Goal: Task Accomplishment & Management: Complete application form

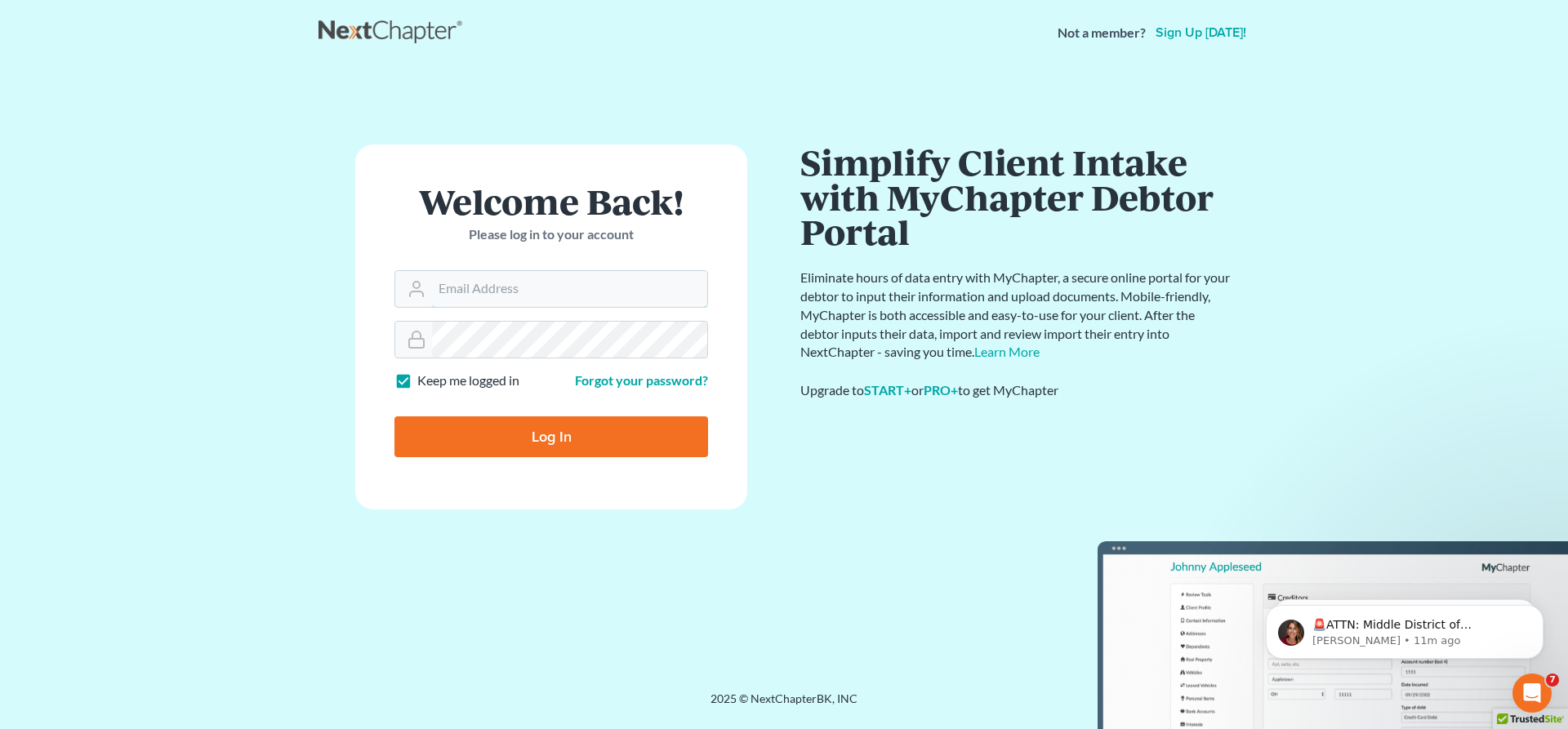
type input "law@bhatiaco.com"
click at [560, 432] on input "Log In" at bounding box center [551, 437] width 314 height 40
type input "Thinking..."
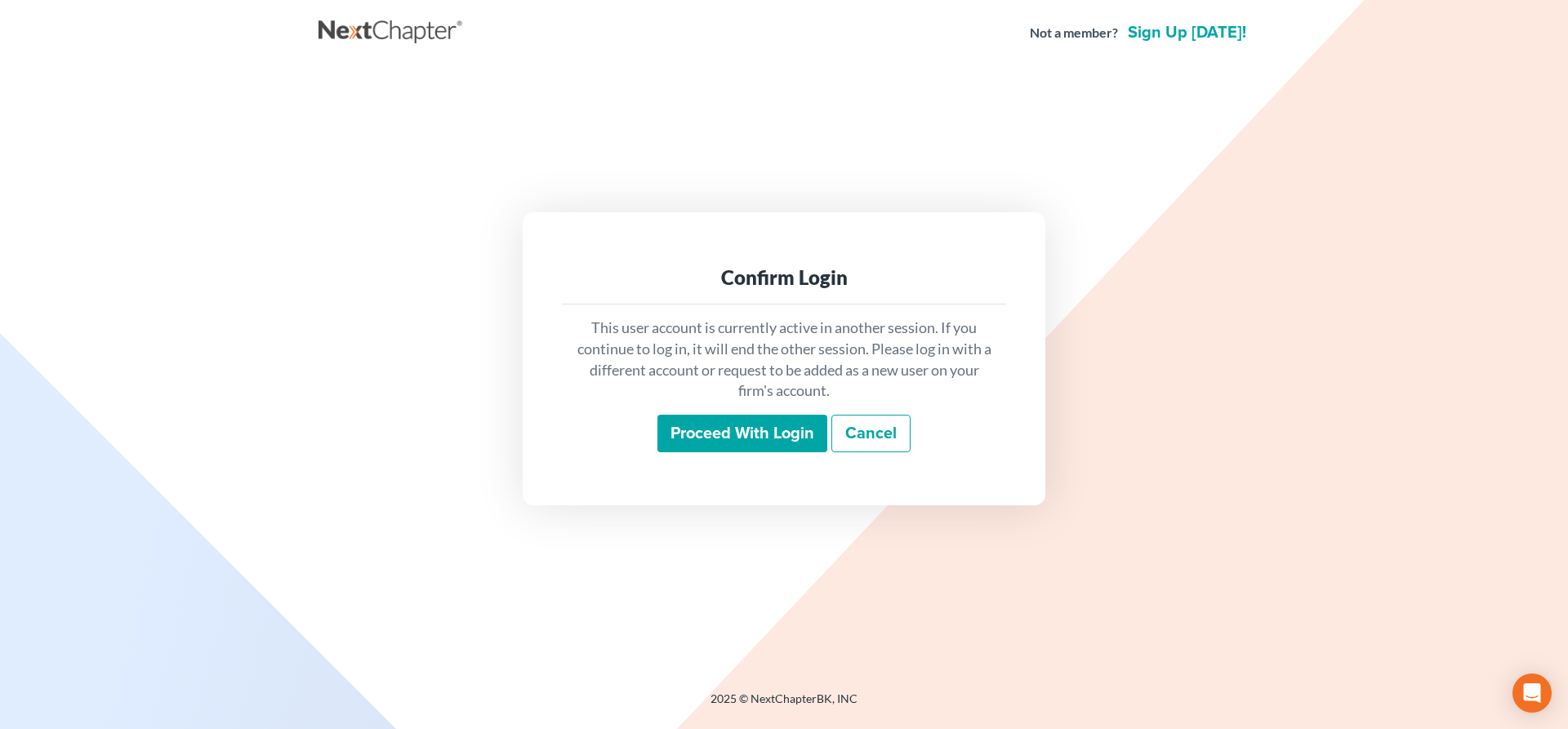
click at [783, 429] on input "Proceed with login" at bounding box center [741, 433] width 170 height 38
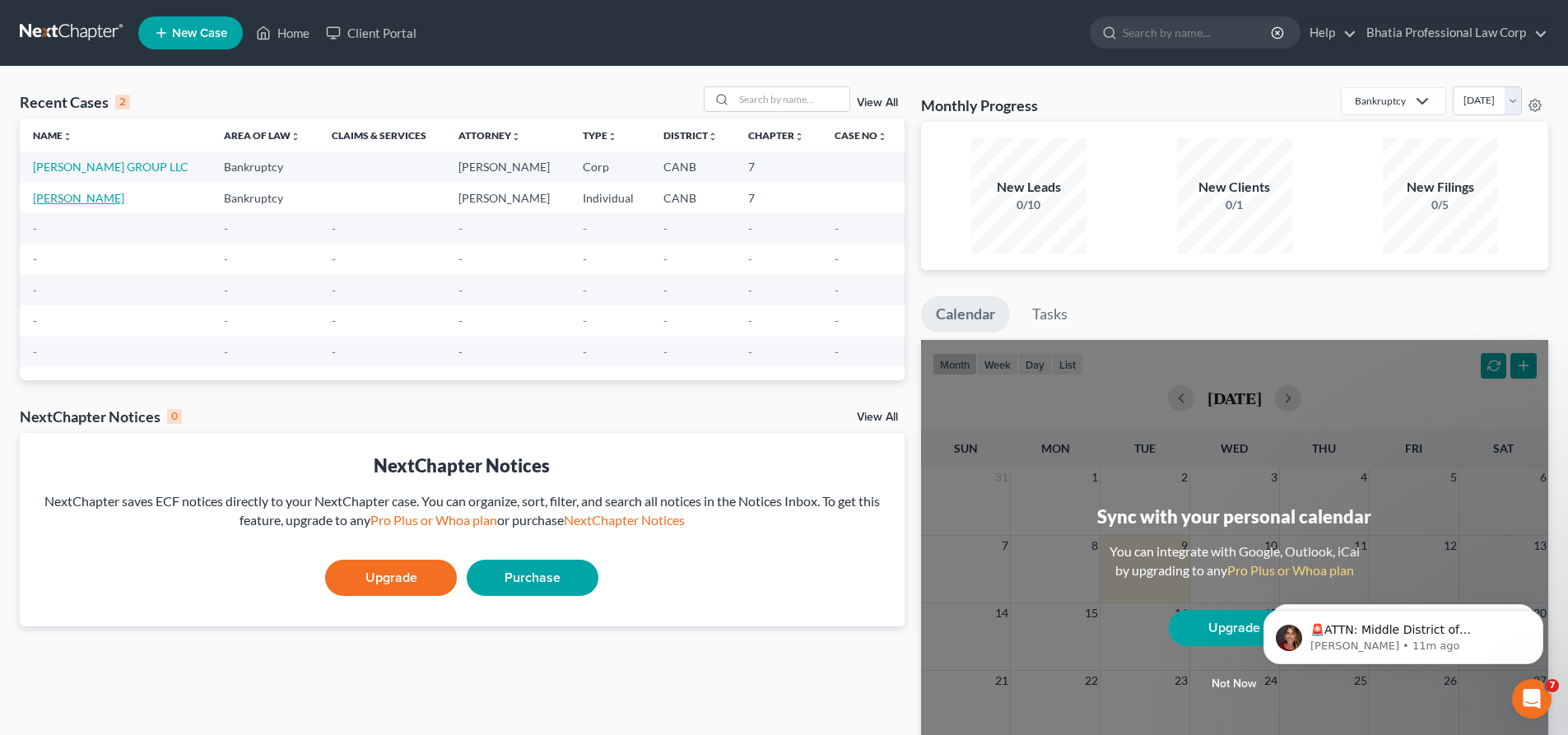
click at [84, 197] on link "[PERSON_NAME]" at bounding box center [78, 198] width 91 height 14
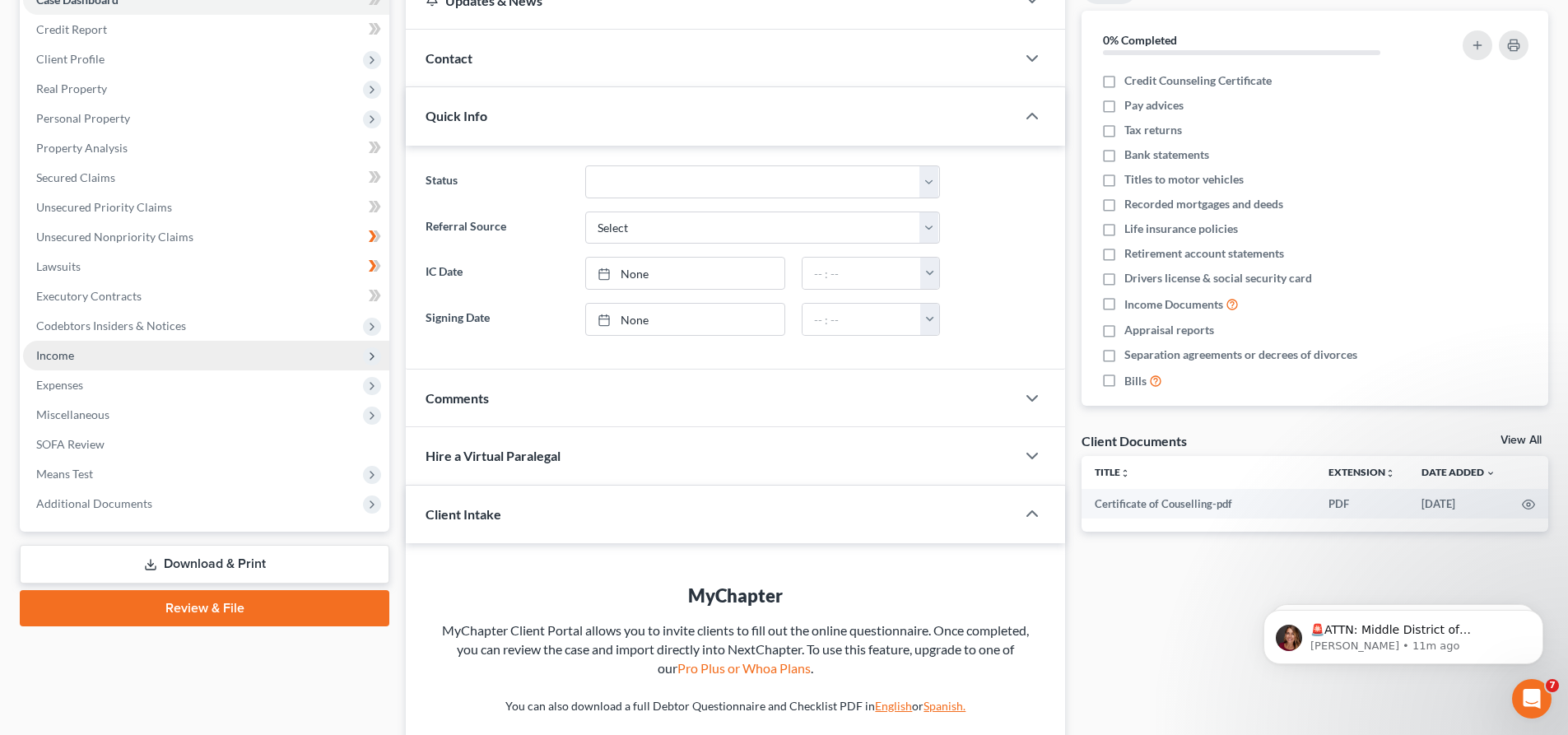
scroll to position [82, 0]
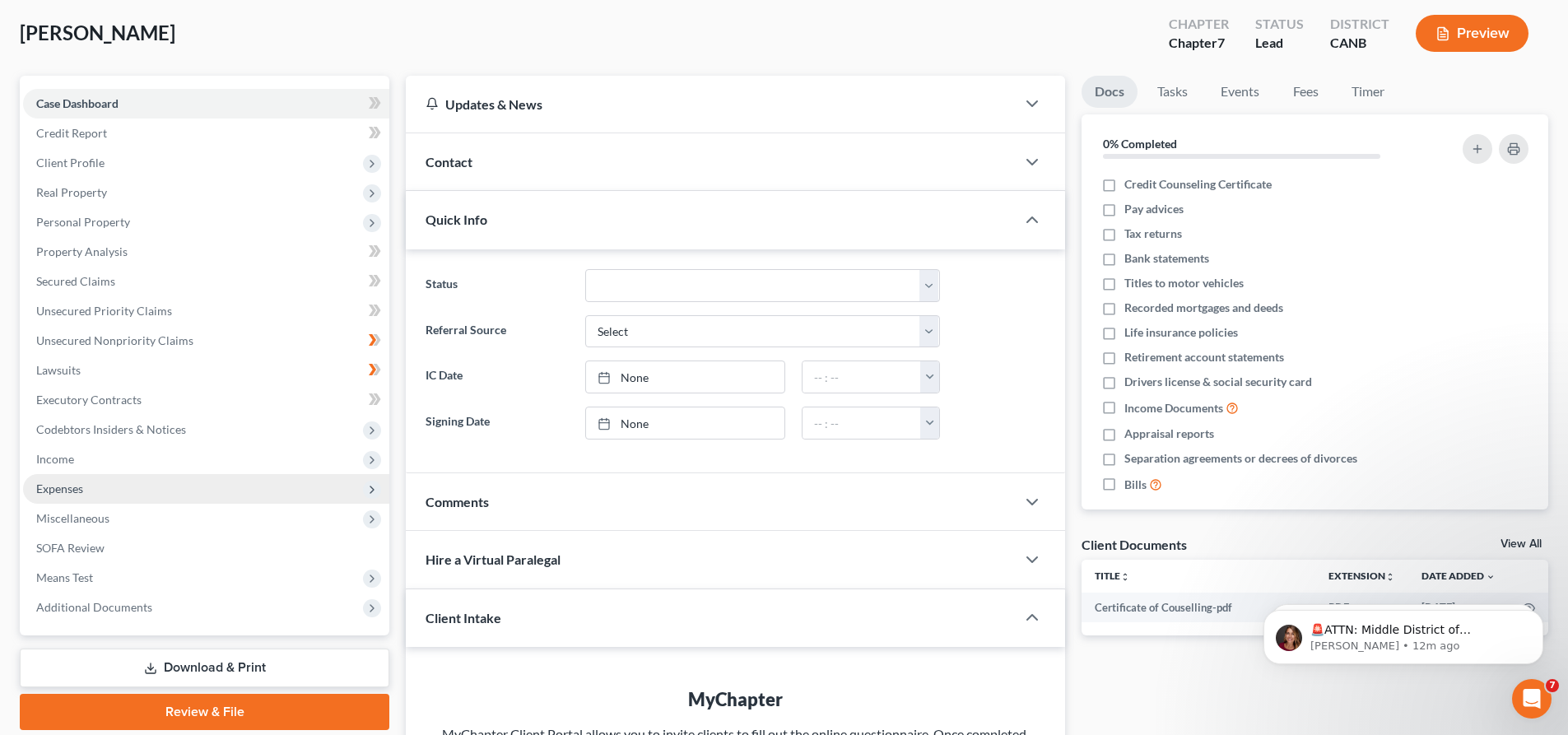
click at [189, 485] on span "Expenses" at bounding box center [206, 488] width 367 height 29
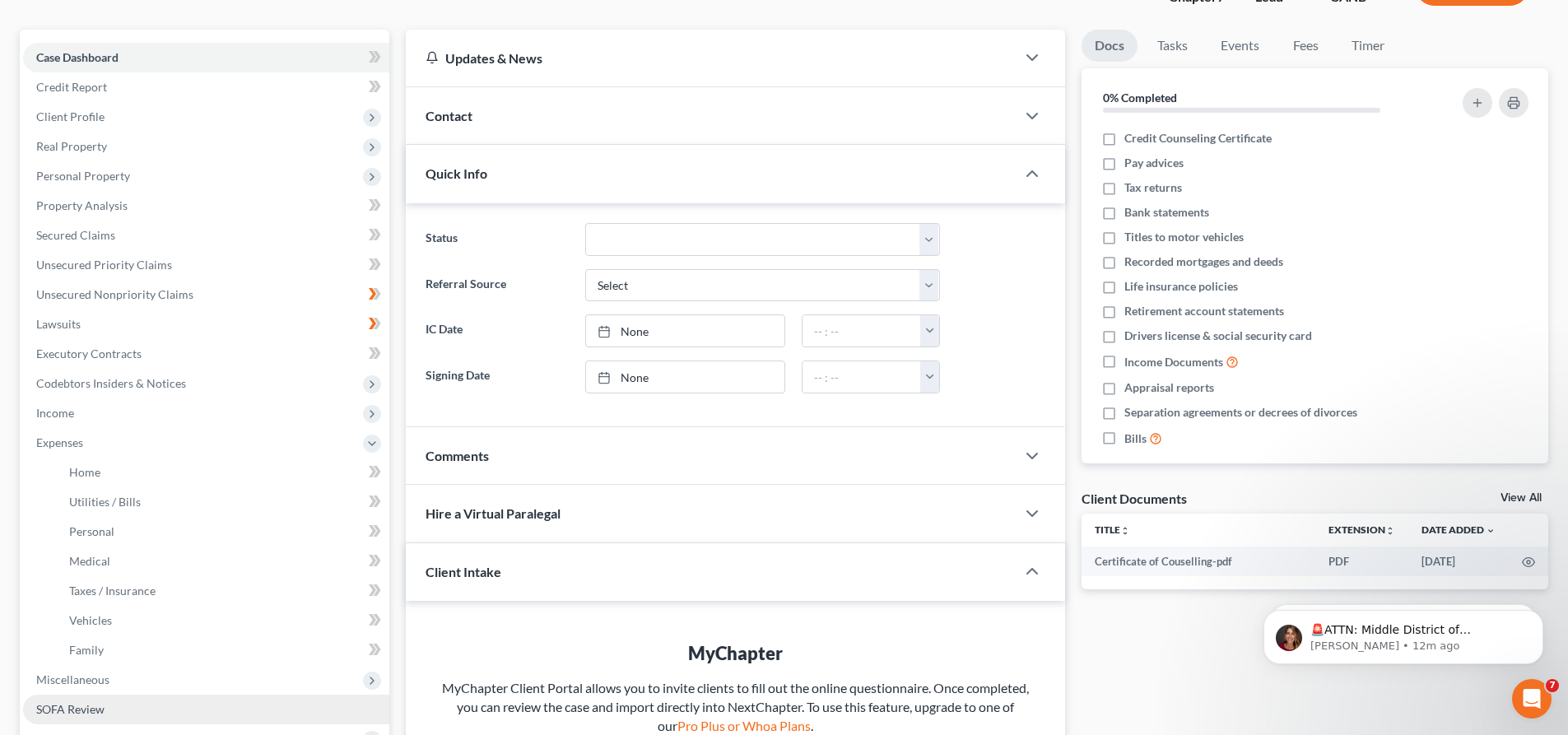
scroll to position [165, 0]
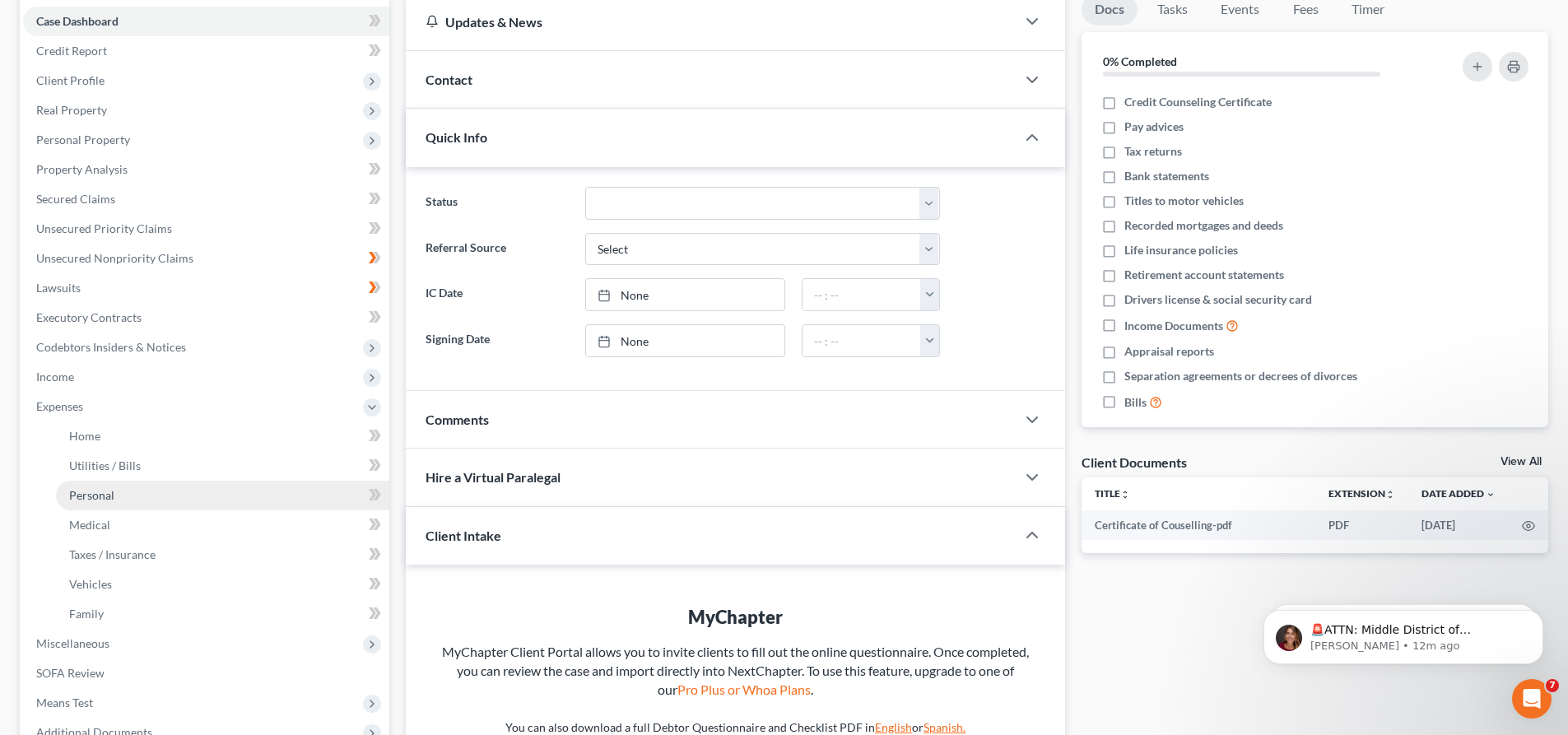
click at [236, 492] on link "Personal" at bounding box center [222, 495] width 333 height 29
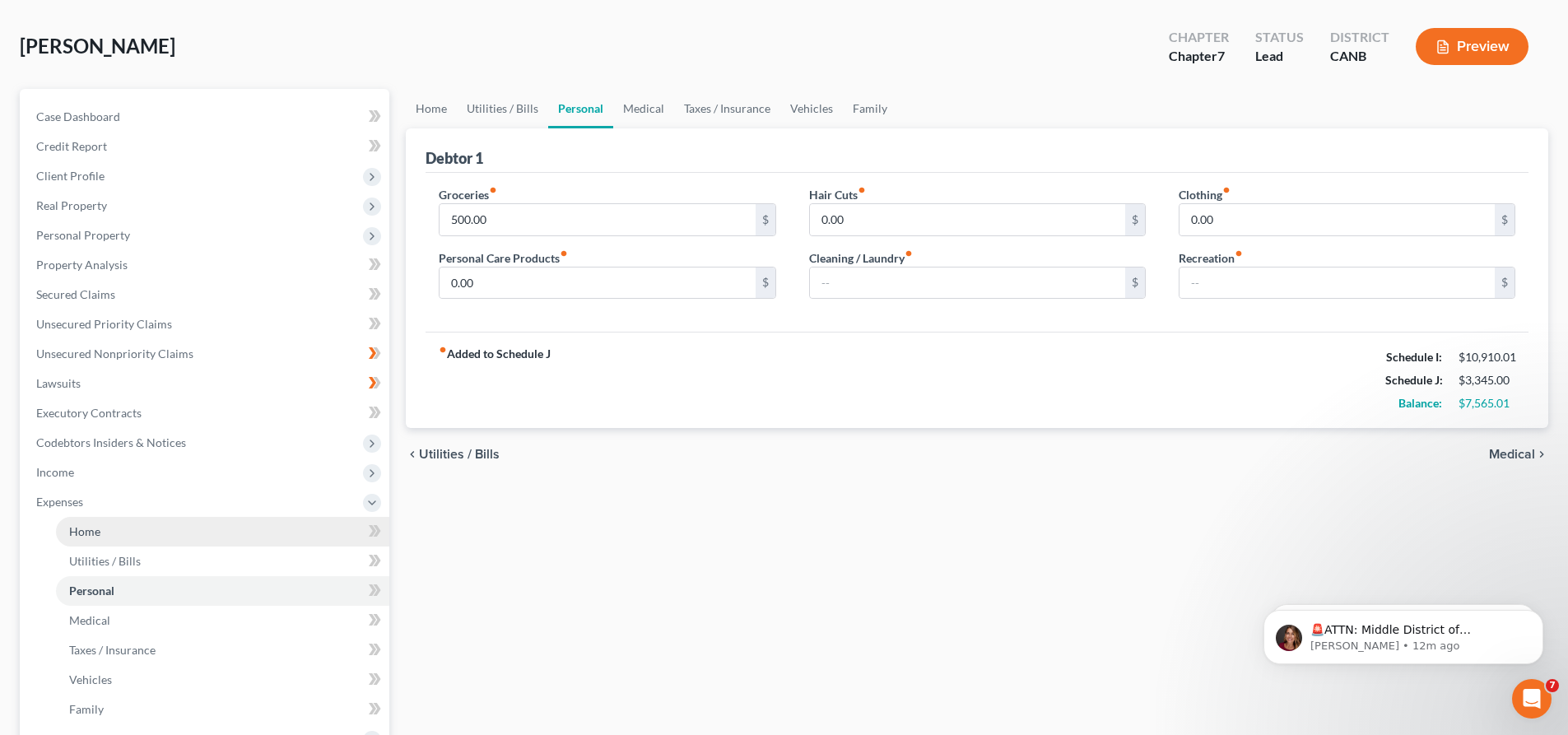
scroll to position [165, 0]
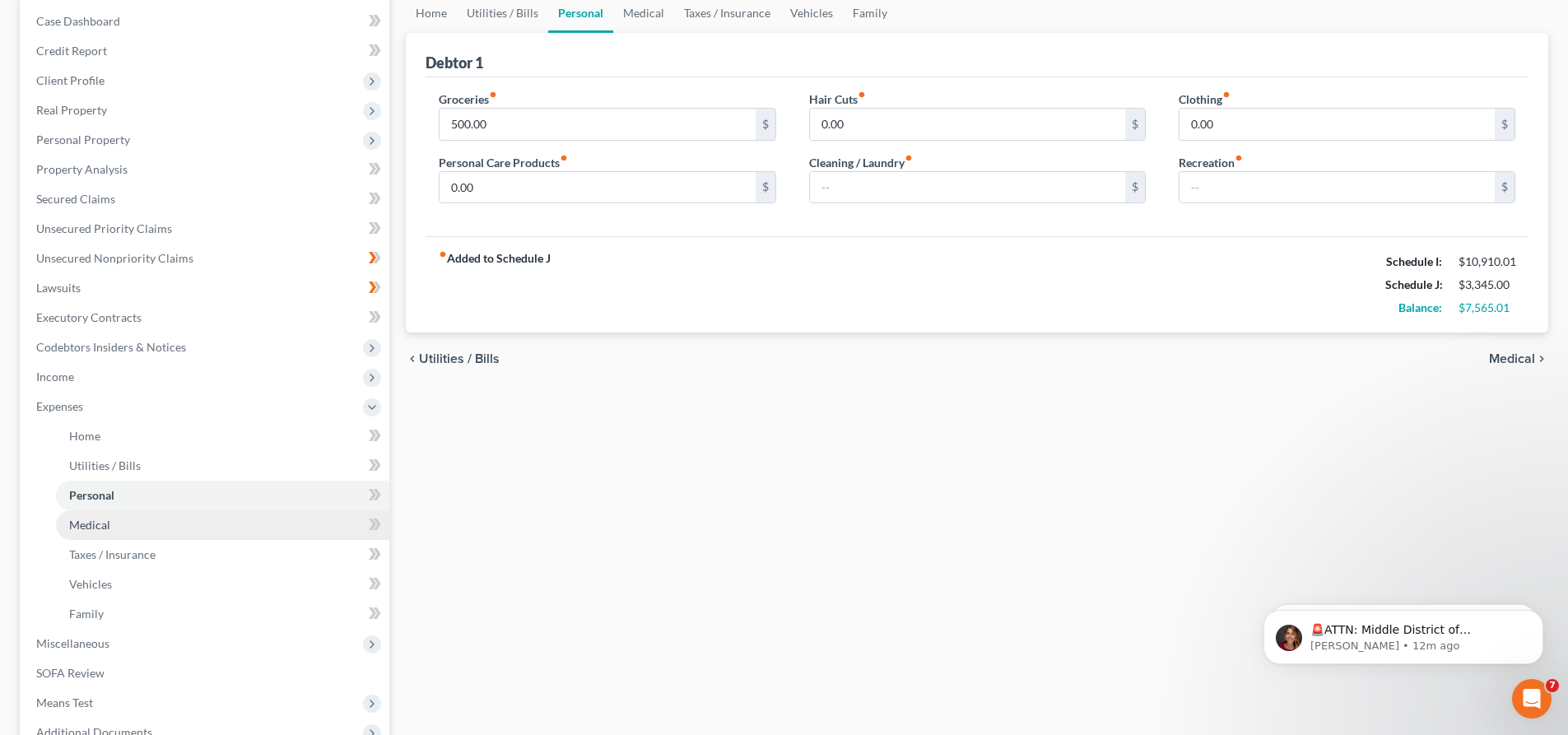
click at [158, 526] on link "Medical" at bounding box center [222, 524] width 333 height 29
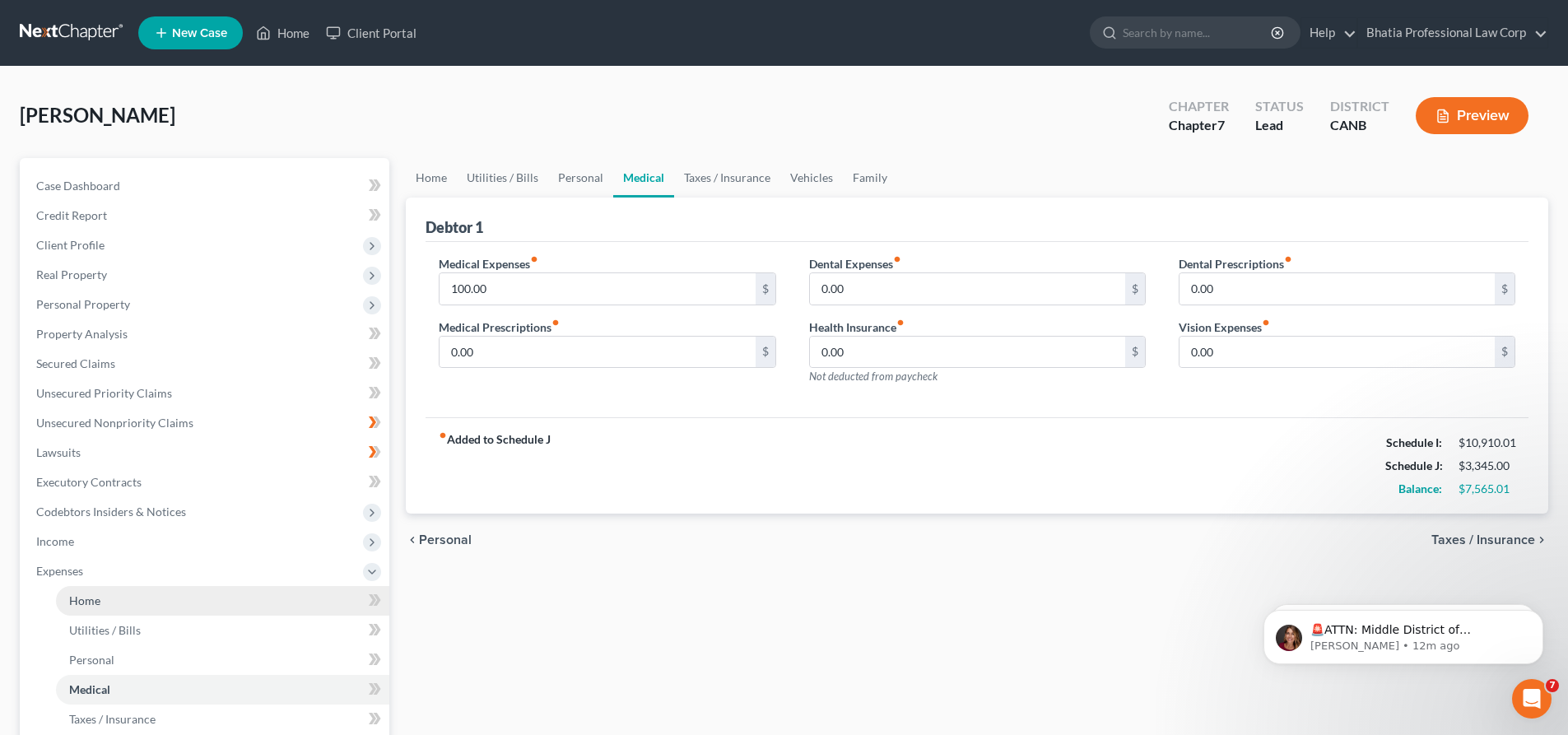
click at [139, 595] on link "Home" at bounding box center [222, 600] width 333 height 29
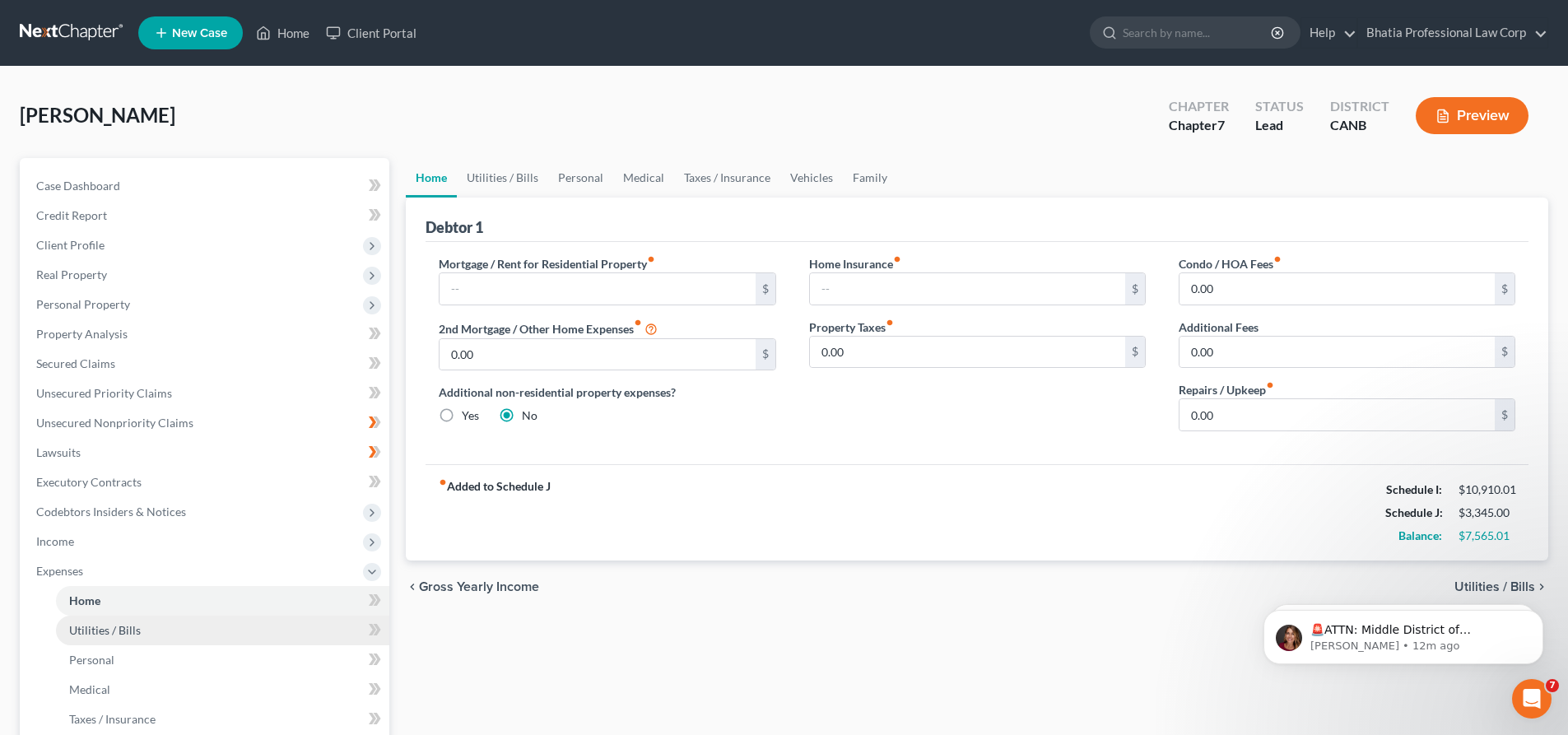
click at [131, 631] on span "Utilities / Bills" at bounding box center [104, 631] width 72 height 14
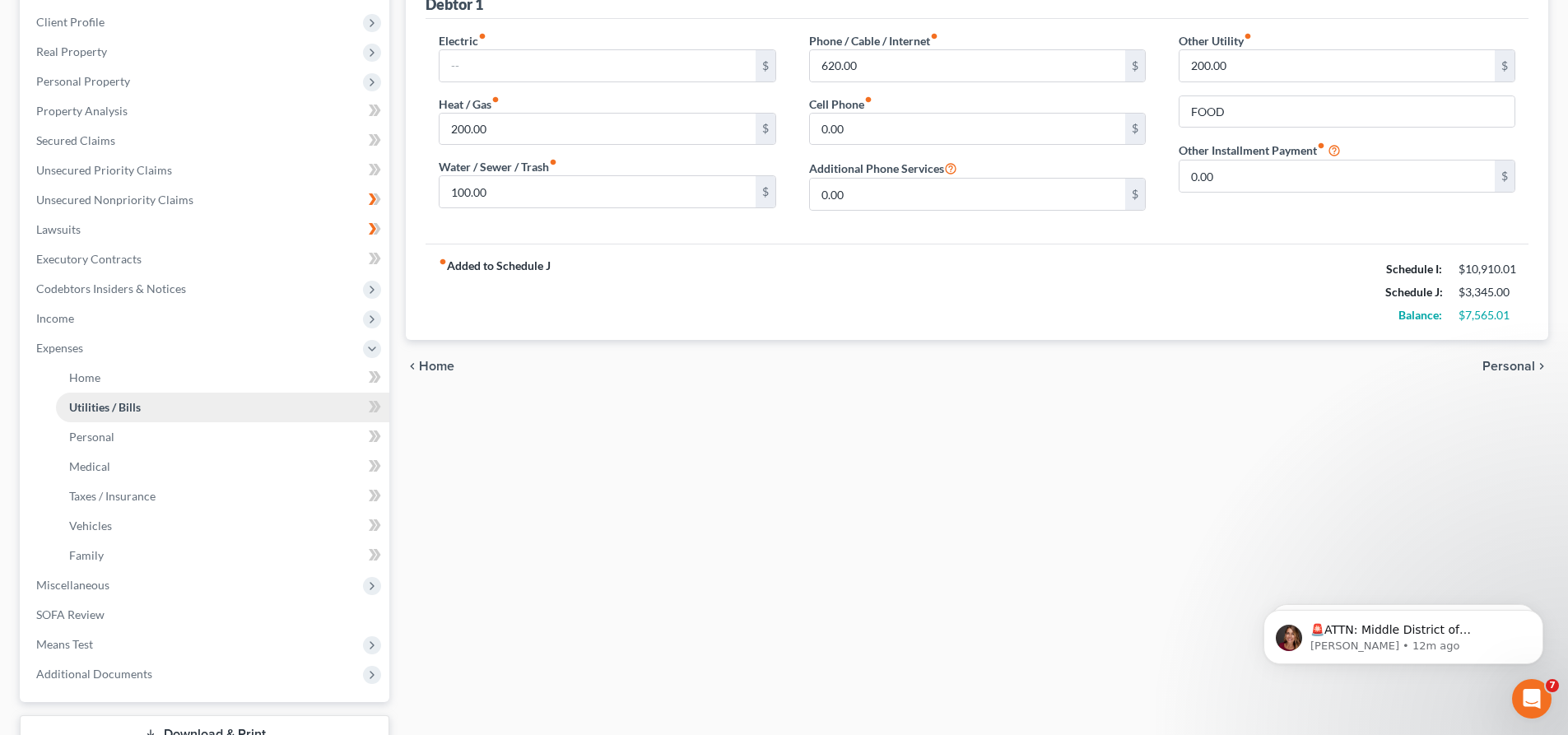
scroll to position [247, 0]
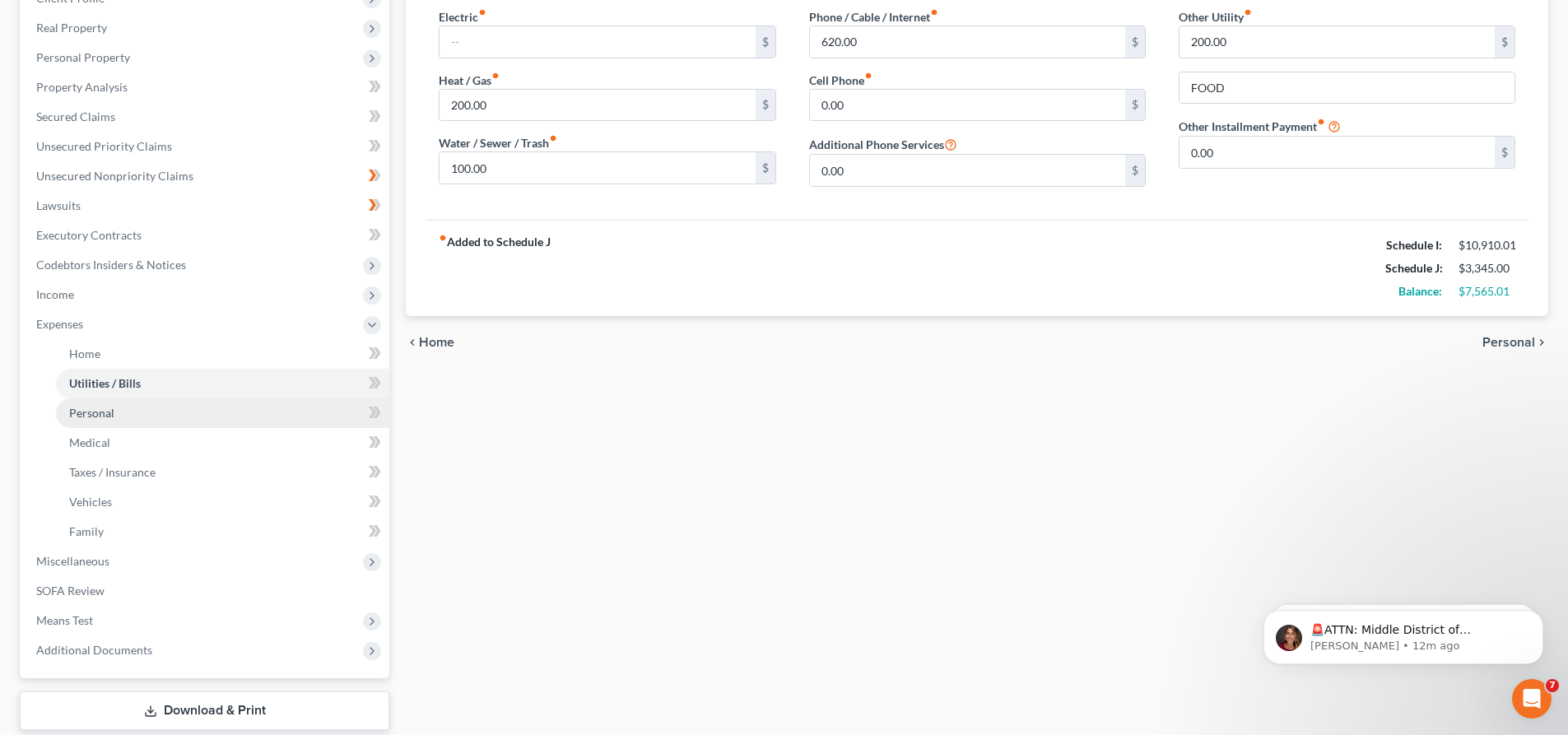
click at [123, 414] on link "Personal" at bounding box center [222, 413] width 333 height 29
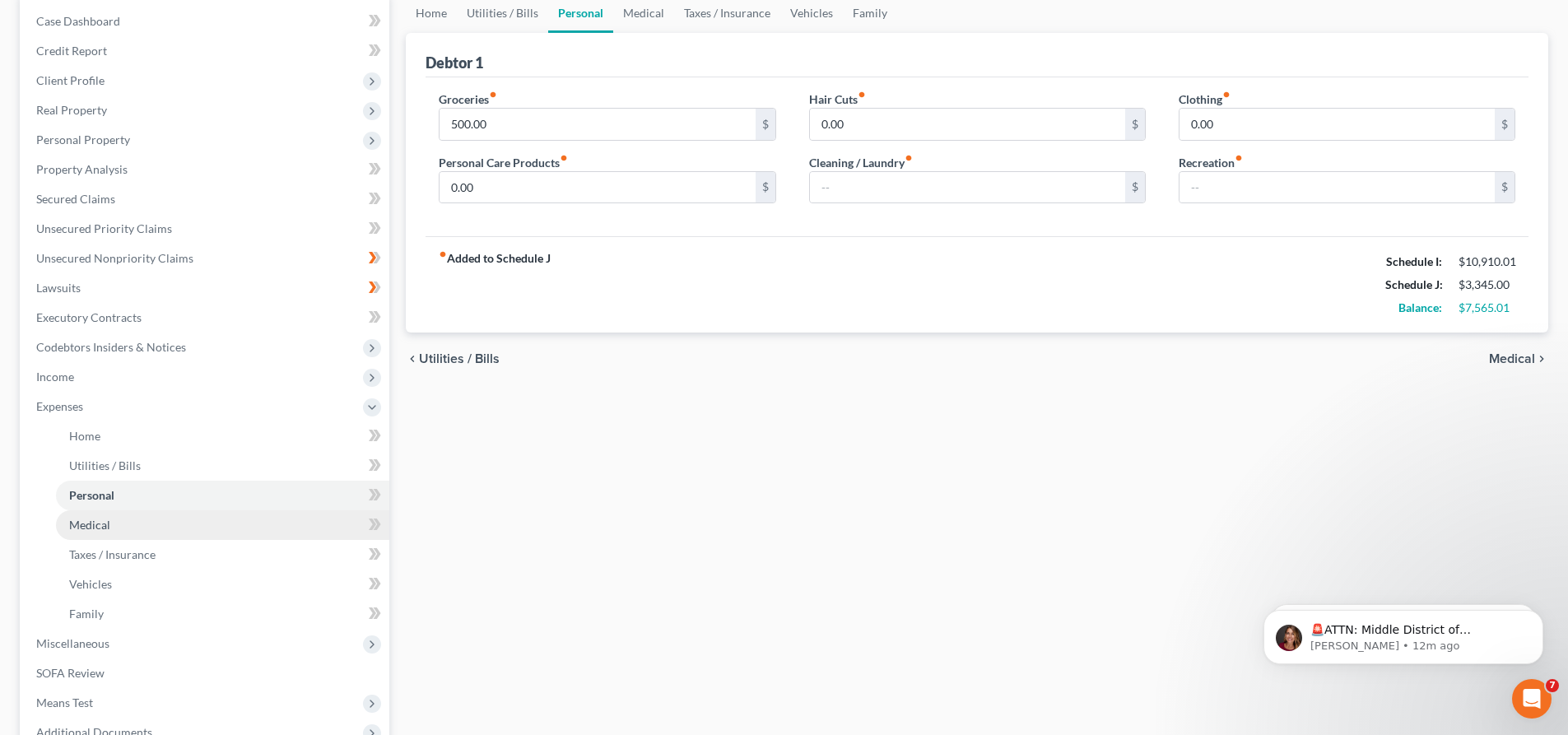
click at [110, 522] on link "Medical" at bounding box center [222, 524] width 333 height 29
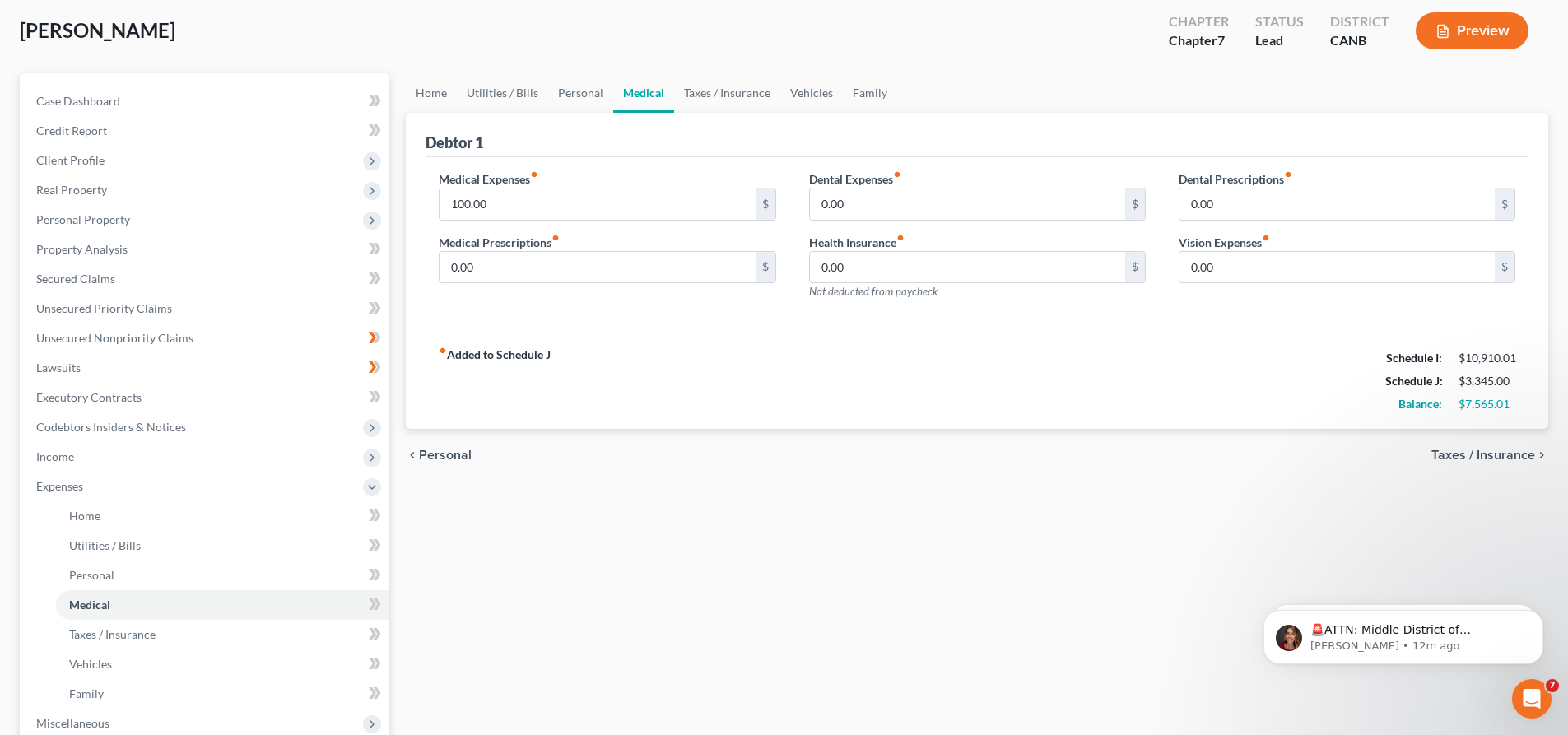
scroll to position [247, 0]
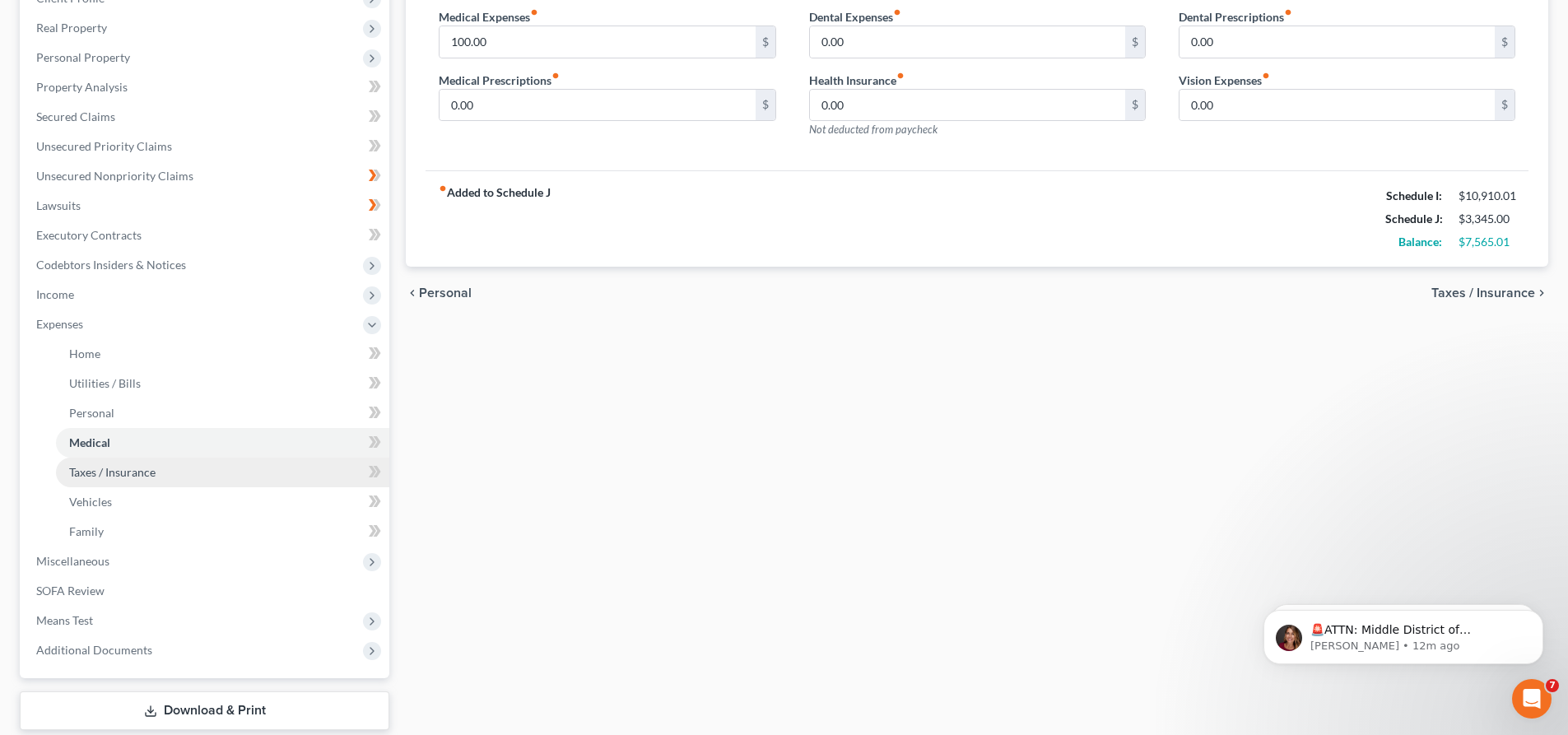
click at [134, 485] on link "Taxes / Insurance" at bounding box center [222, 472] width 333 height 29
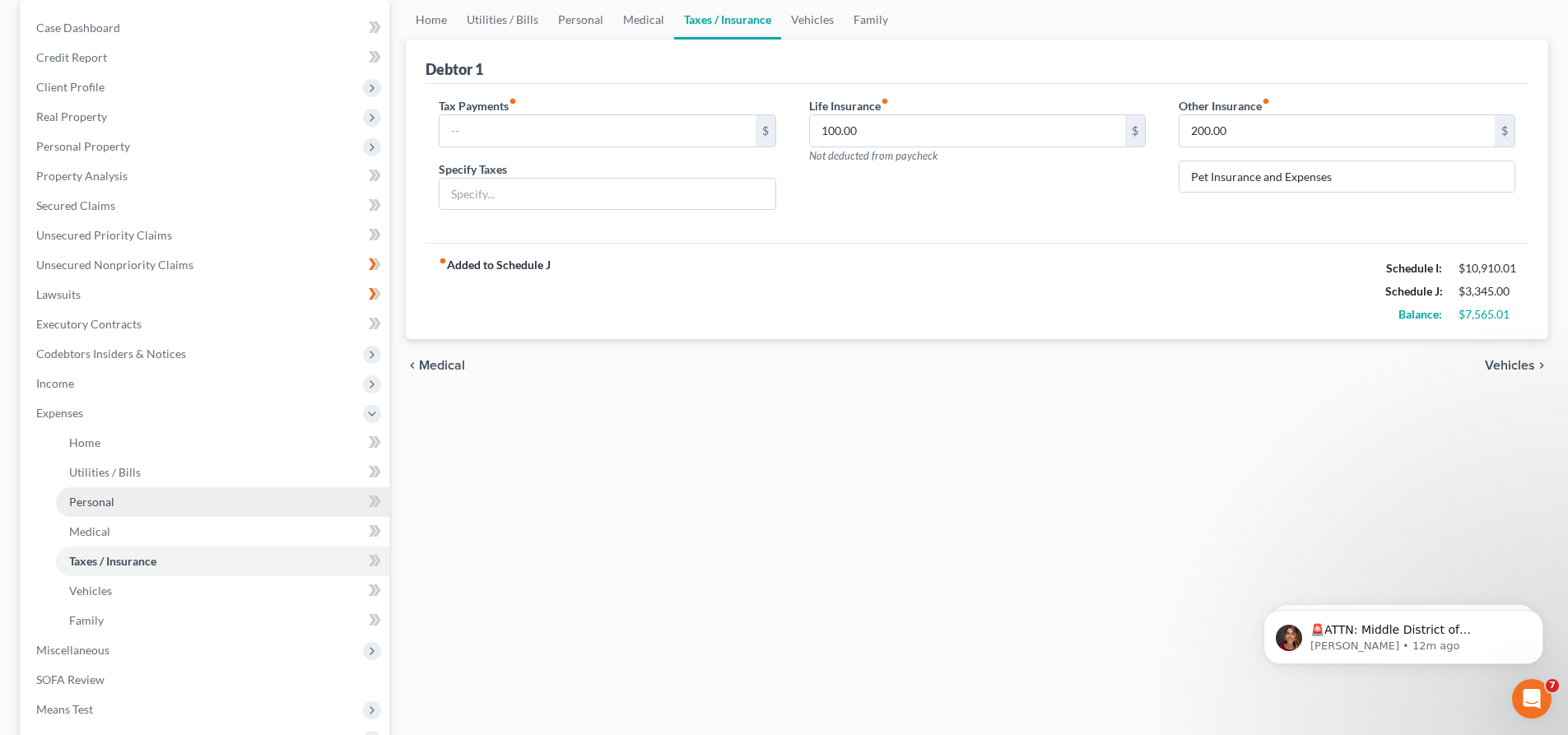
scroll to position [165, 0]
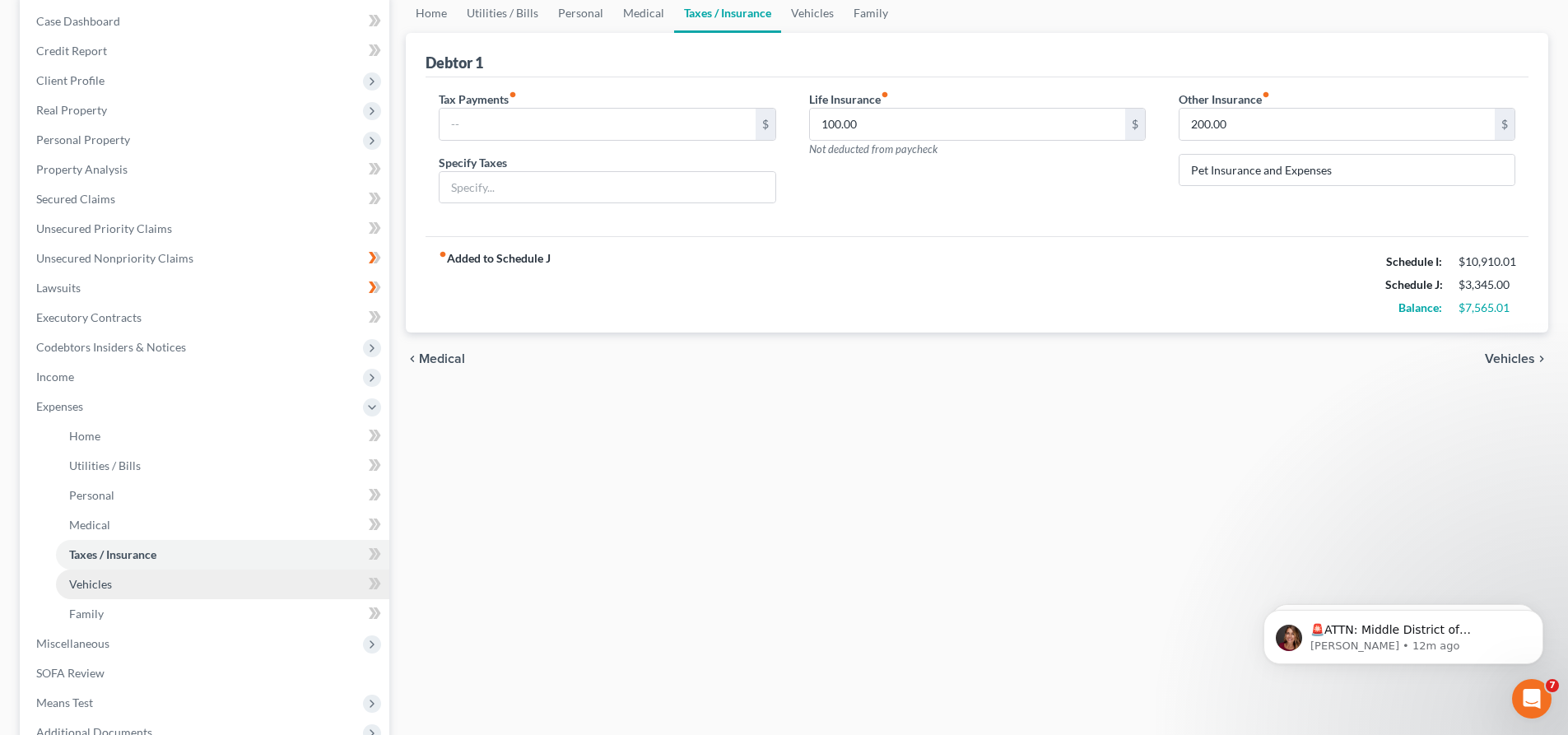
click at [140, 576] on link "Vehicles" at bounding box center [222, 584] width 333 height 29
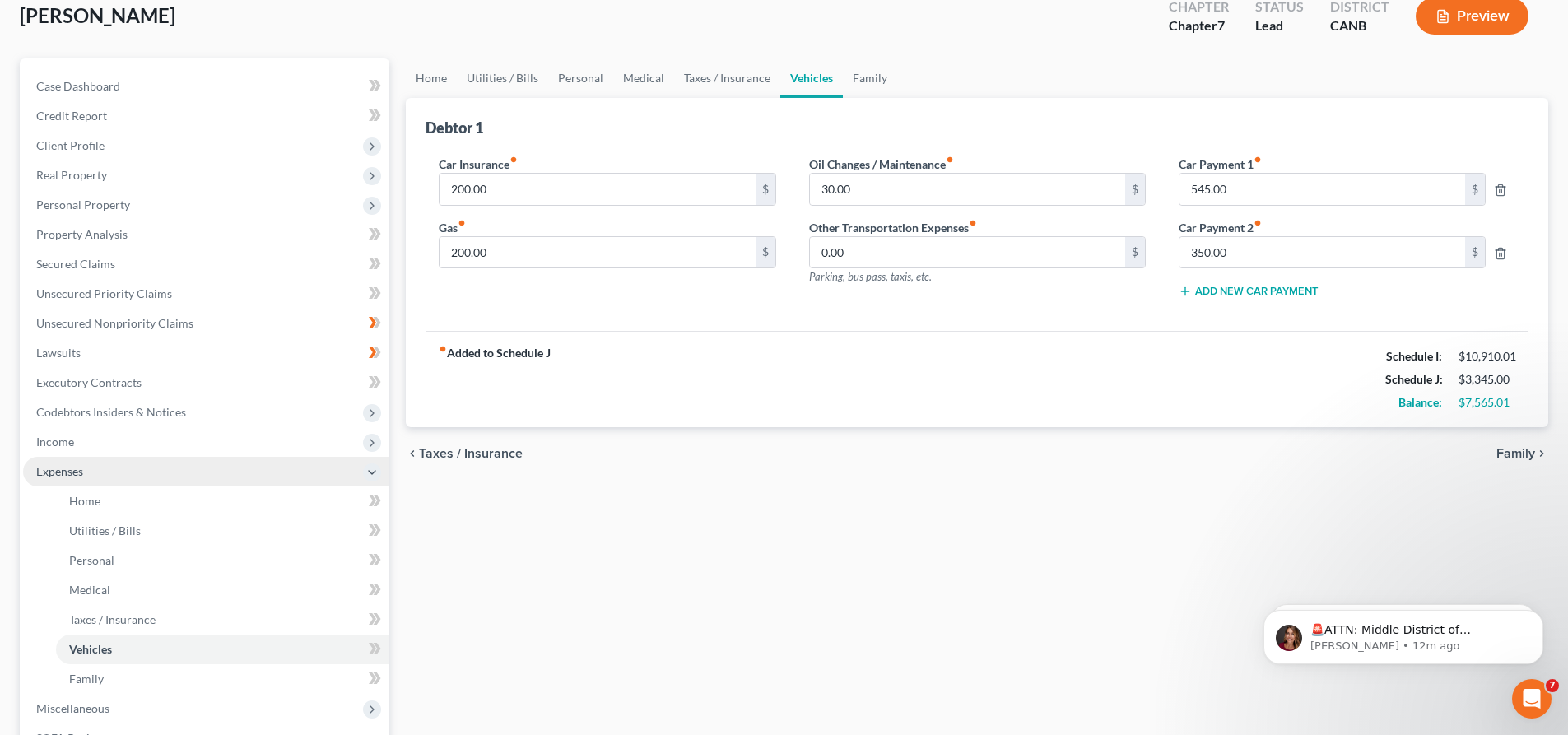
scroll to position [247, 0]
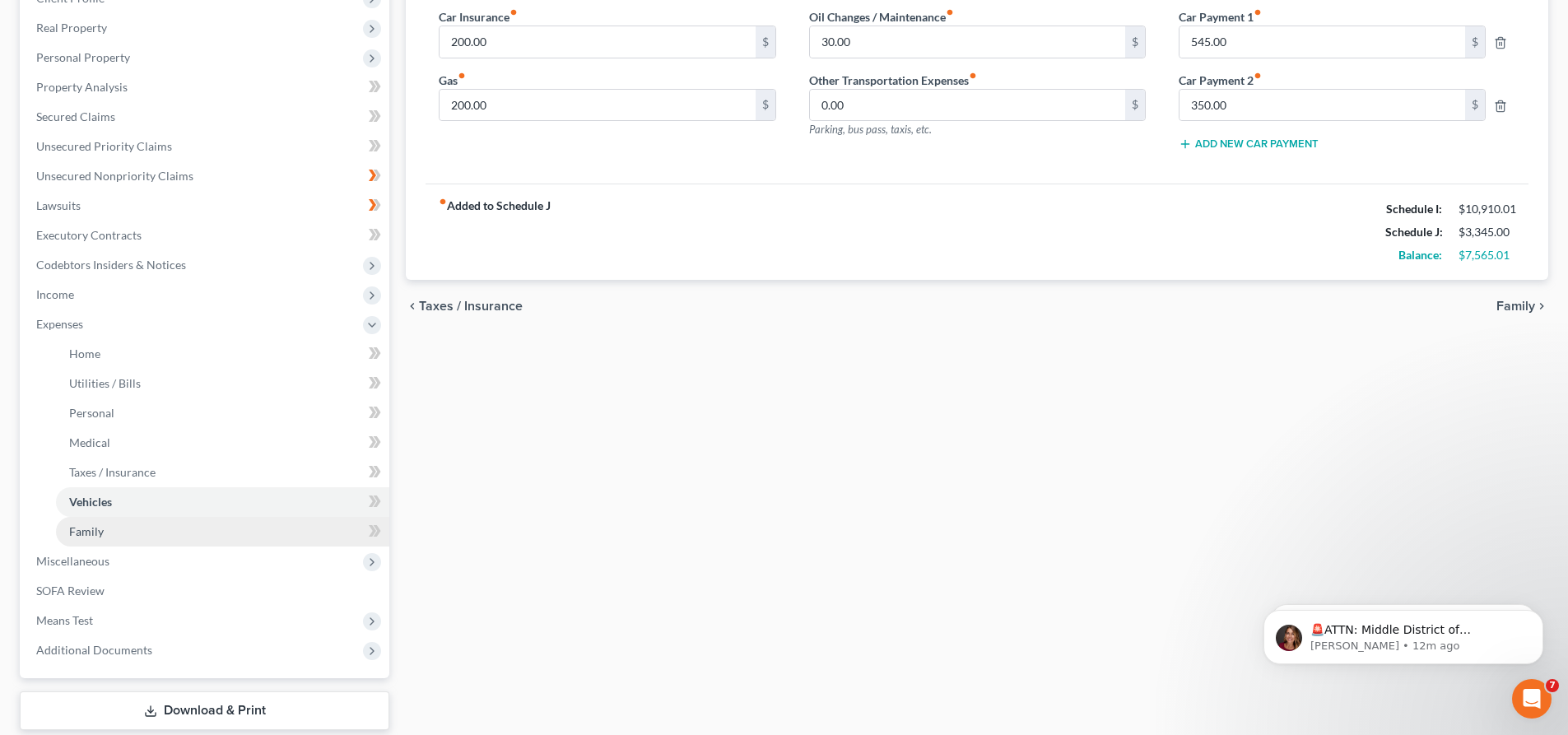
click at [169, 531] on link "Family" at bounding box center [222, 531] width 333 height 29
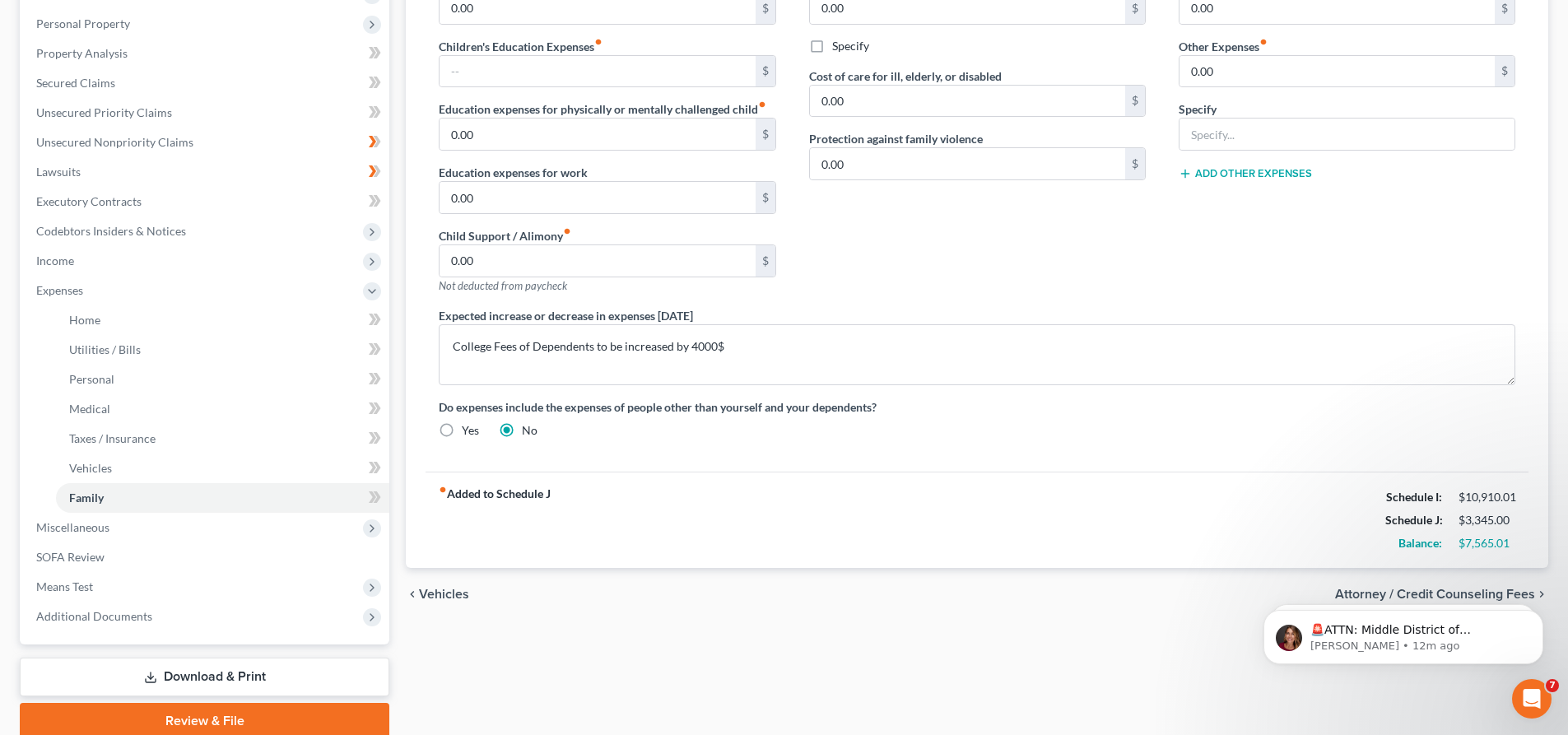
scroll to position [329, 0]
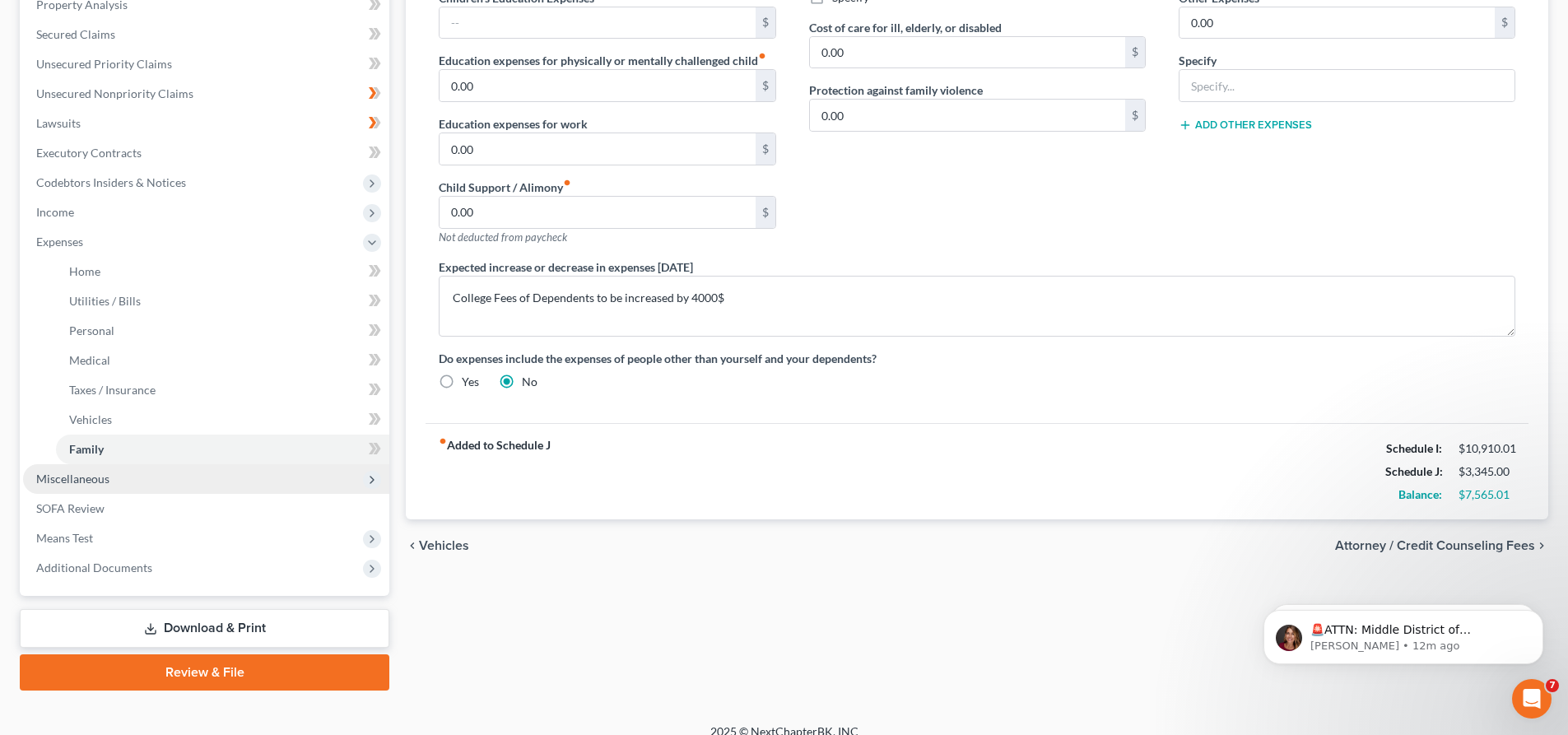
click at [173, 480] on span "Miscellaneous" at bounding box center [206, 478] width 367 height 29
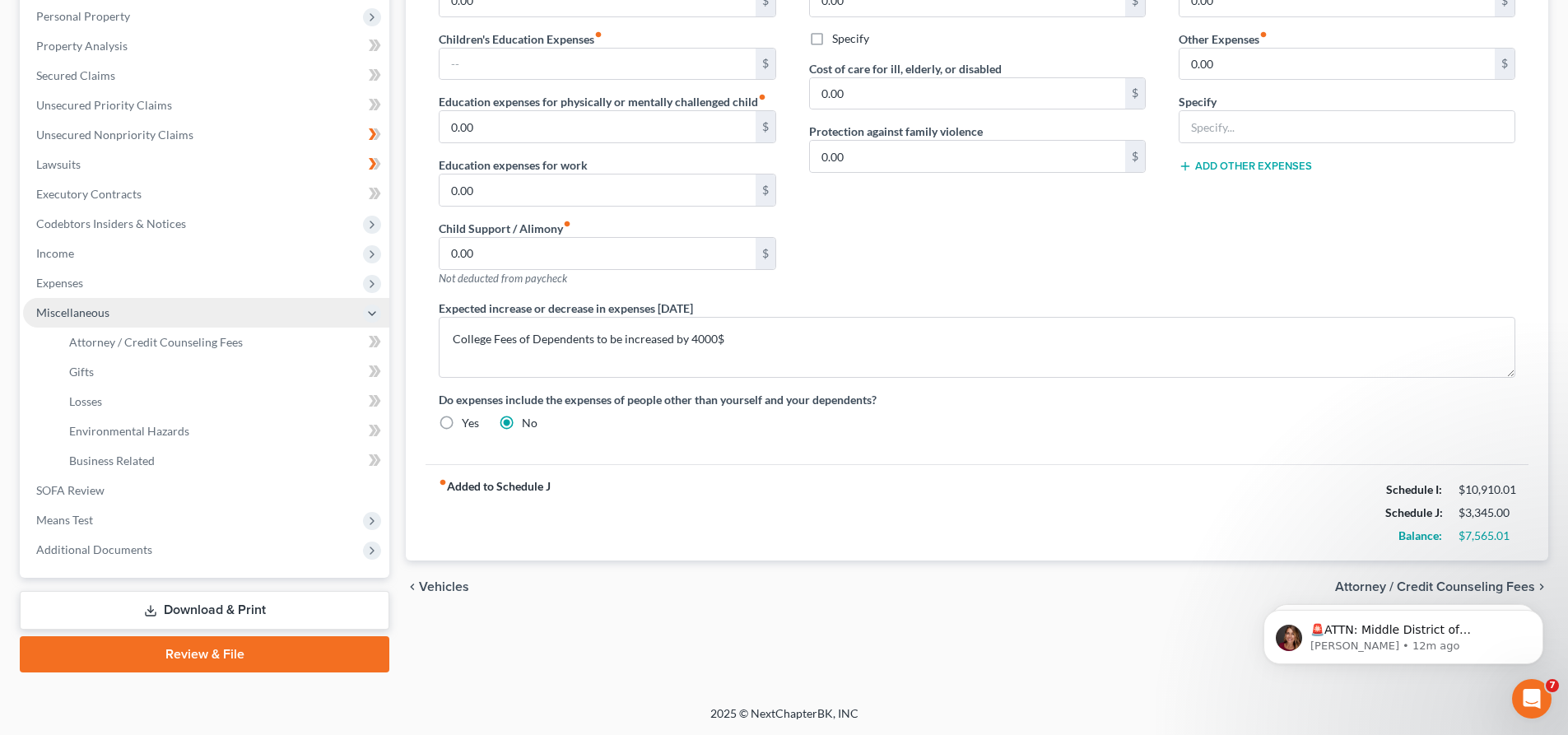
scroll to position [288, 0]
click at [155, 282] on span "Expenses" at bounding box center [206, 282] width 367 height 29
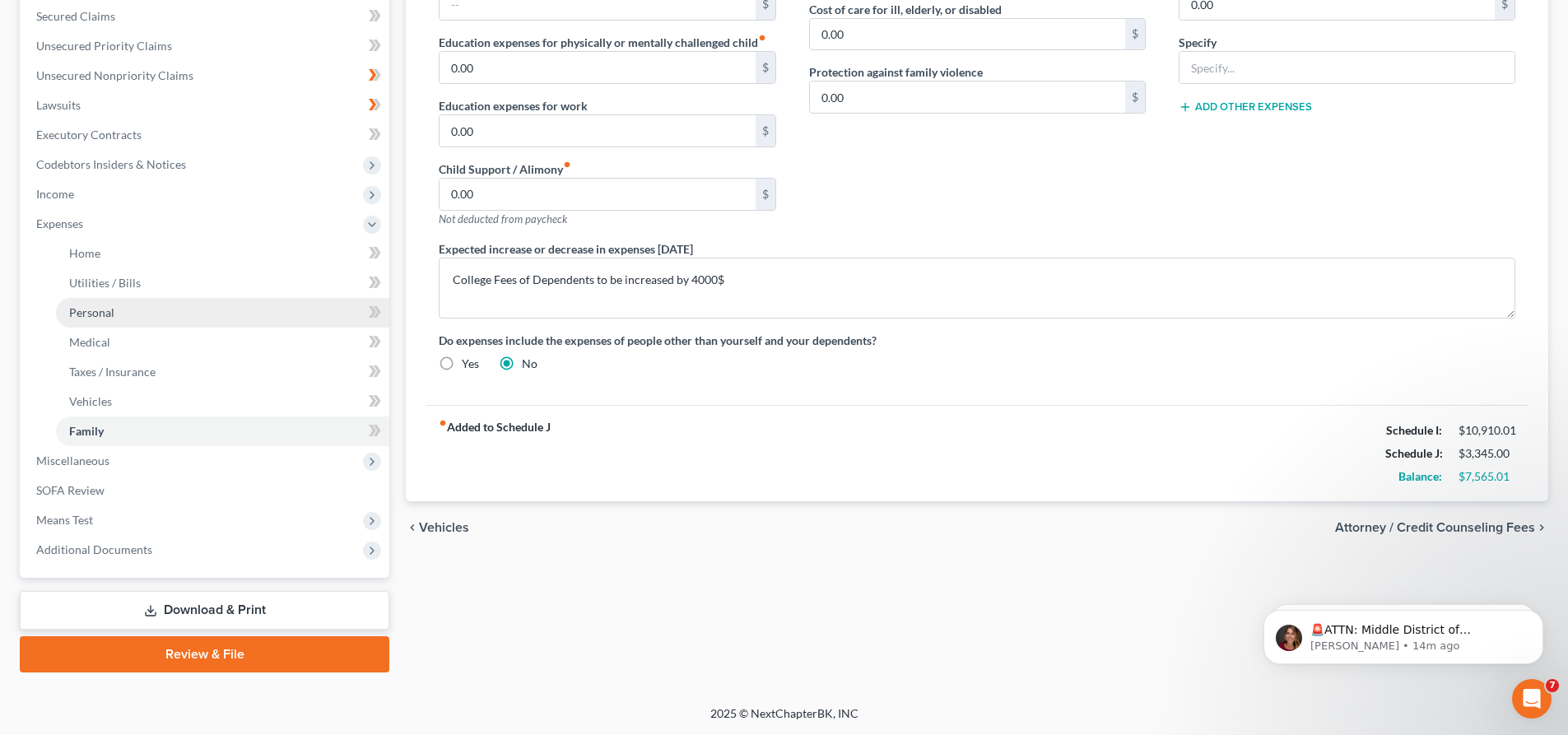
scroll to position [100, 0]
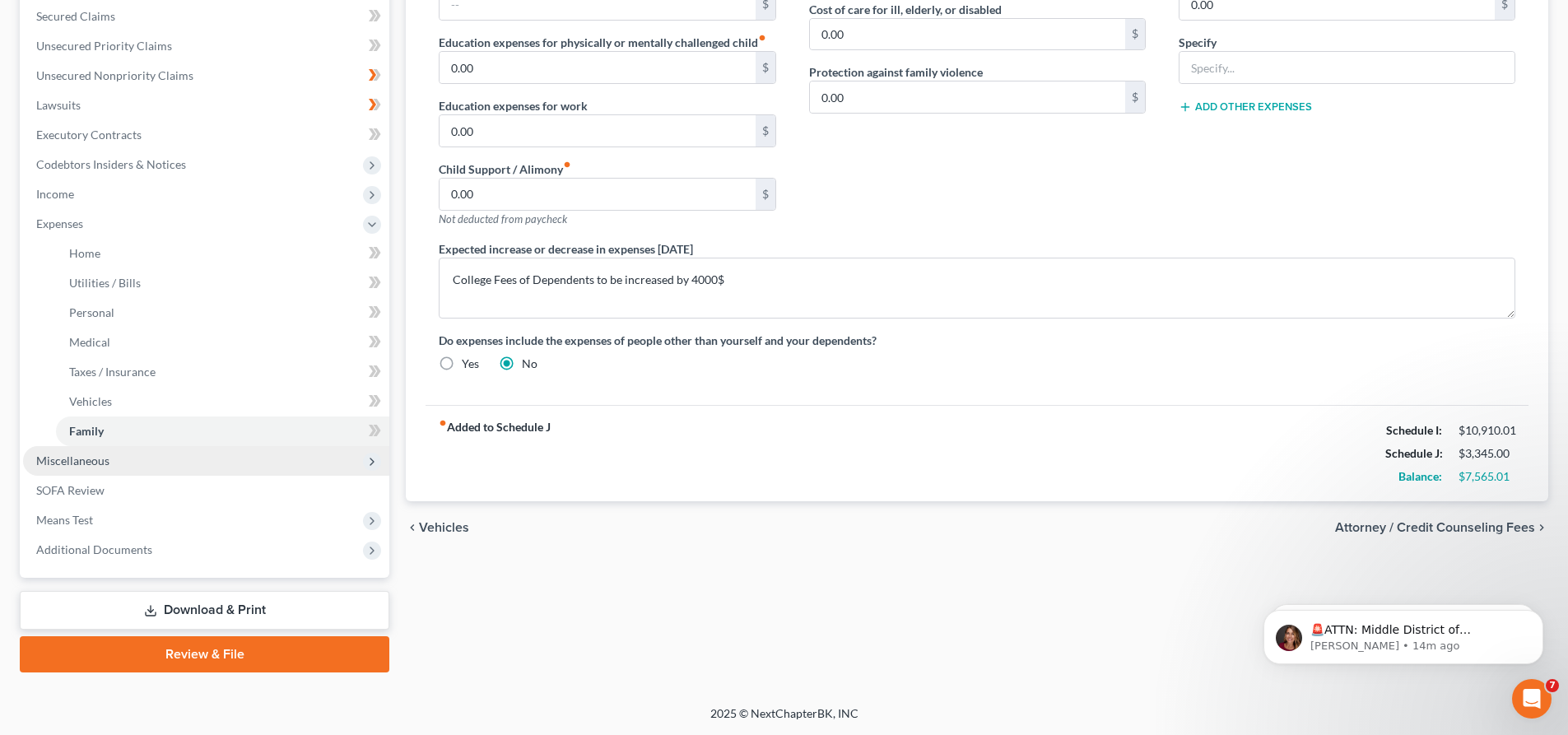
click at [127, 455] on span "Miscellaneous" at bounding box center [206, 460] width 367 height 29
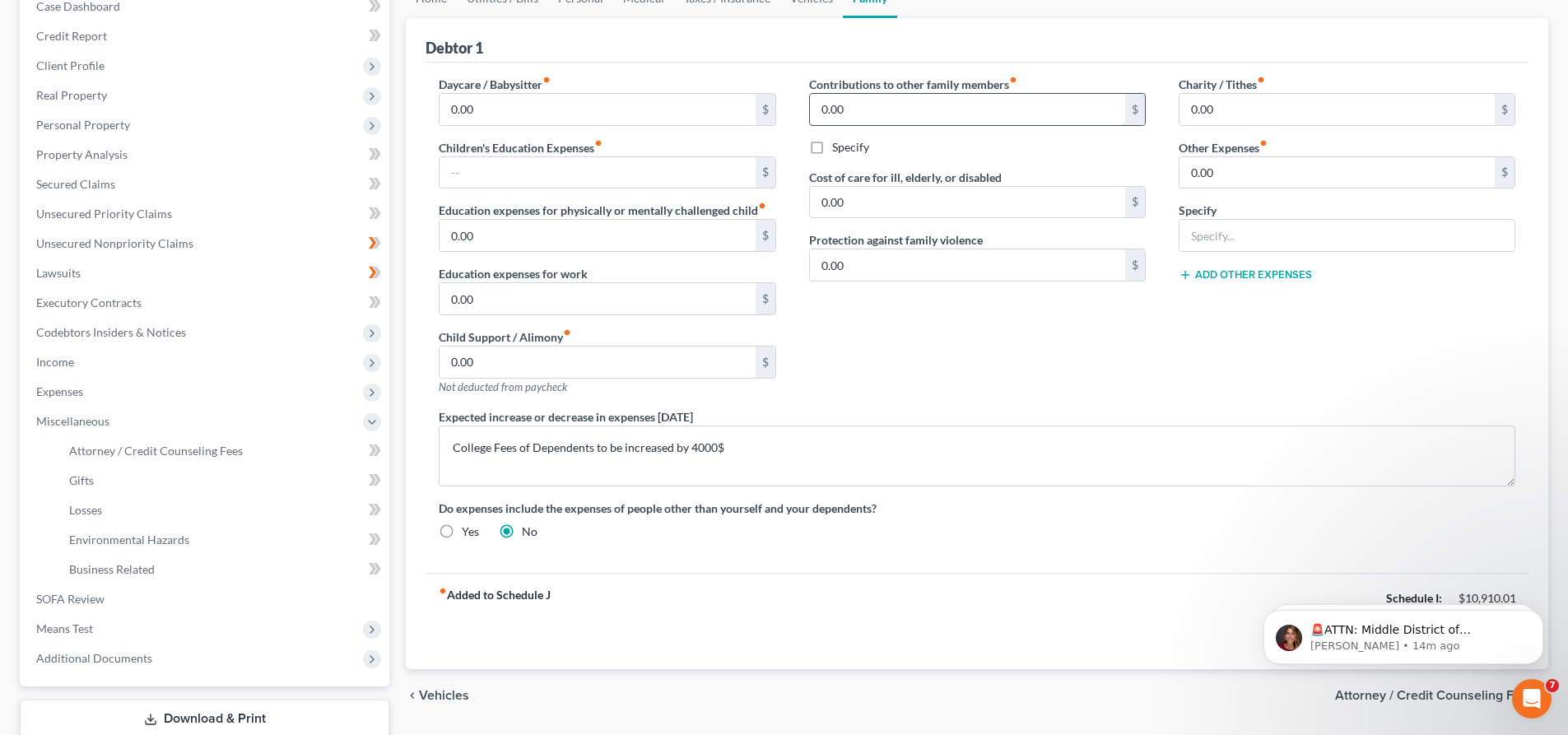
scroll to position [0, 0]
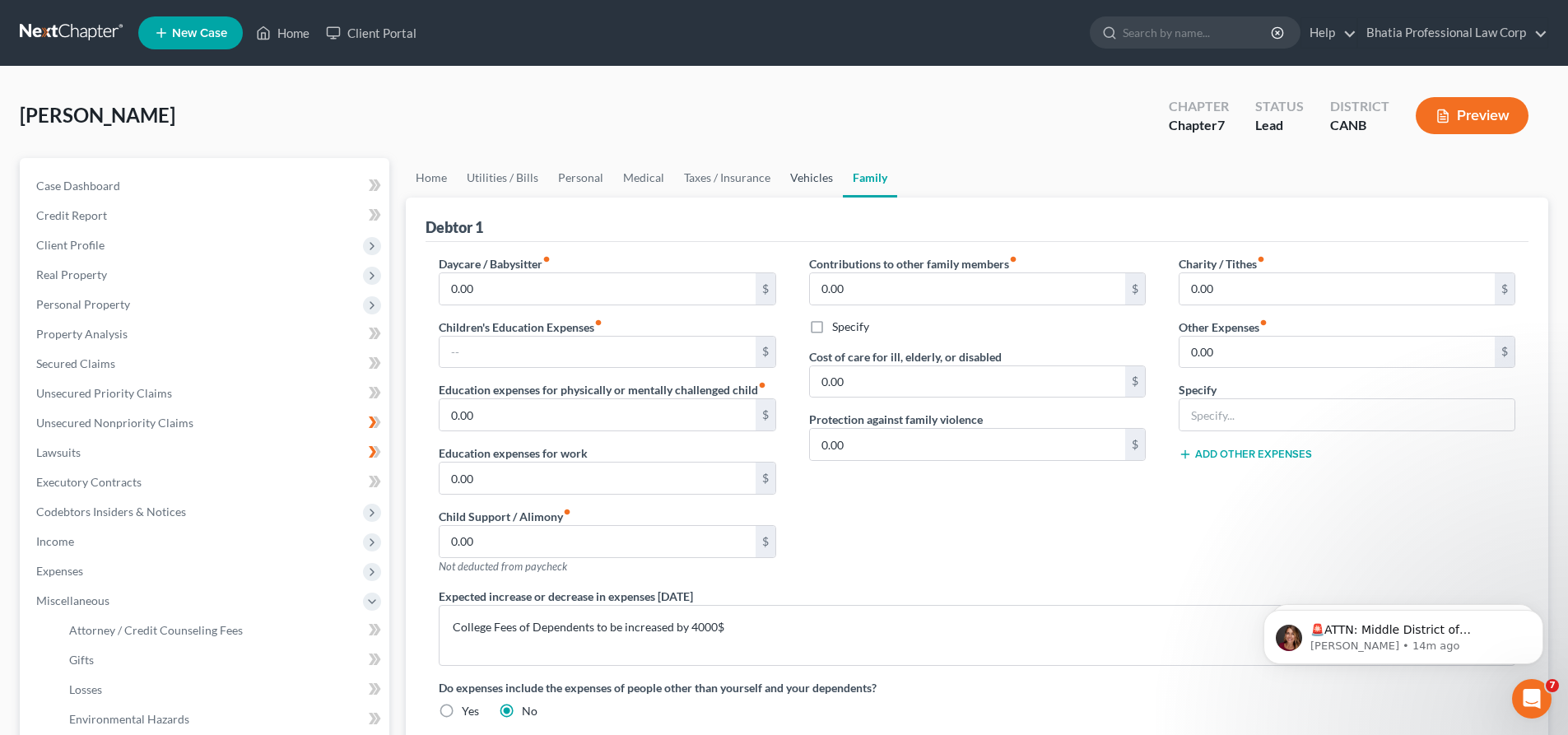
click at [780, 174] on link "Vehicles" at bounding box center [811, 177] width 63 height 40
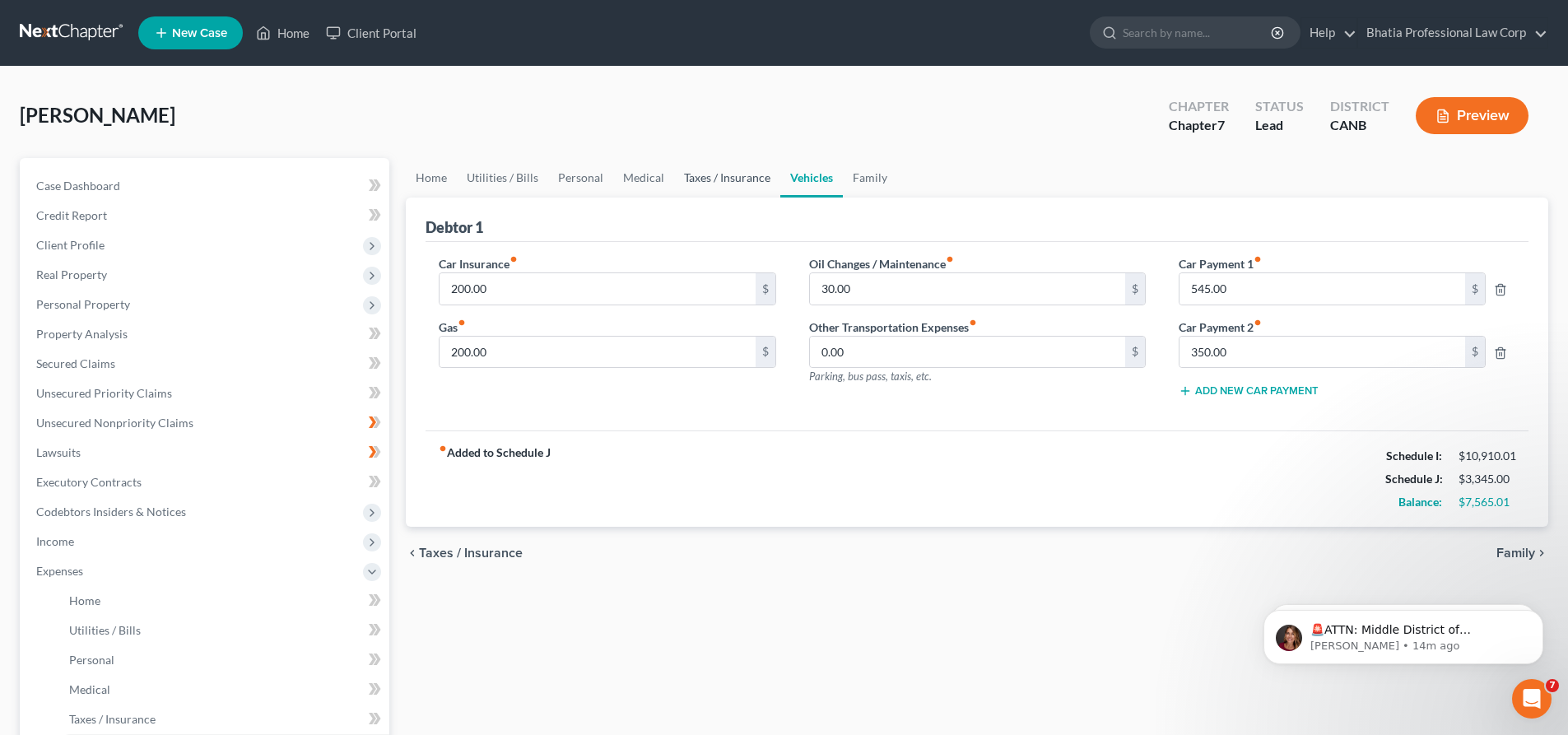
click at [731, 167] on link "Taxes / Insurance" at bounding box center [727, 177] width 106 height 40
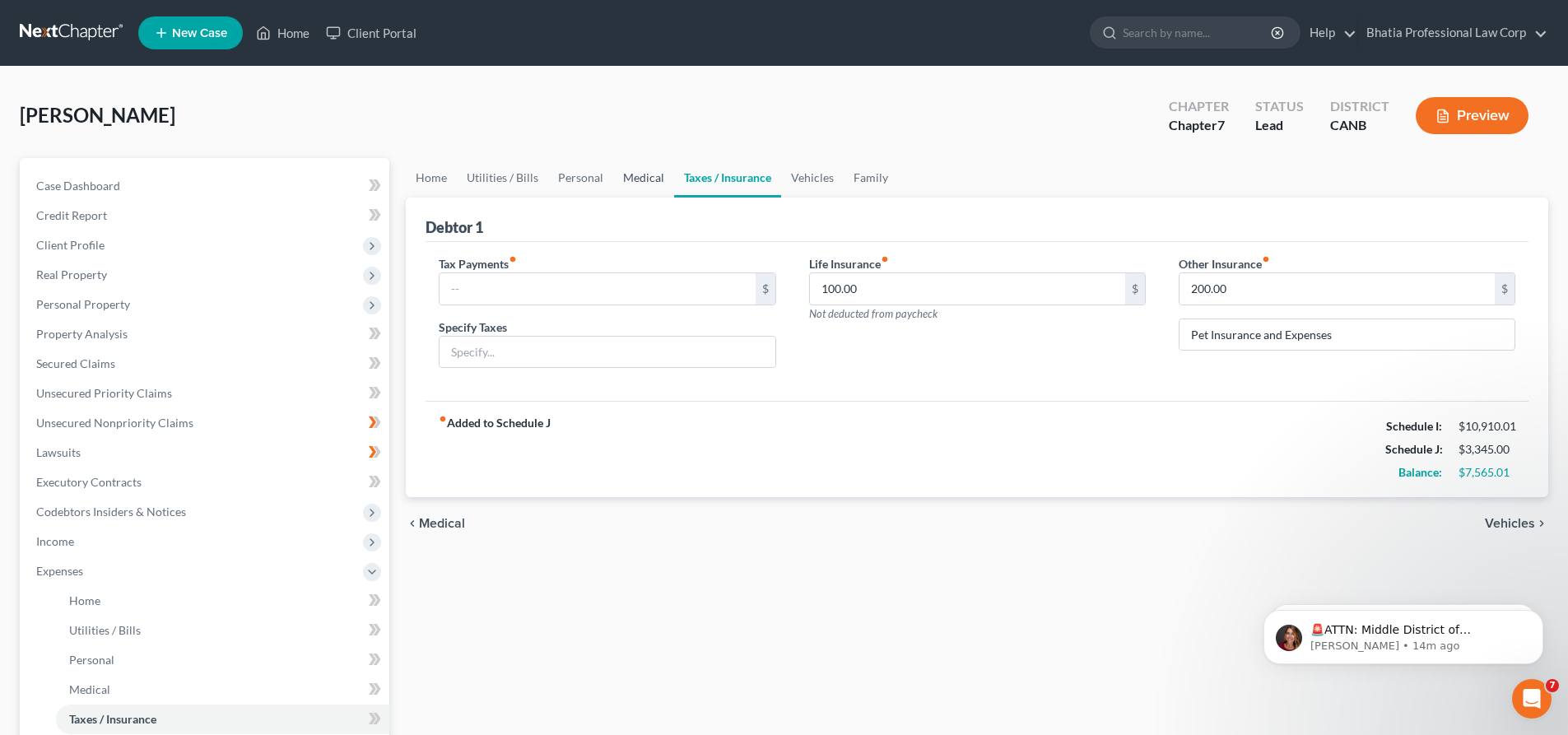
click at [643, 177] on link "Medical" at bounding box center [644, 177] width 61 height 40
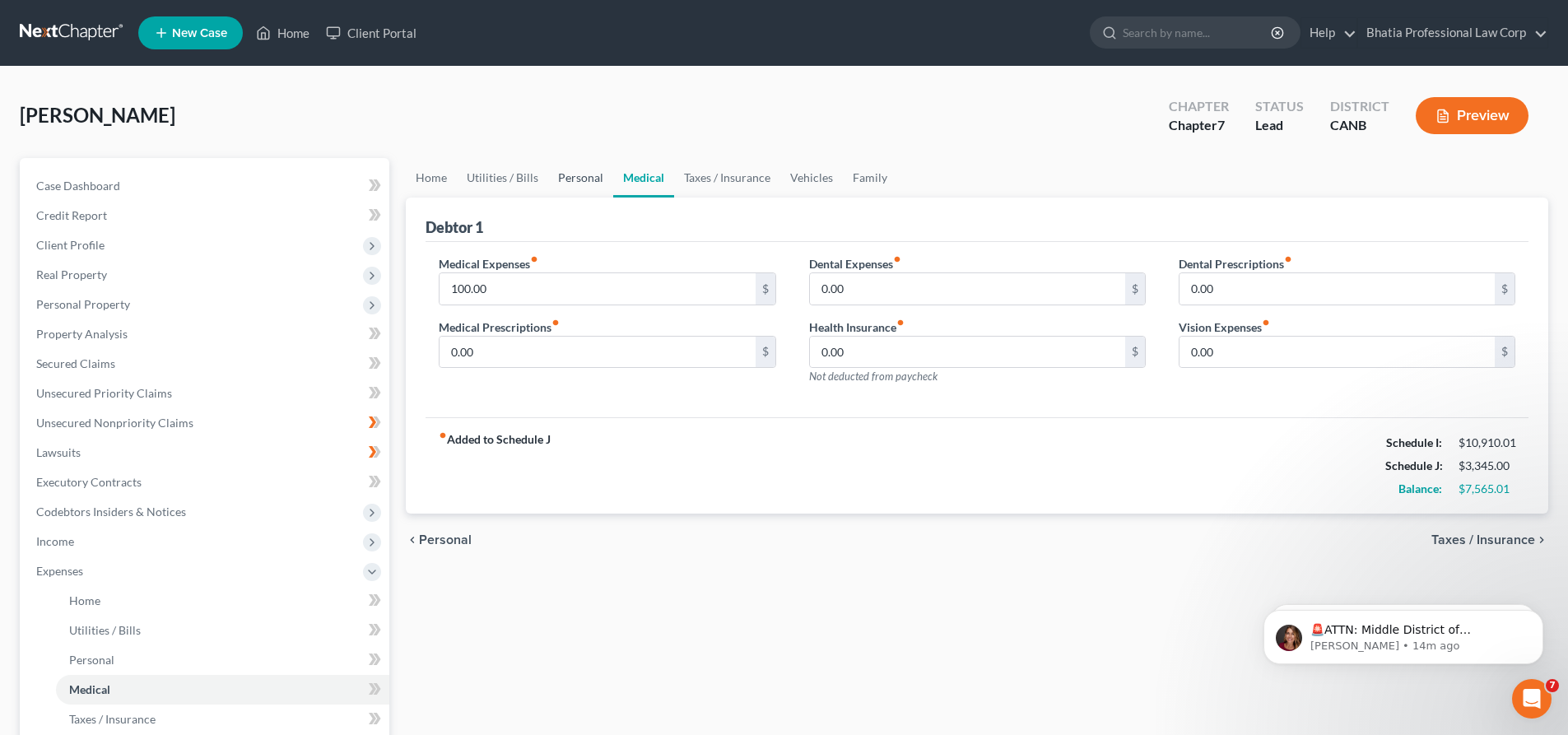
click at [584, 187] on link "Personal" at bounding box center [580, 177] width 65 height 40
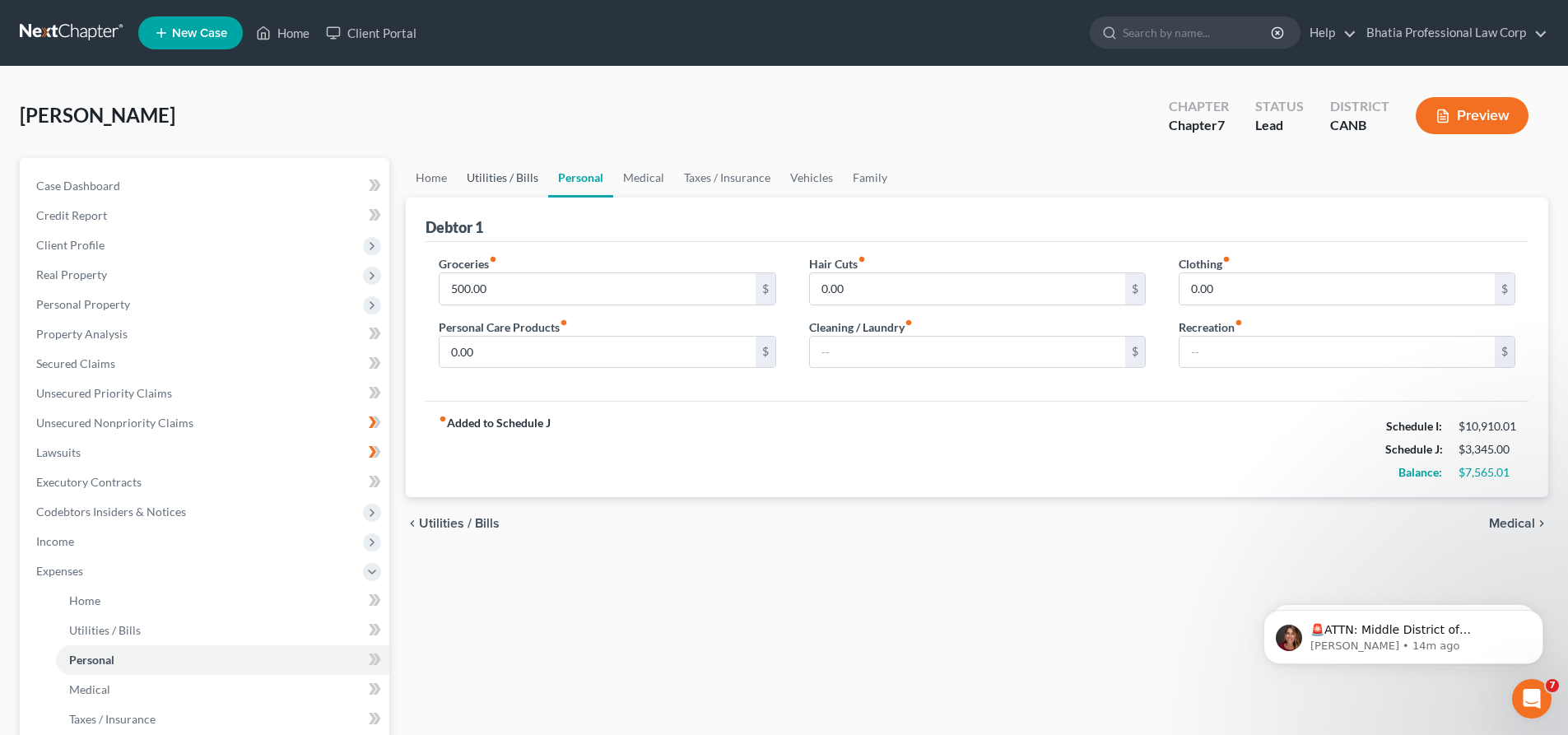
click at [499, 184] on link "Utilities / Bills" at bounding box center [502, 177] width 91 height 40
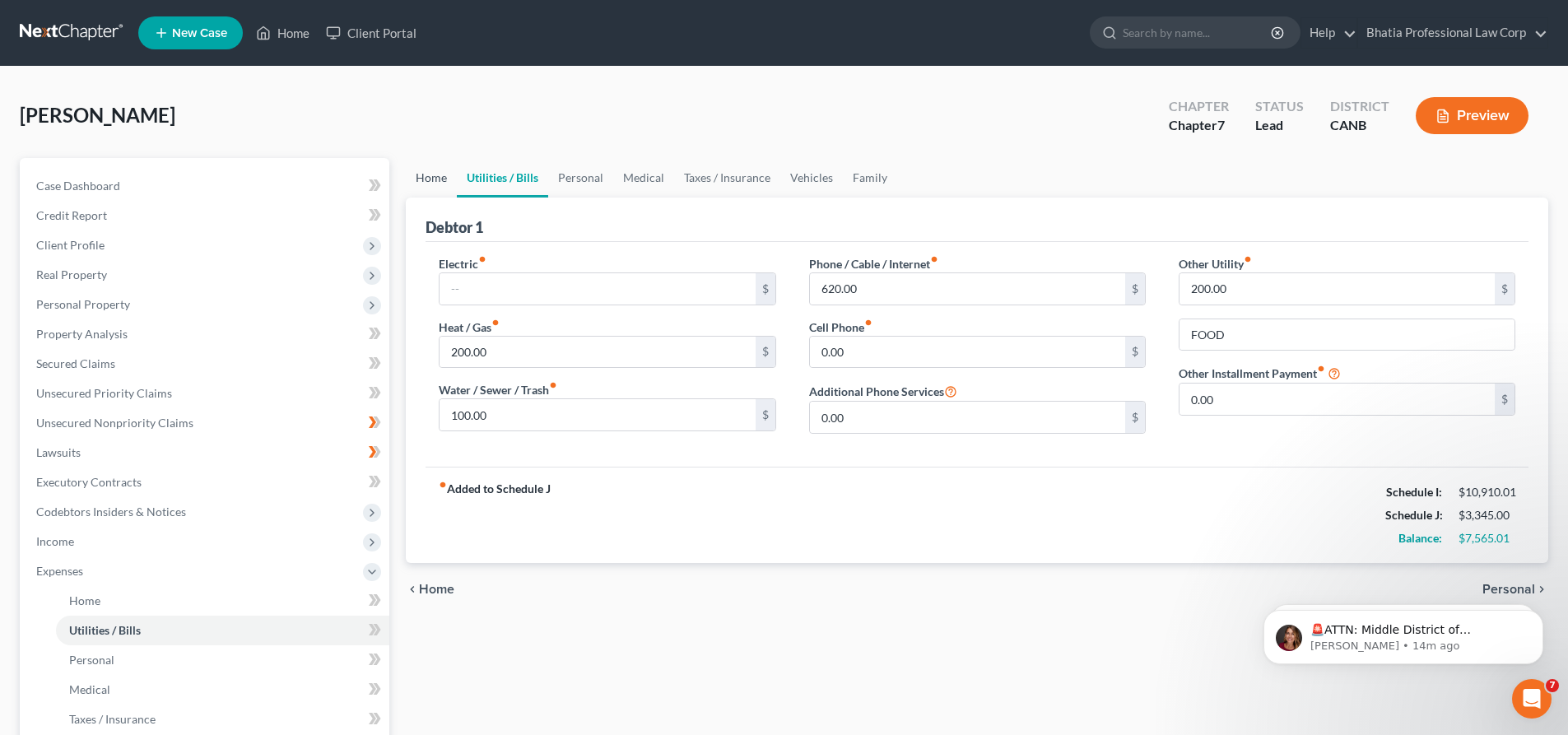
click at [437, 187] on link "Home" at bounding box center [431, 177] width 51 height 40
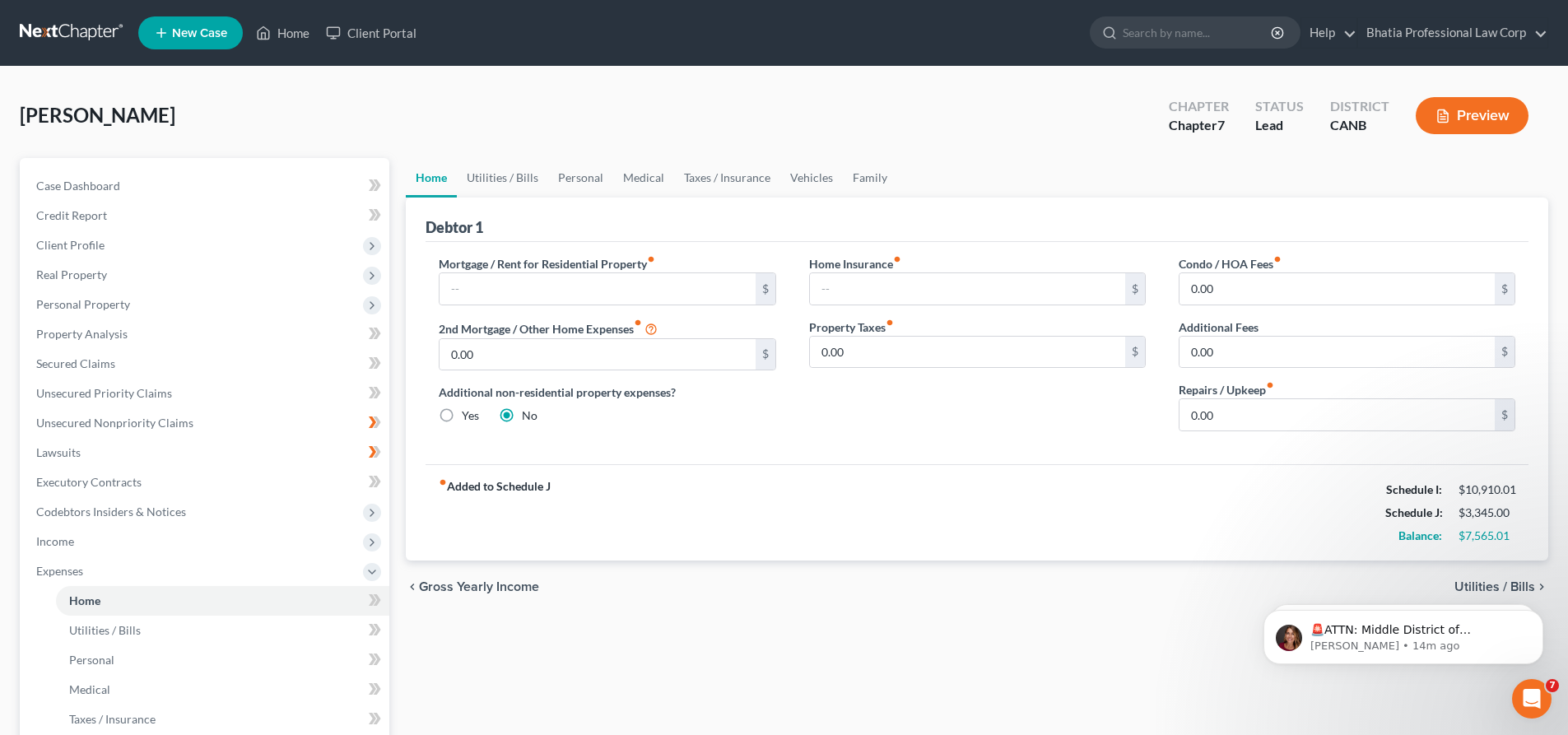
click at [892, 186] on ul "Home Utilities / Bills Personal Medical Taxes / Insurance Vehicles Family" at bounding box center [977, 177] width 1142 height 40
click at [880, 187] on link "Family" at bounding box center [869, 177] width 54 height 40
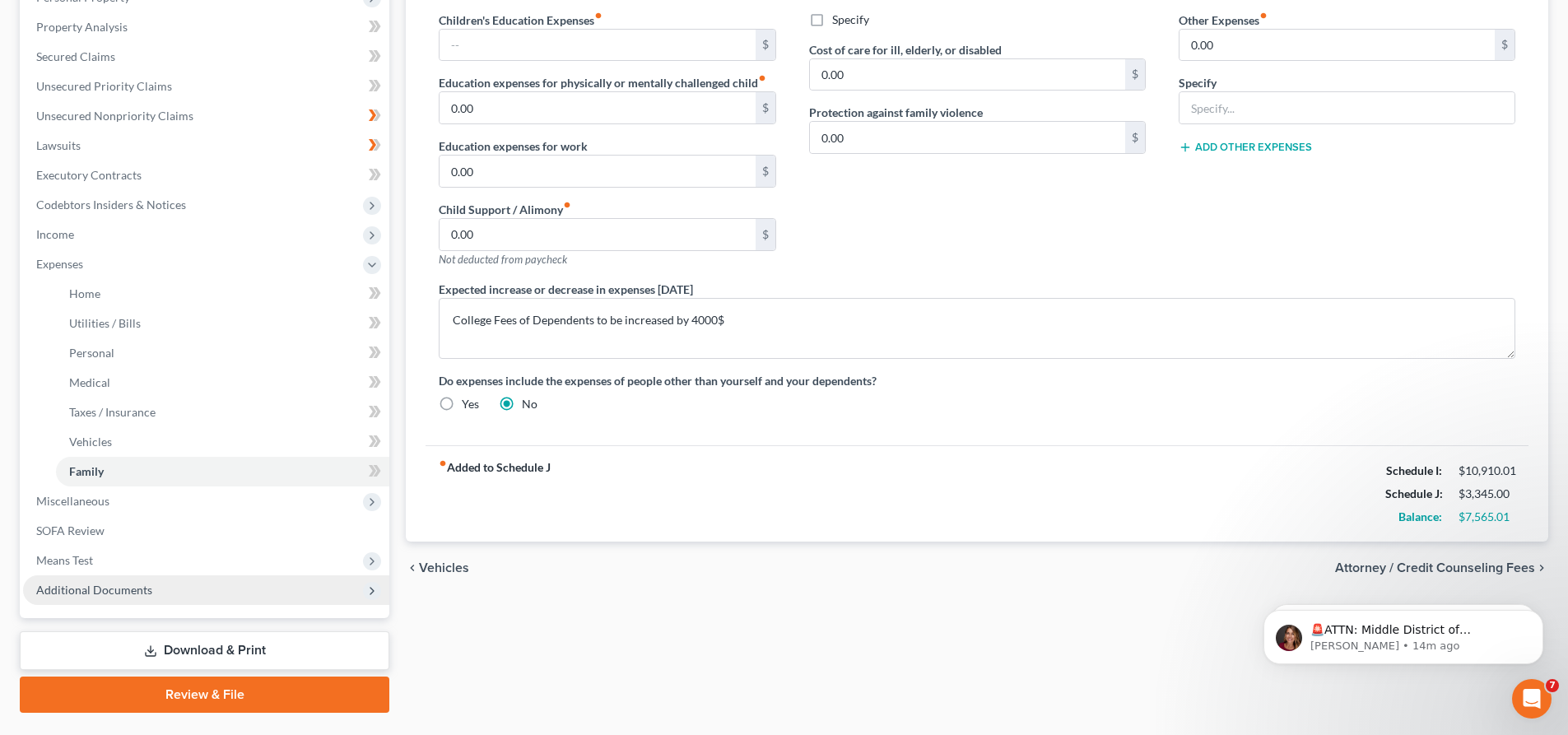
scroll to position [329, 0]
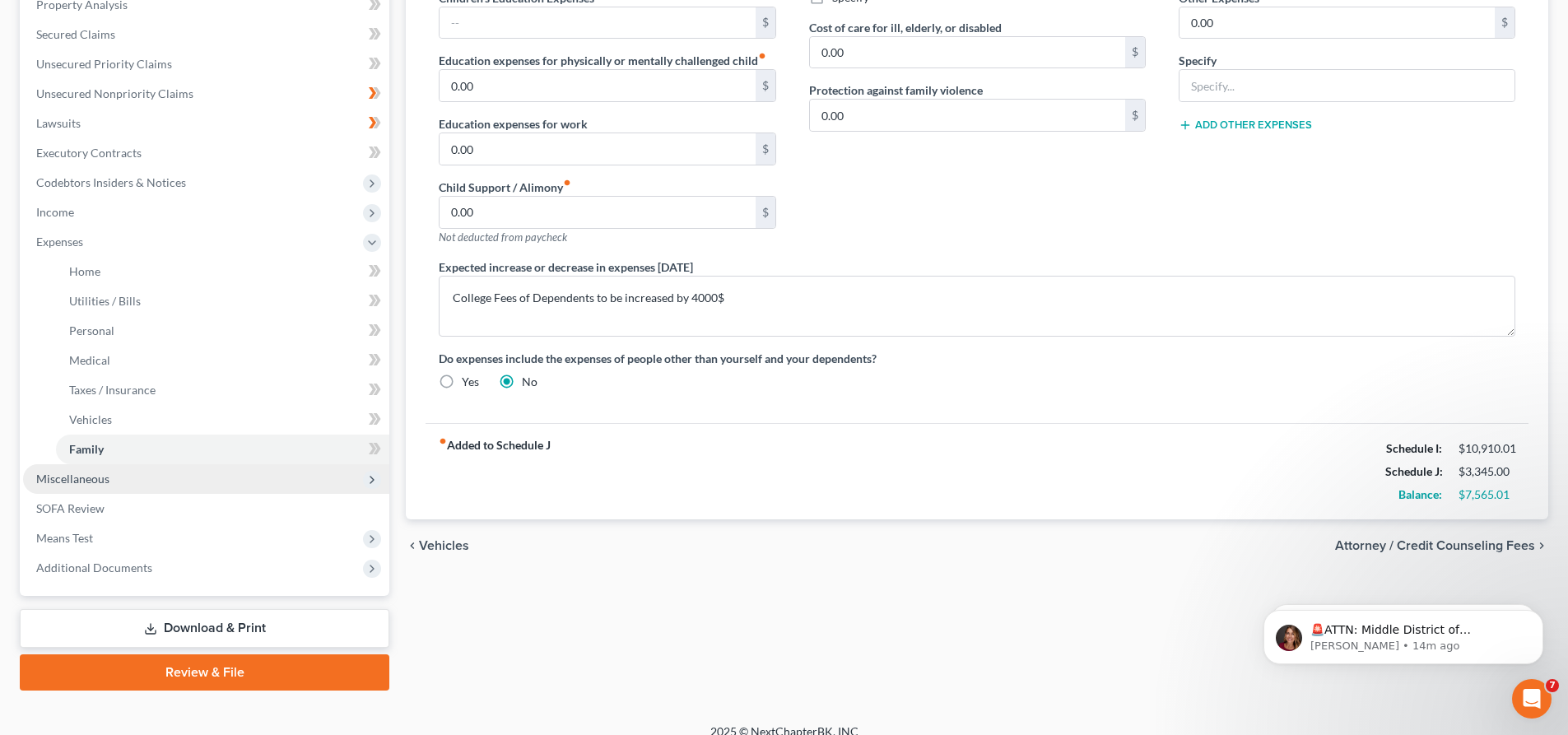
click at [356, 475] on span "Miscellaneous" at bounding box center [206, 478] width 367 height 29
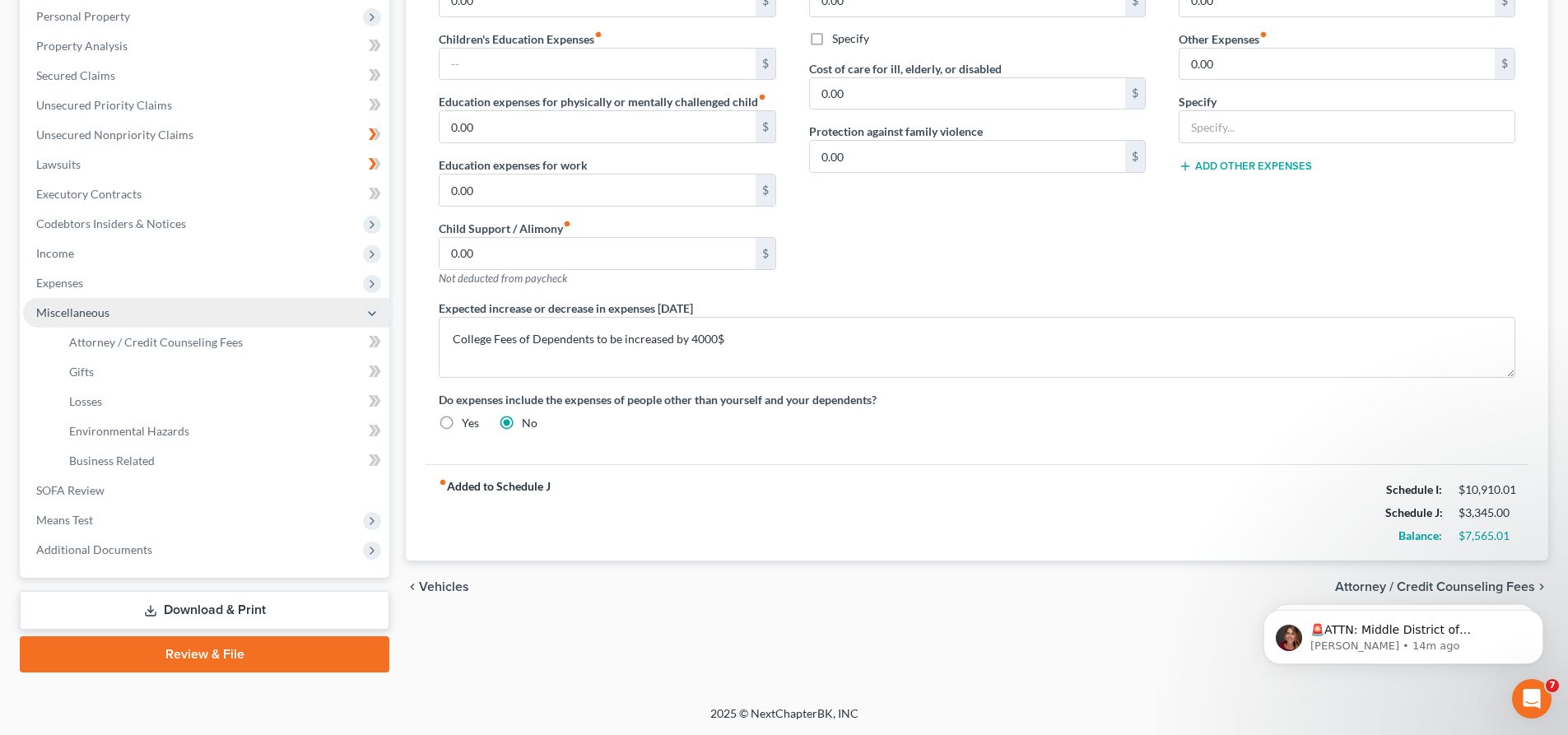
scroll to position [288, 0]
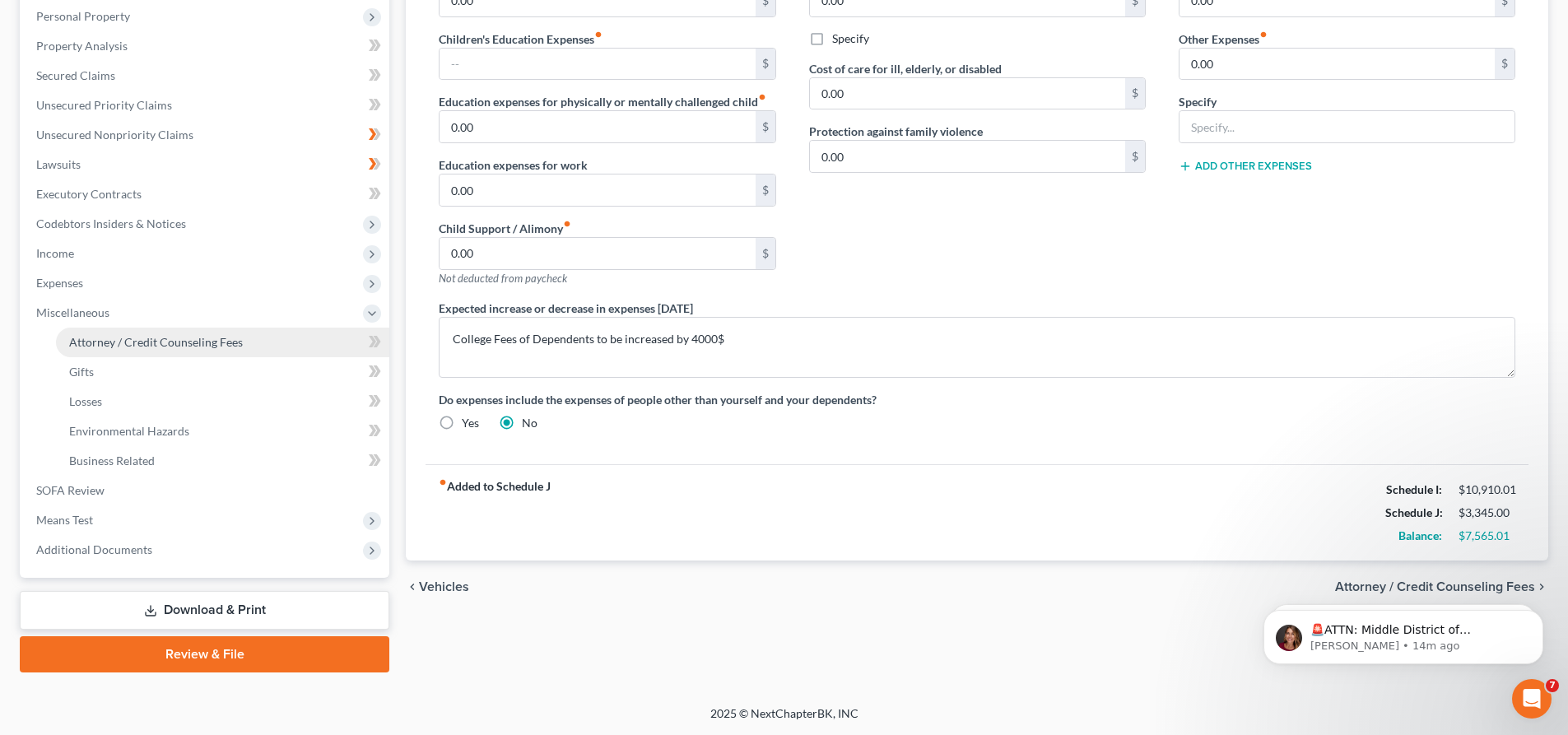
click at [263, 340] on link "Attorney / Credit Counseling Fees" at bounding box center [222, 342] width 333 height 29
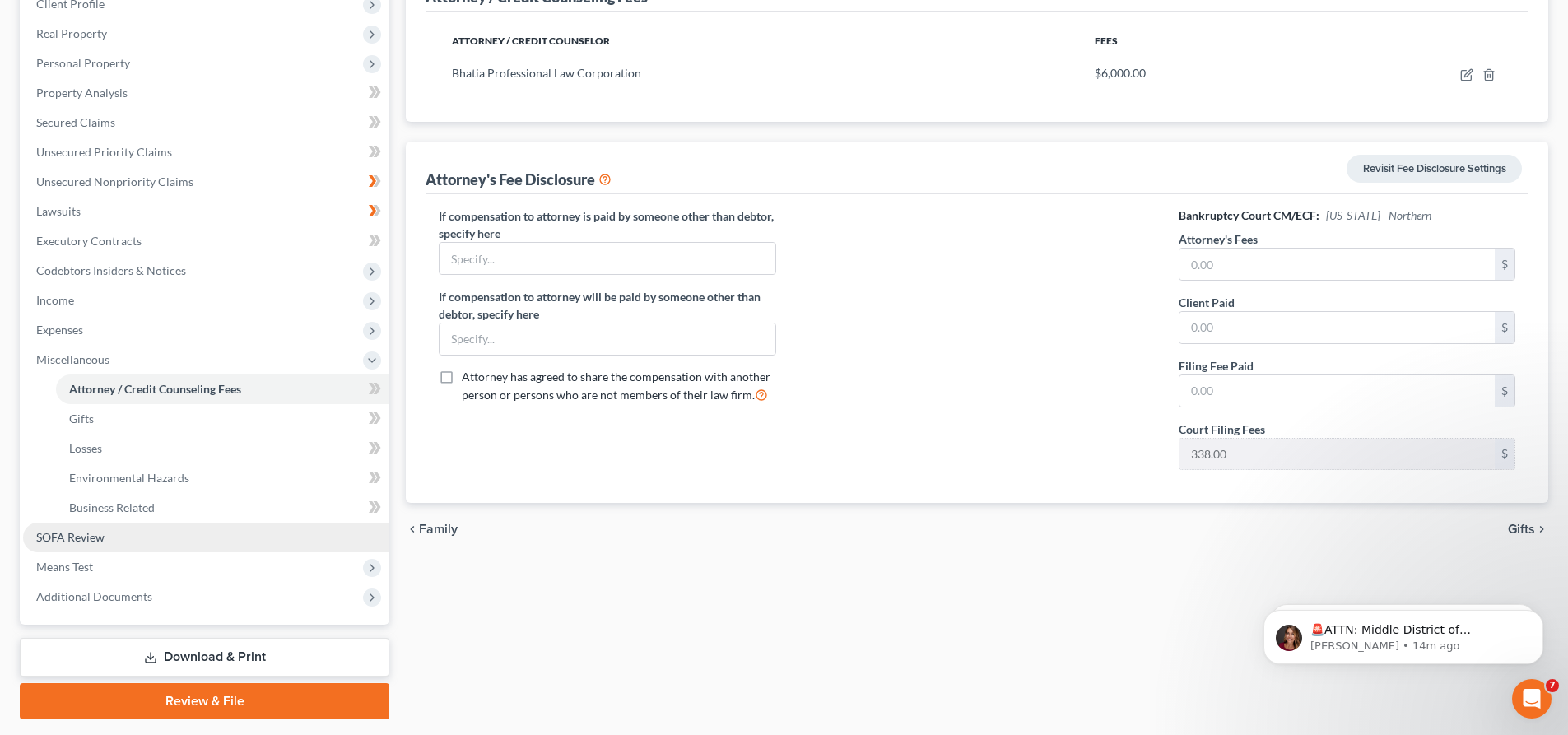
scroll to position [288, 0]
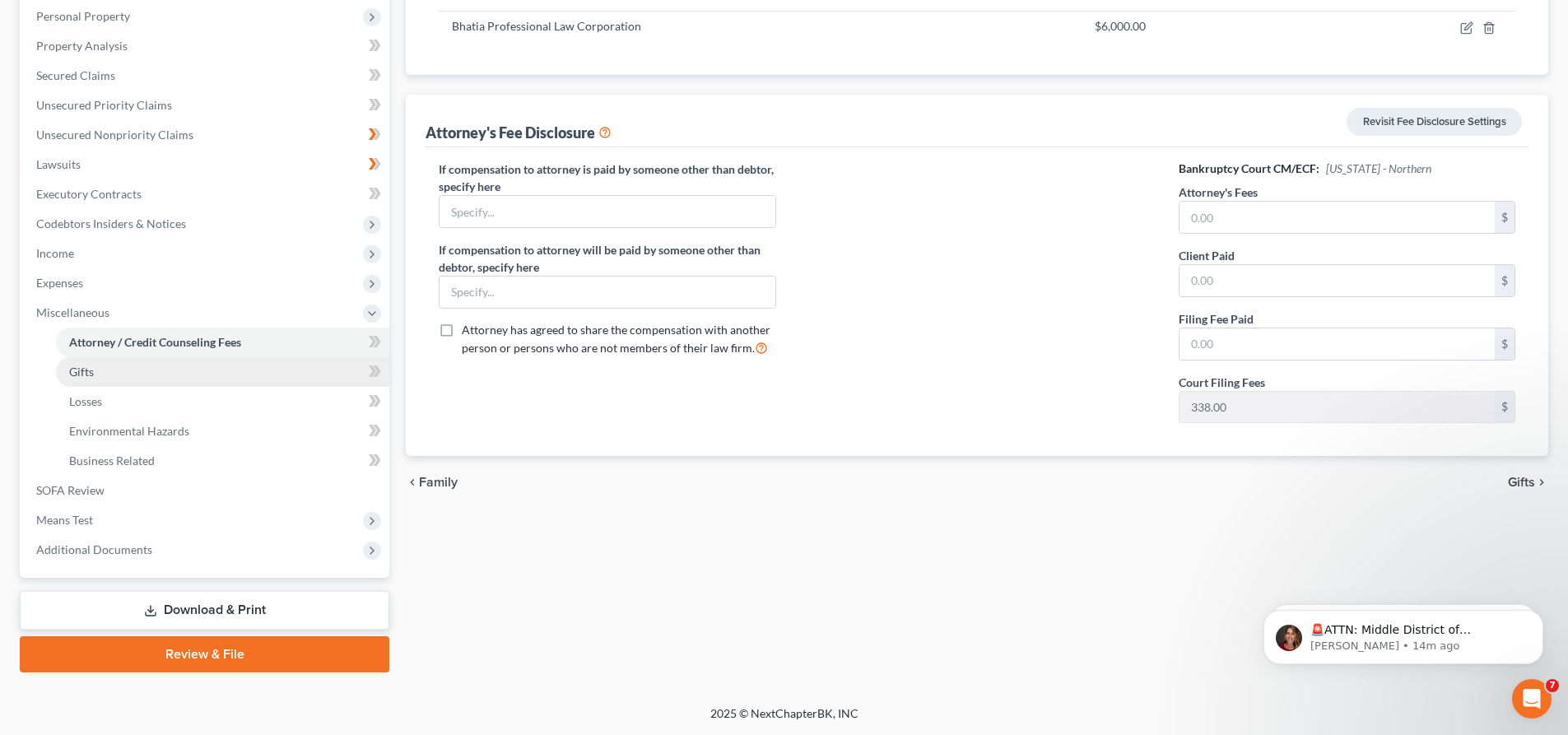
click at [197, 374] on link "Gifts" at bounding box center [222, 371] width 333 height 29
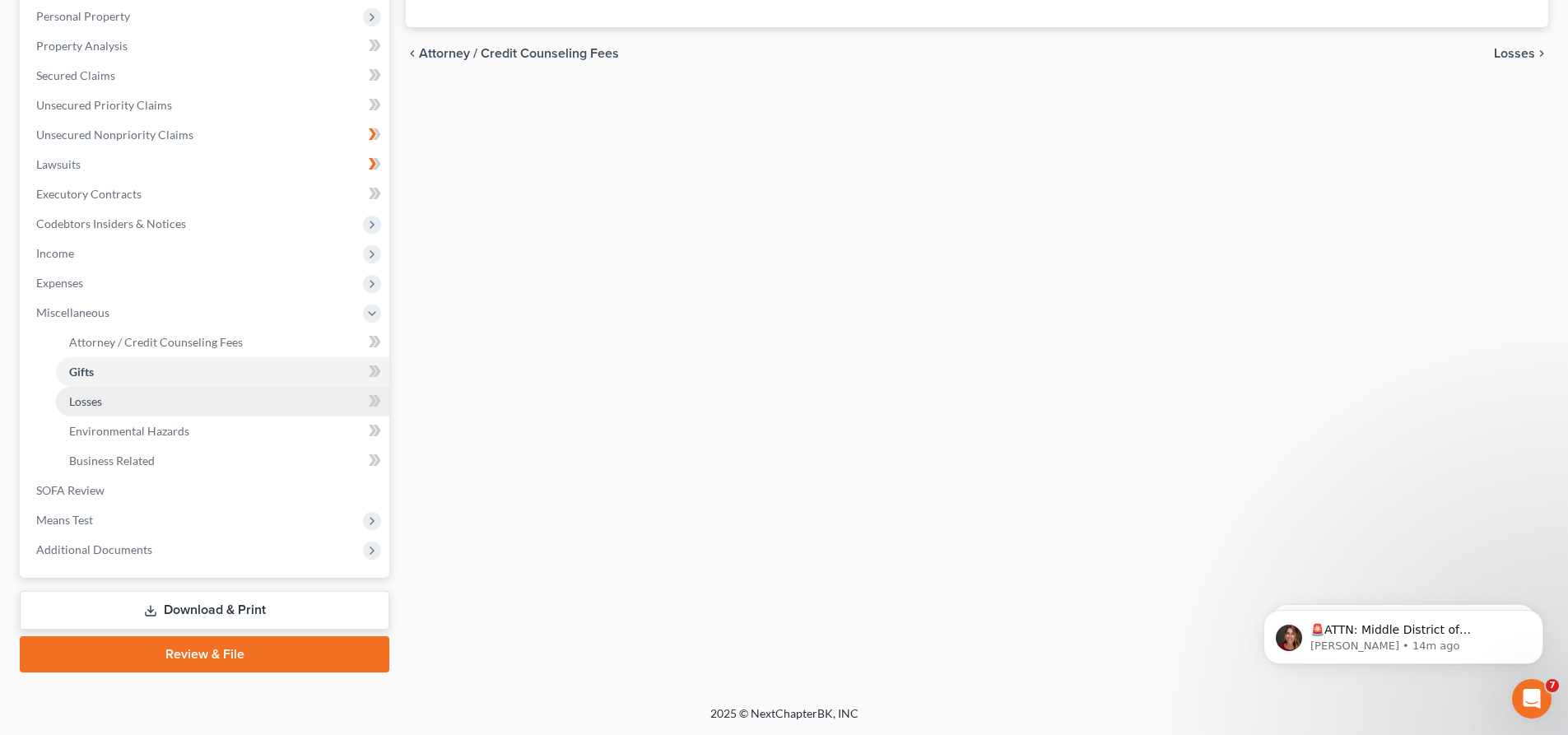
click at [135, 410] on link "Losses" at bounding box center [222, 401] width 333 height 29
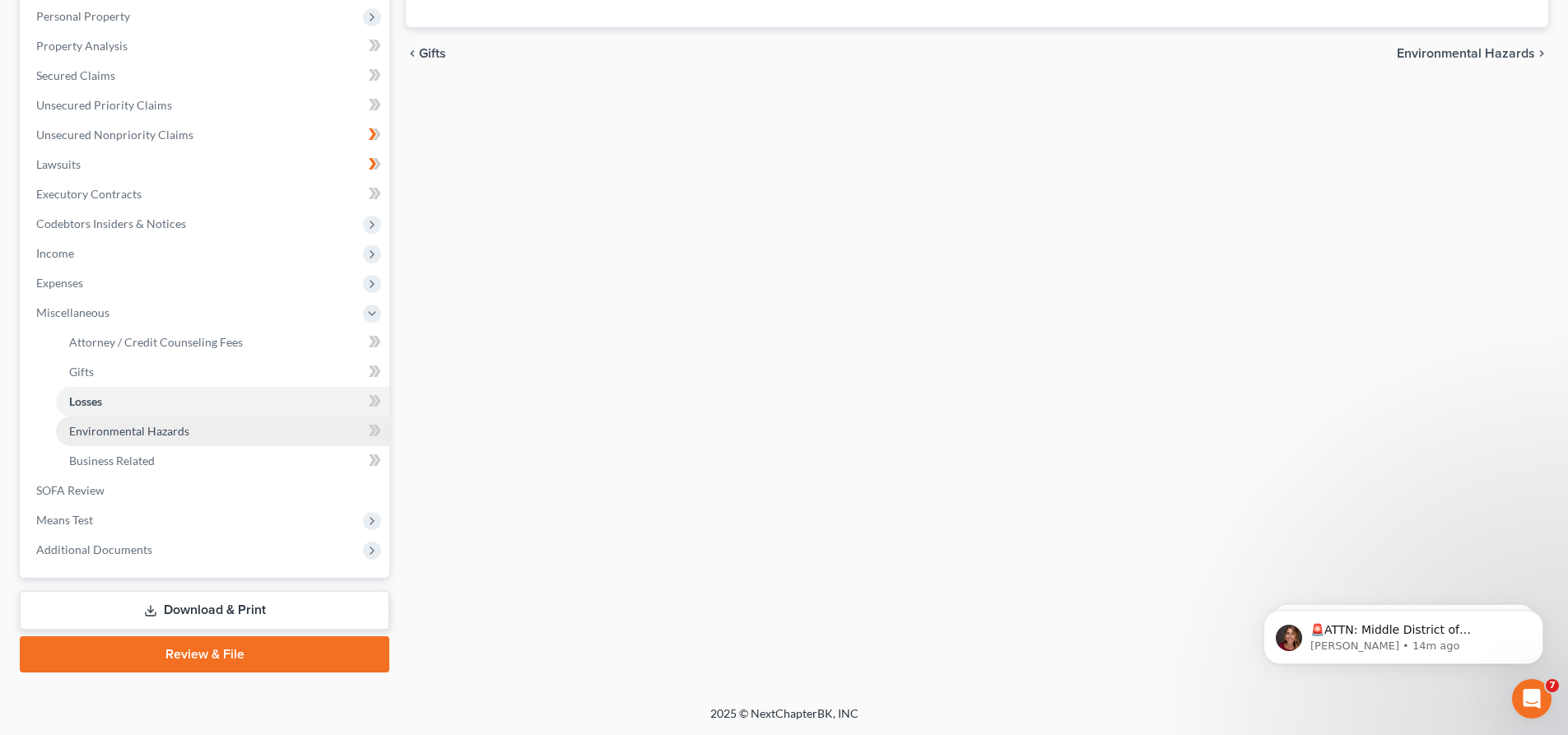
click at [199, 427] on link "Environmental Hazards" at bounding box center [222, 430] width 333 height 29
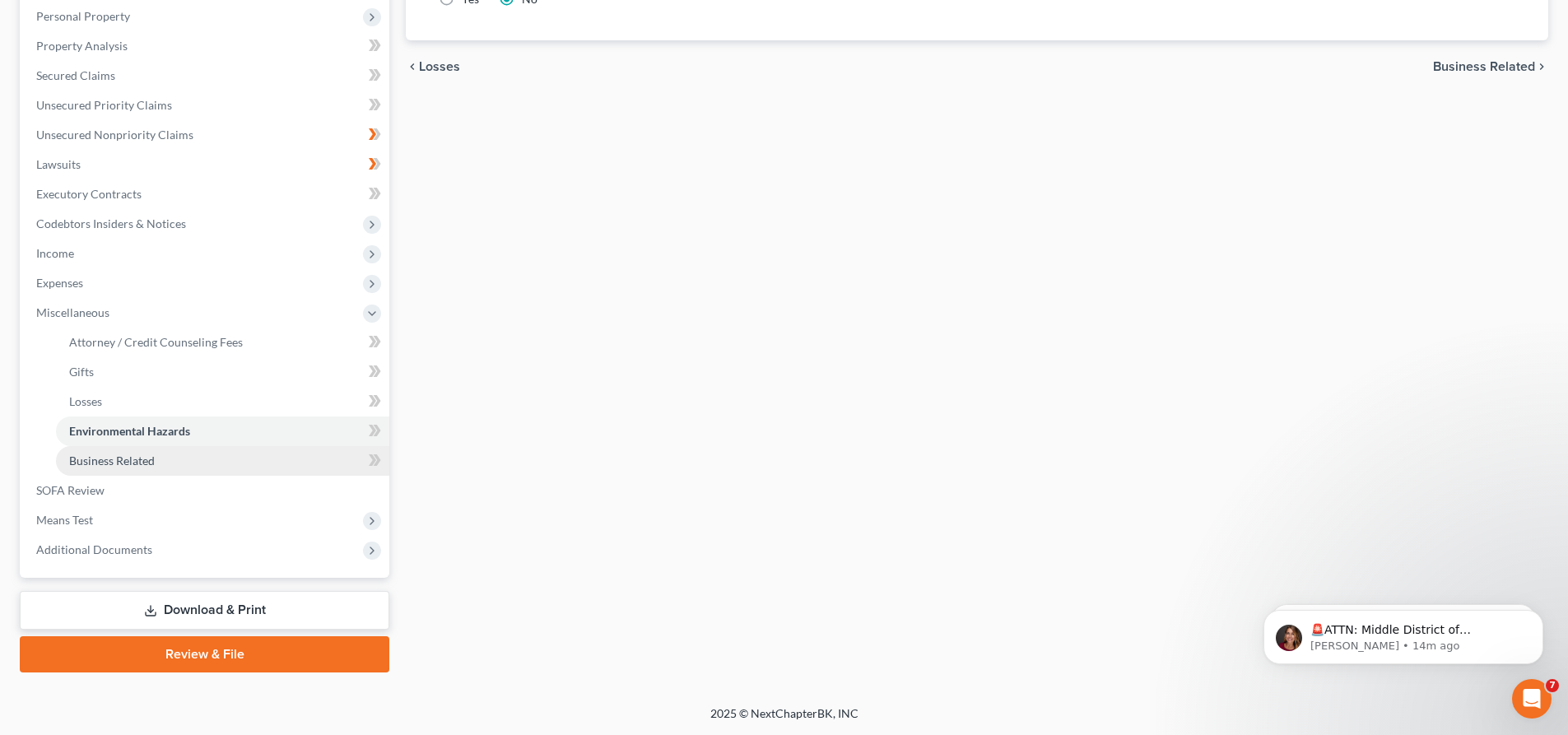
click at [174, 461] on link "Business Related" at bounding box center [222, 460] width 333 height 29
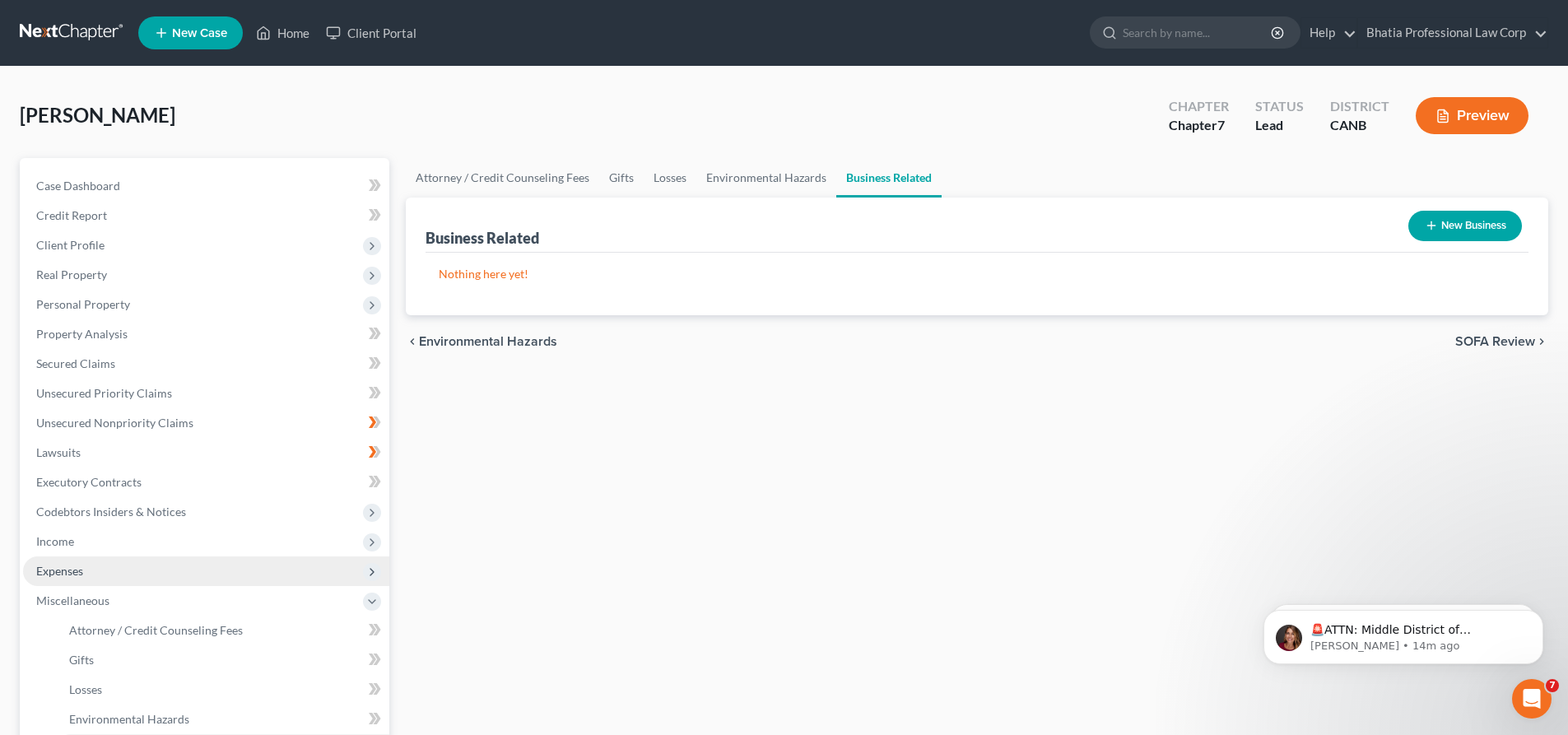
click at [175, 570] on span "Expenses" at bounding box center [206, 570] width 367 height 29
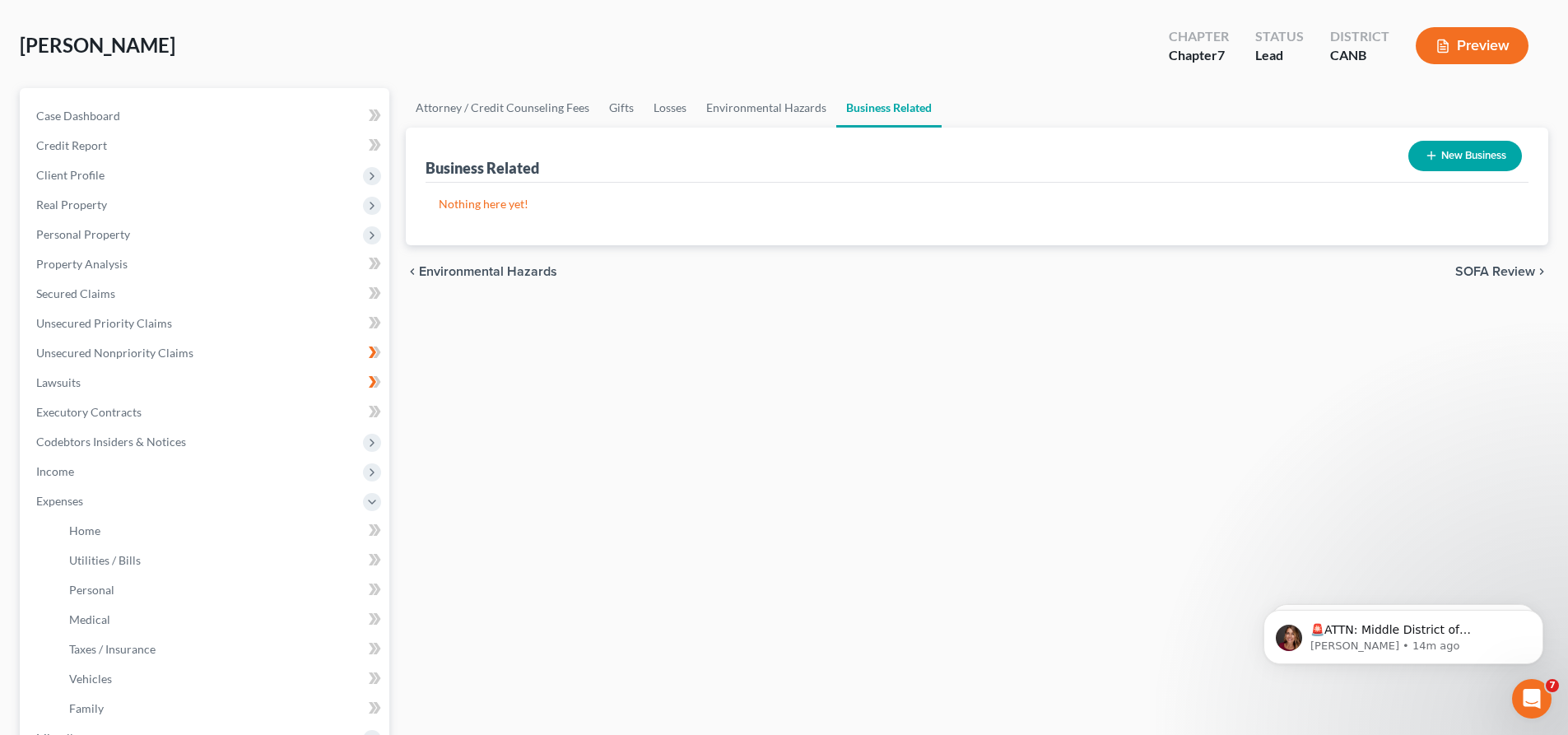
scroll to position [165, 0]
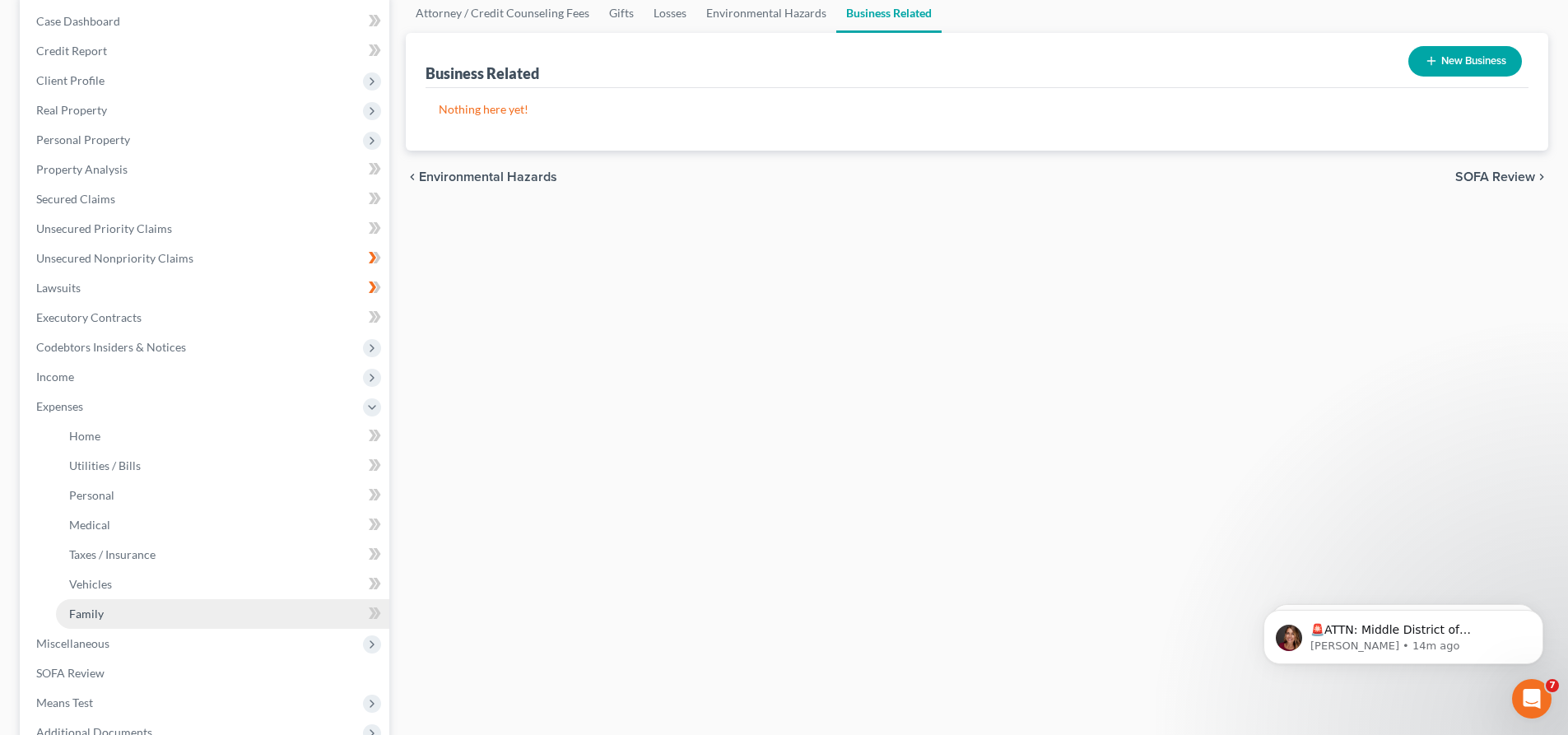
click at [165, 609] on link "Family" at bounding box center [222, 614] width 333 height 29
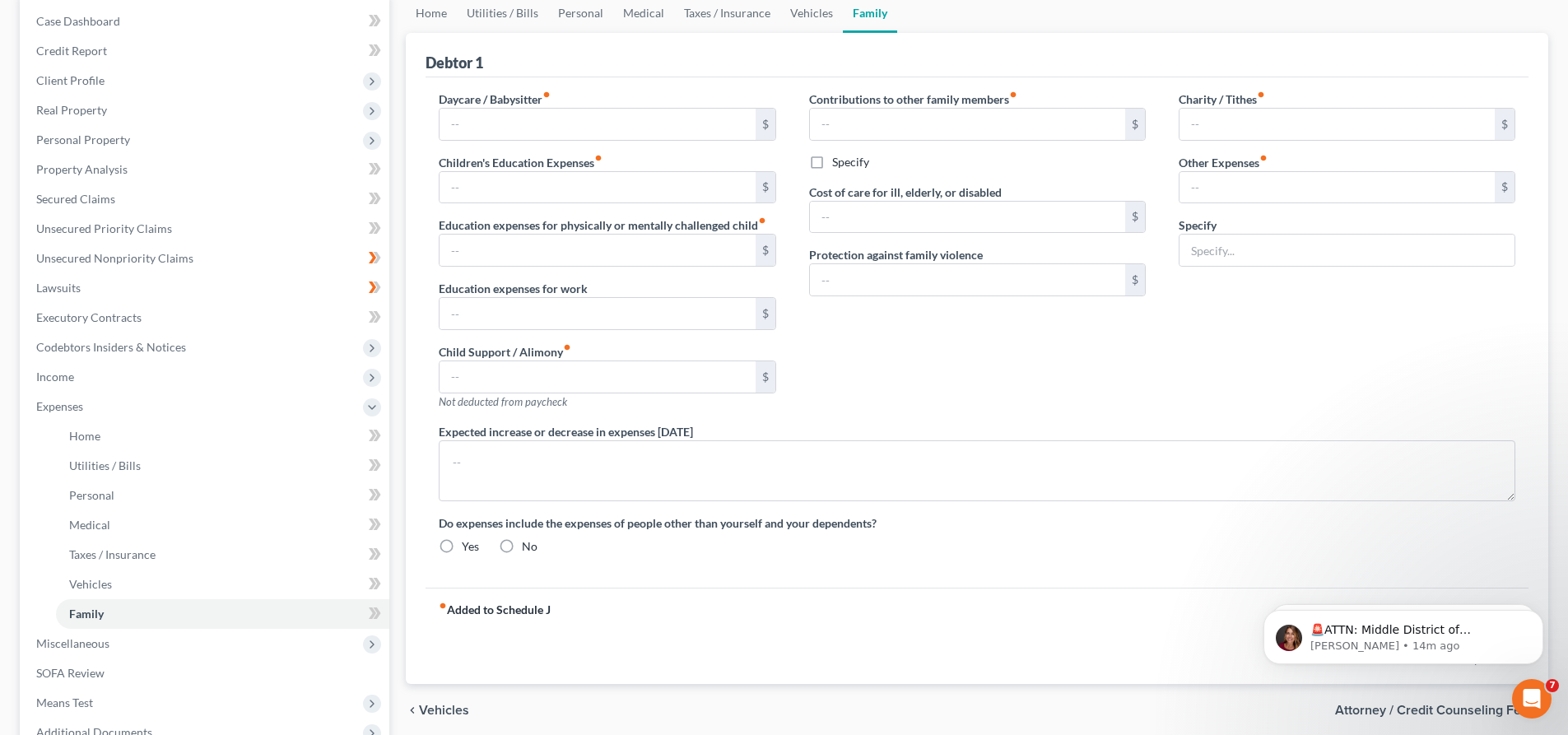
scroll to position [23, 0]
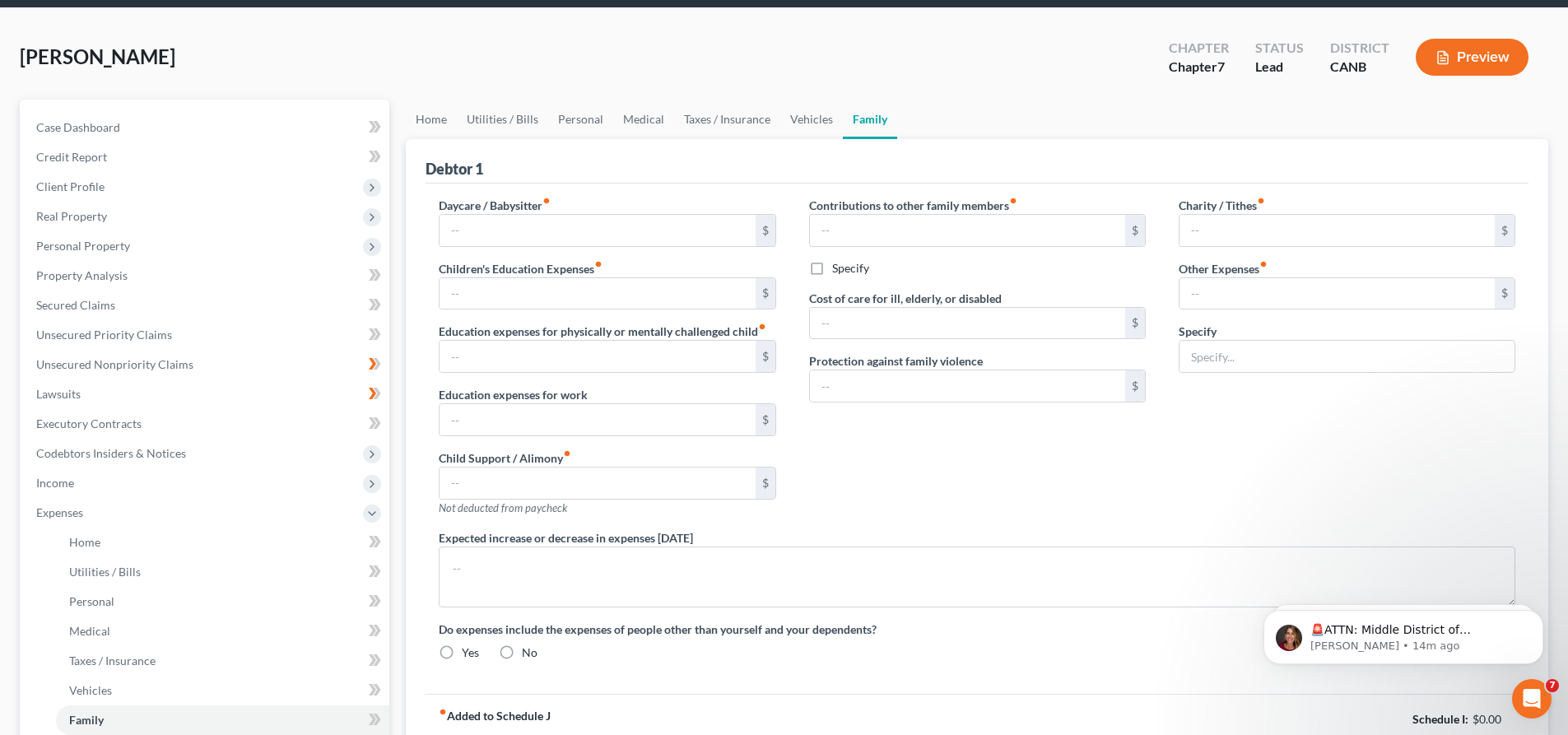
type input "0.00"
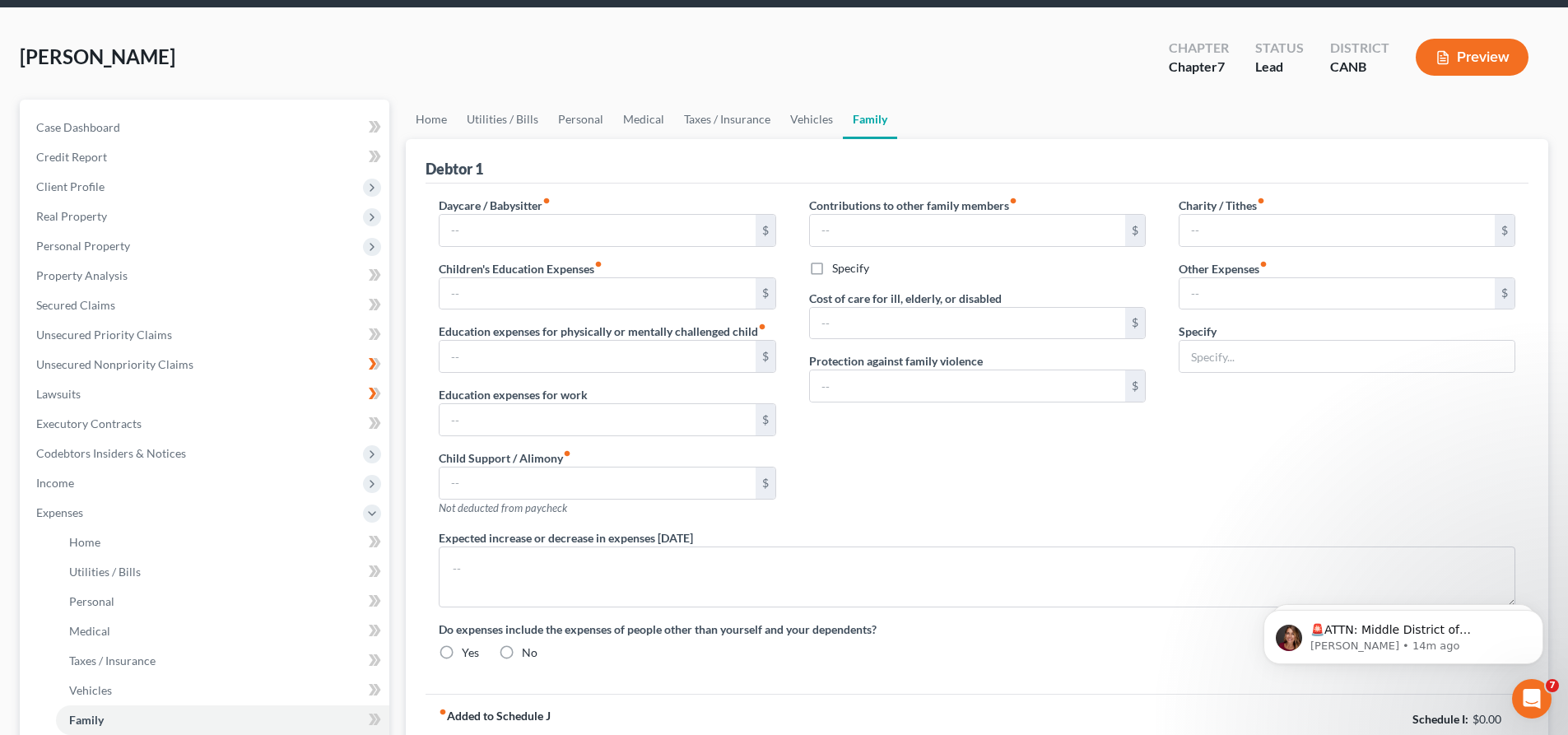
type input "0.00"
type textarea "College Fees of Dependents to be increased by 4000$"
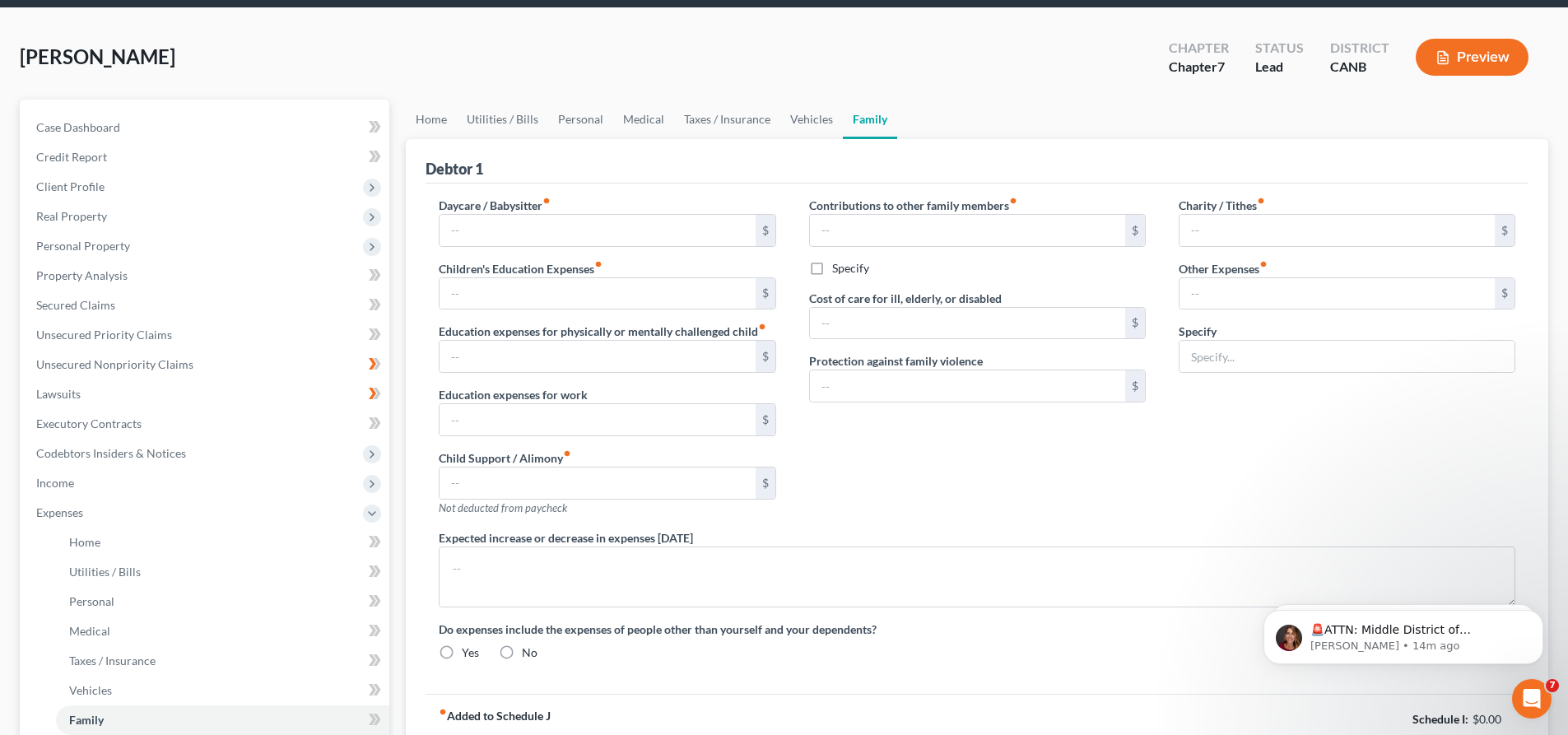
radio input "true"
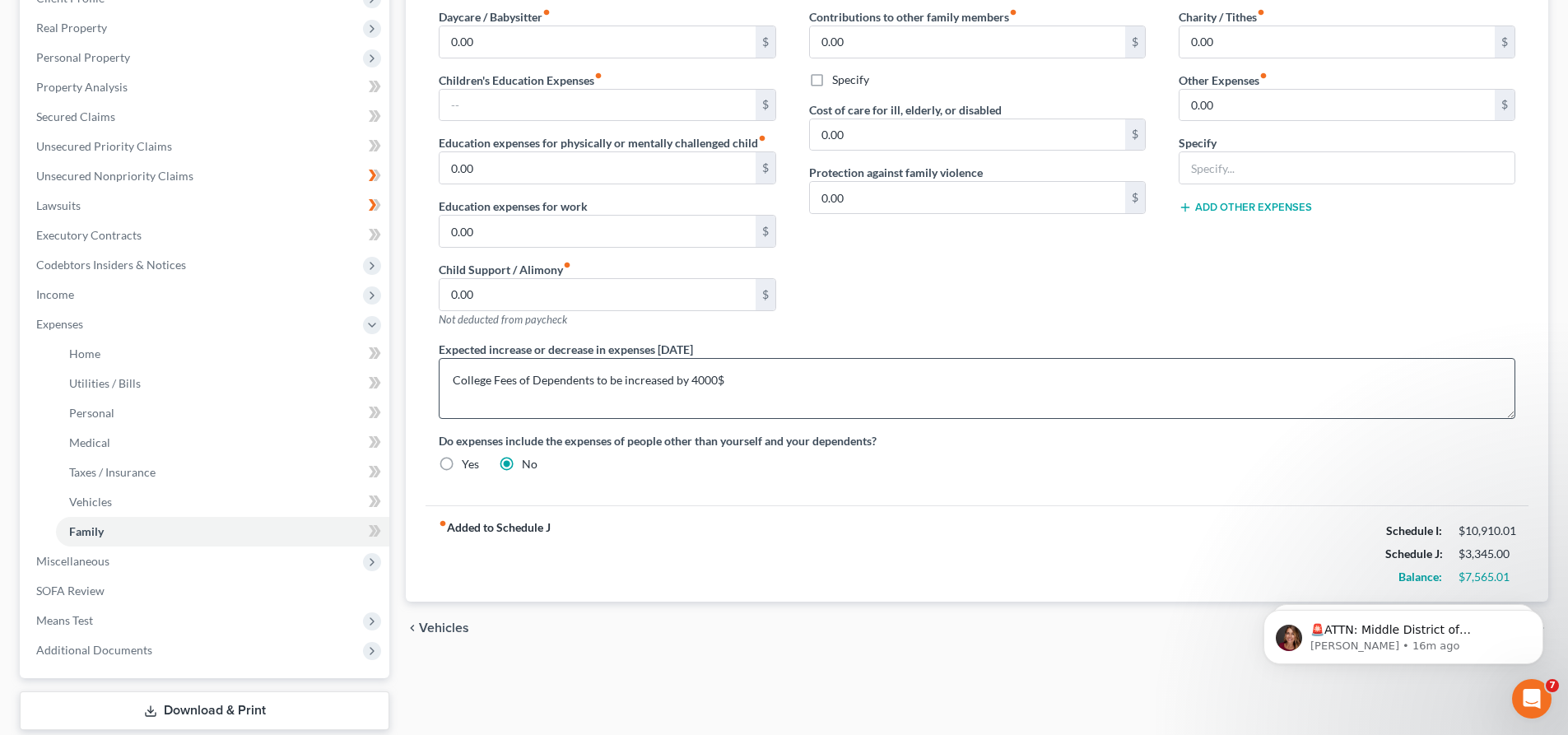
scroll to position [0, 0]
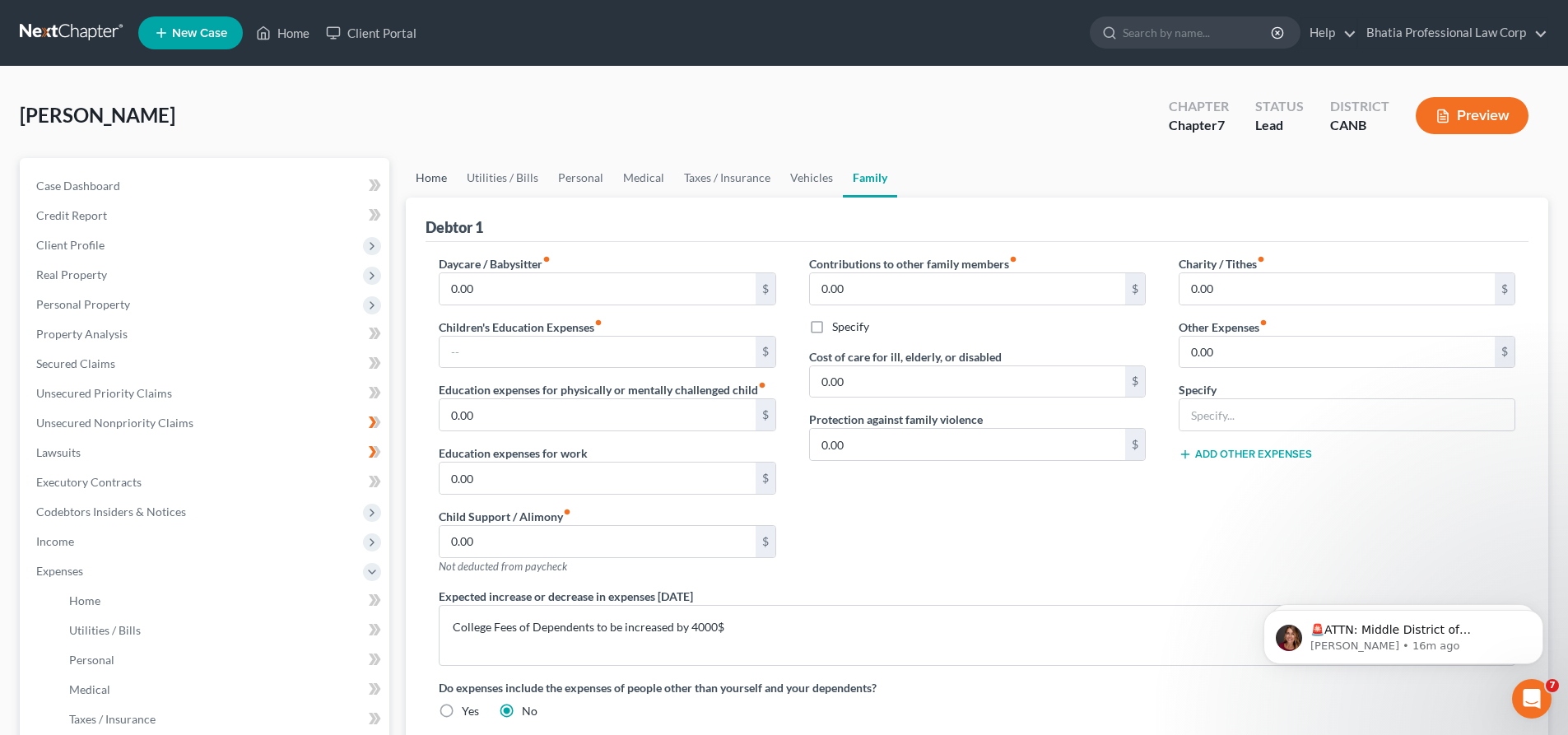
click at [444, 182] on link "Home" at bounding box center [431, 177] width 51 height 40
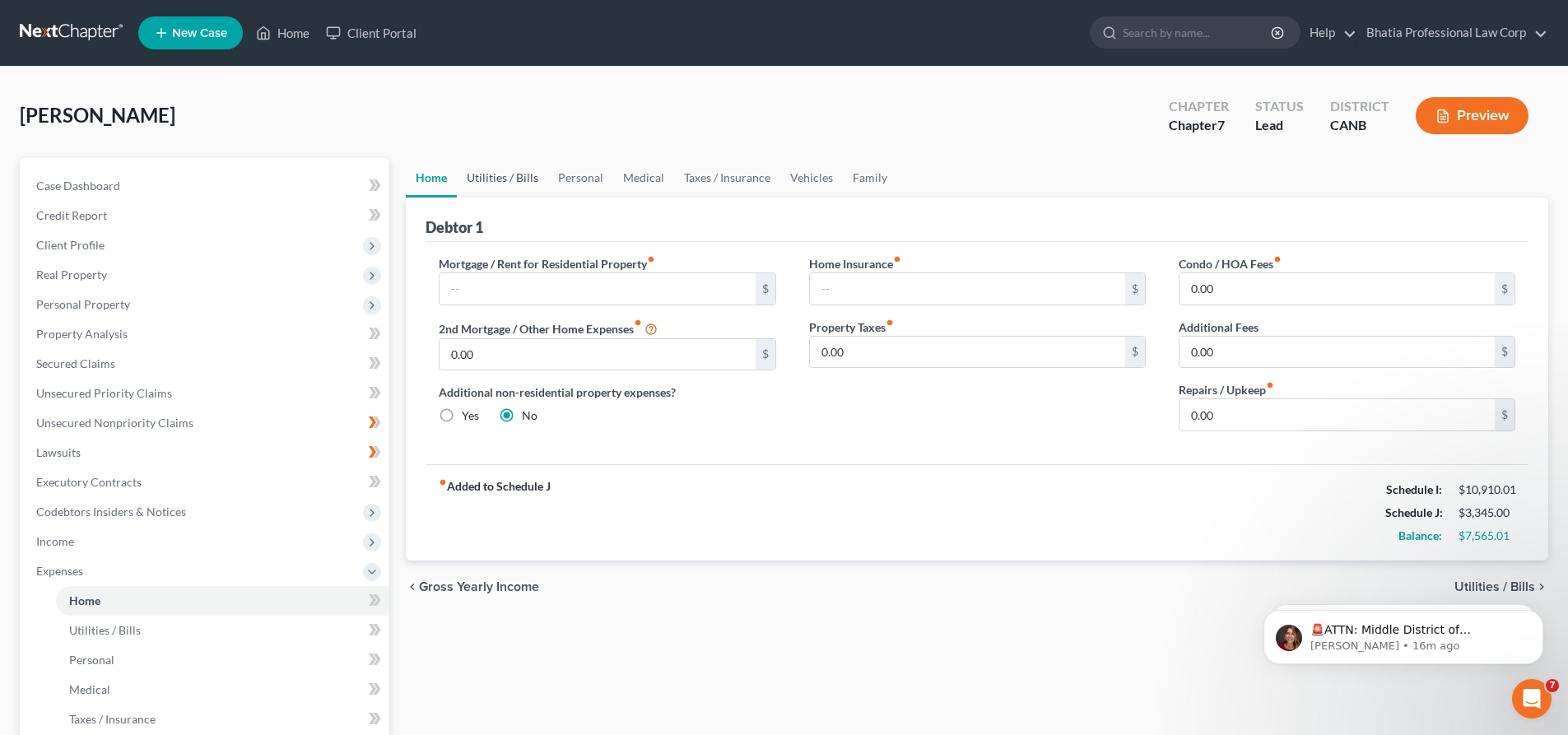
click at [486, 182] on link "Utilities / Bills" at bounding box center [502, 177] width 91 height 40
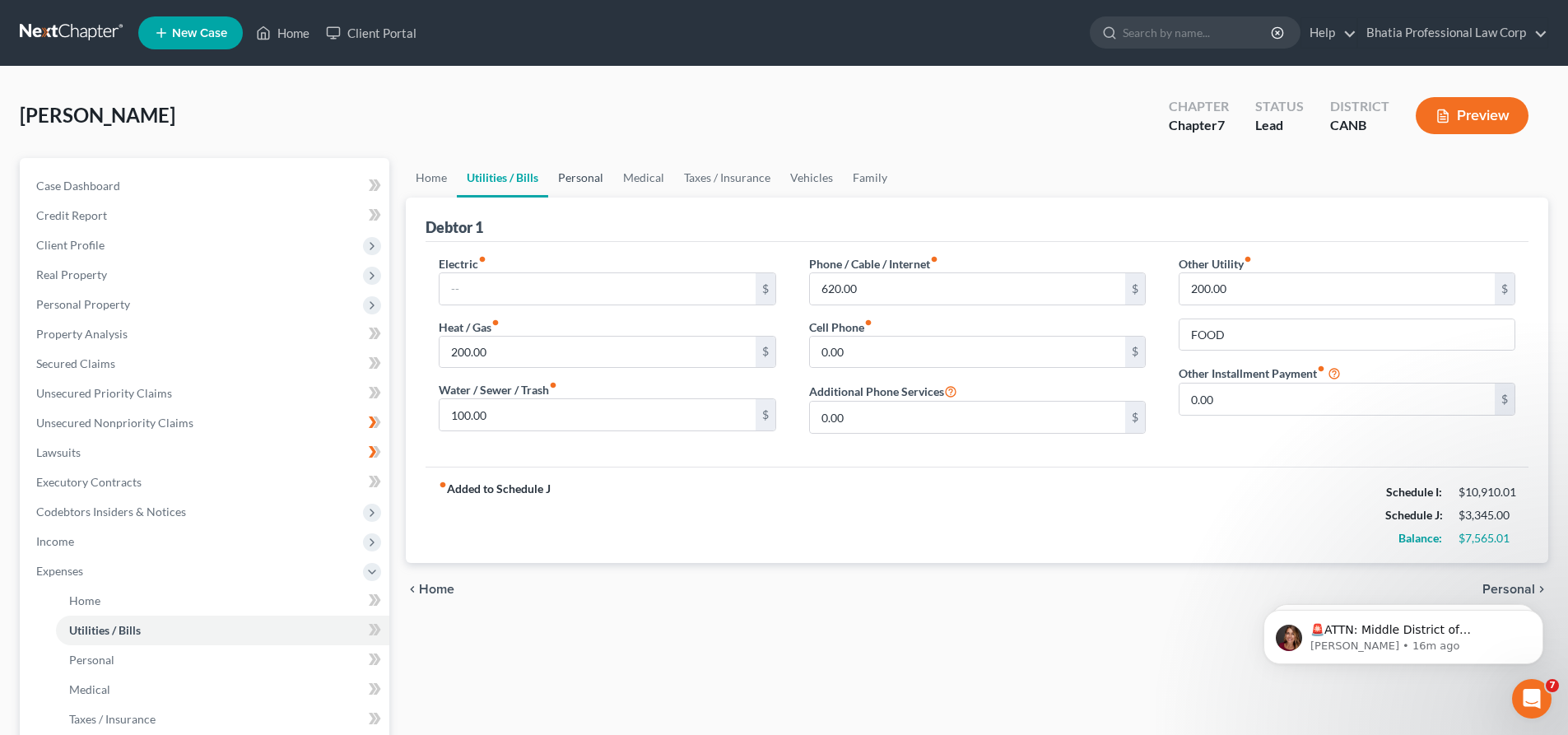
click at [575, 191] on link "Personal" at bounding box center [580, 177] width 65 height 40
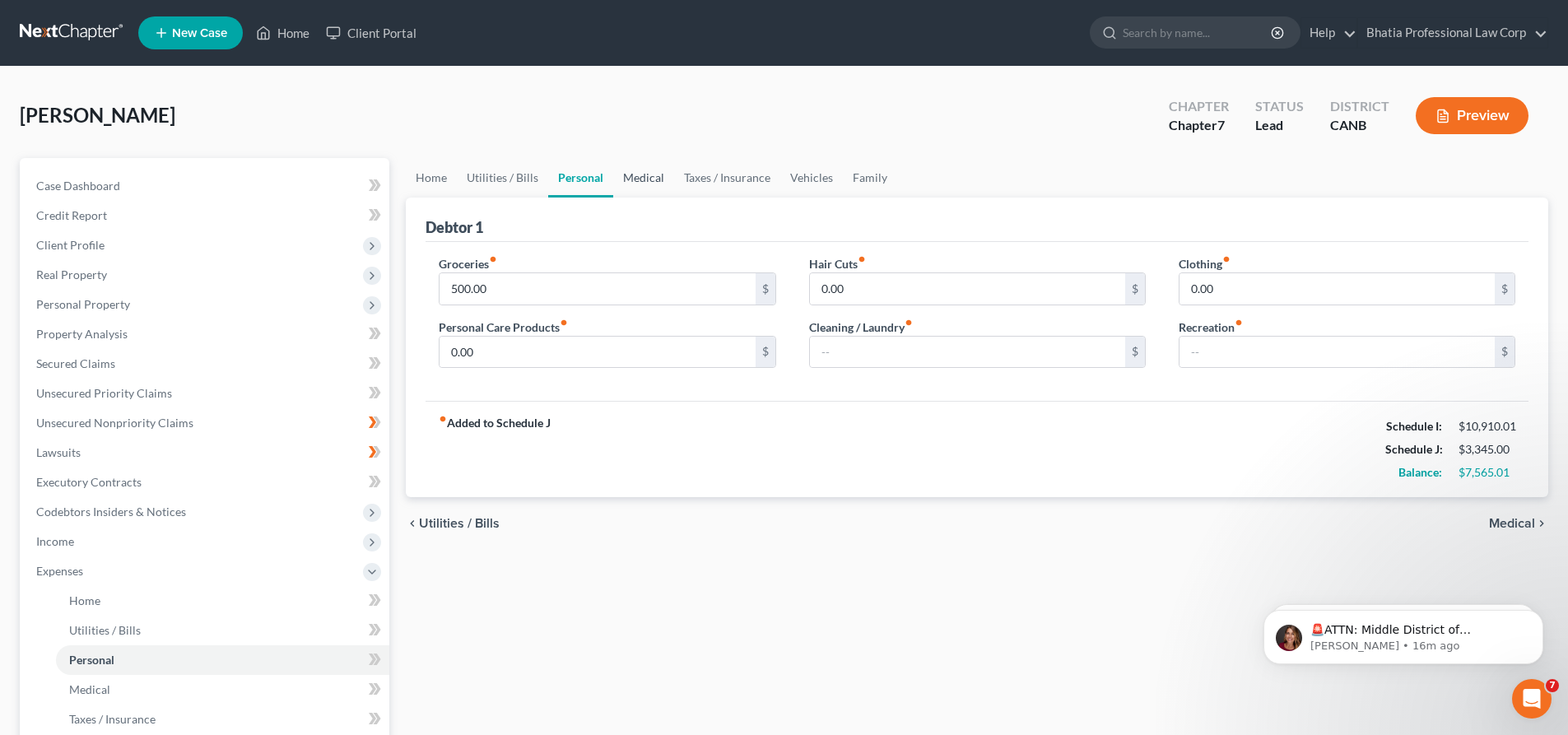
click at [659, 185] on link "Medical" at bounding box center [644, 177] width 61 height 40
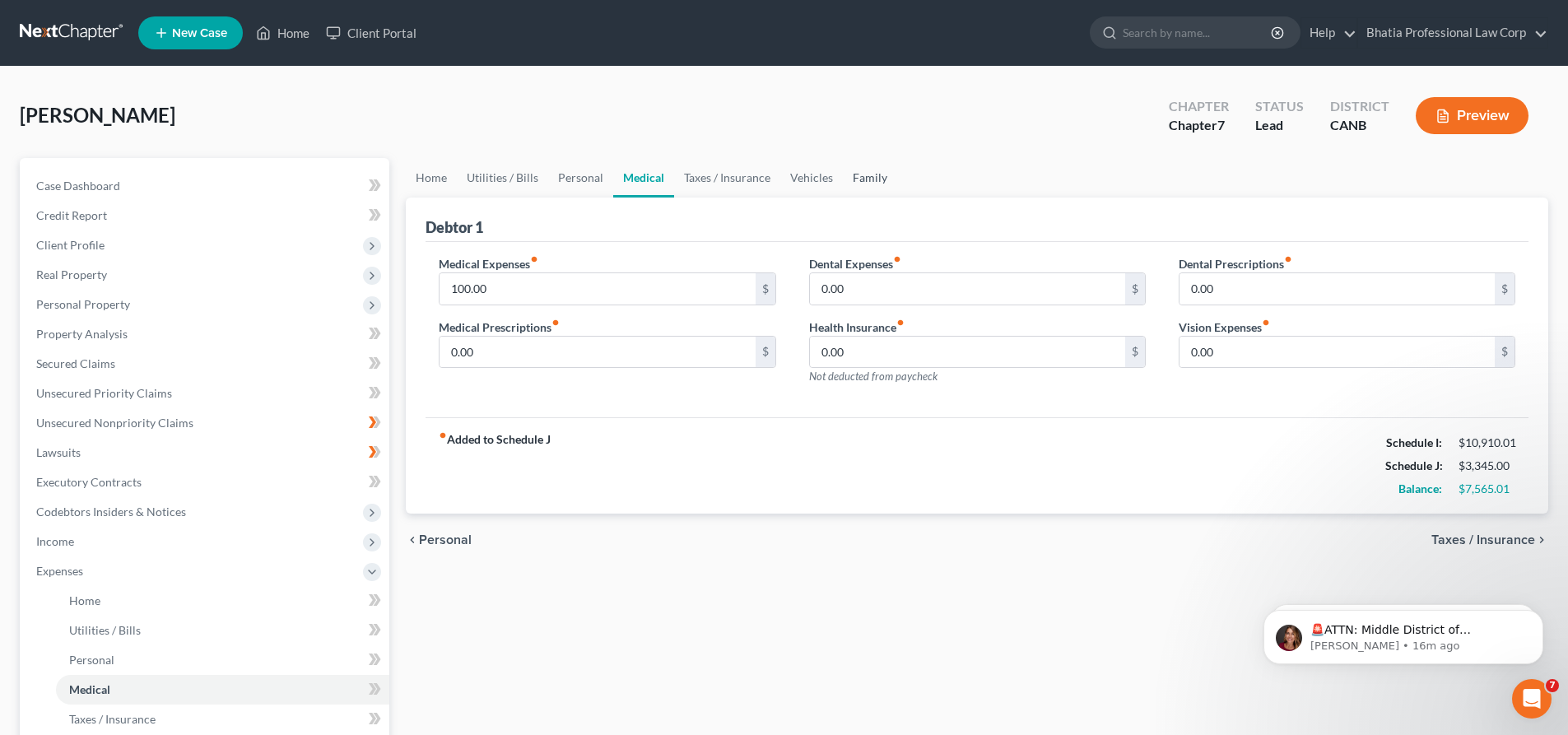
click at [847, 182] on link "Family" at bounding box center [869, 177] width 54 height 40
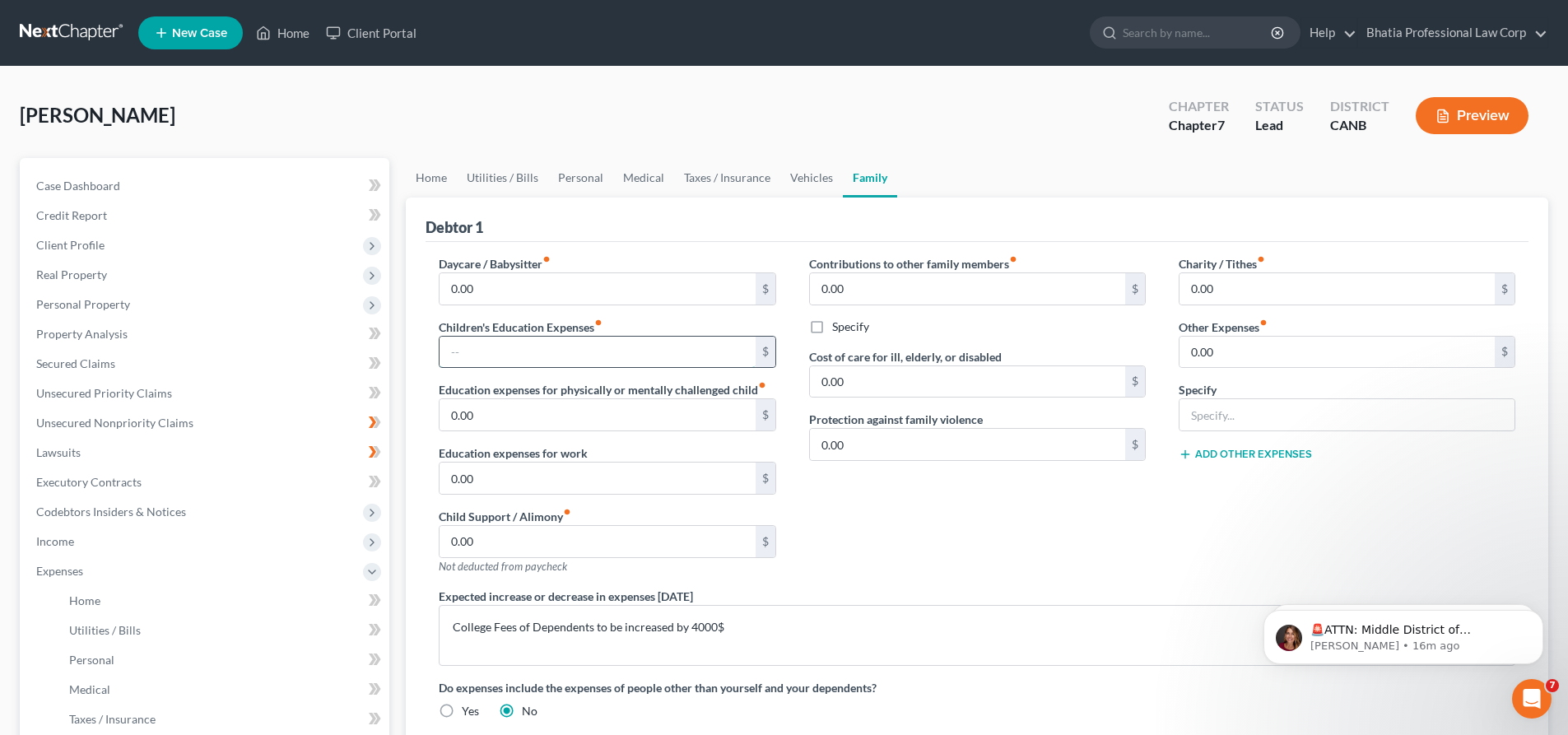
click at [533, 347] on input "text" at bounding box center [597, 352] width 315 height 31
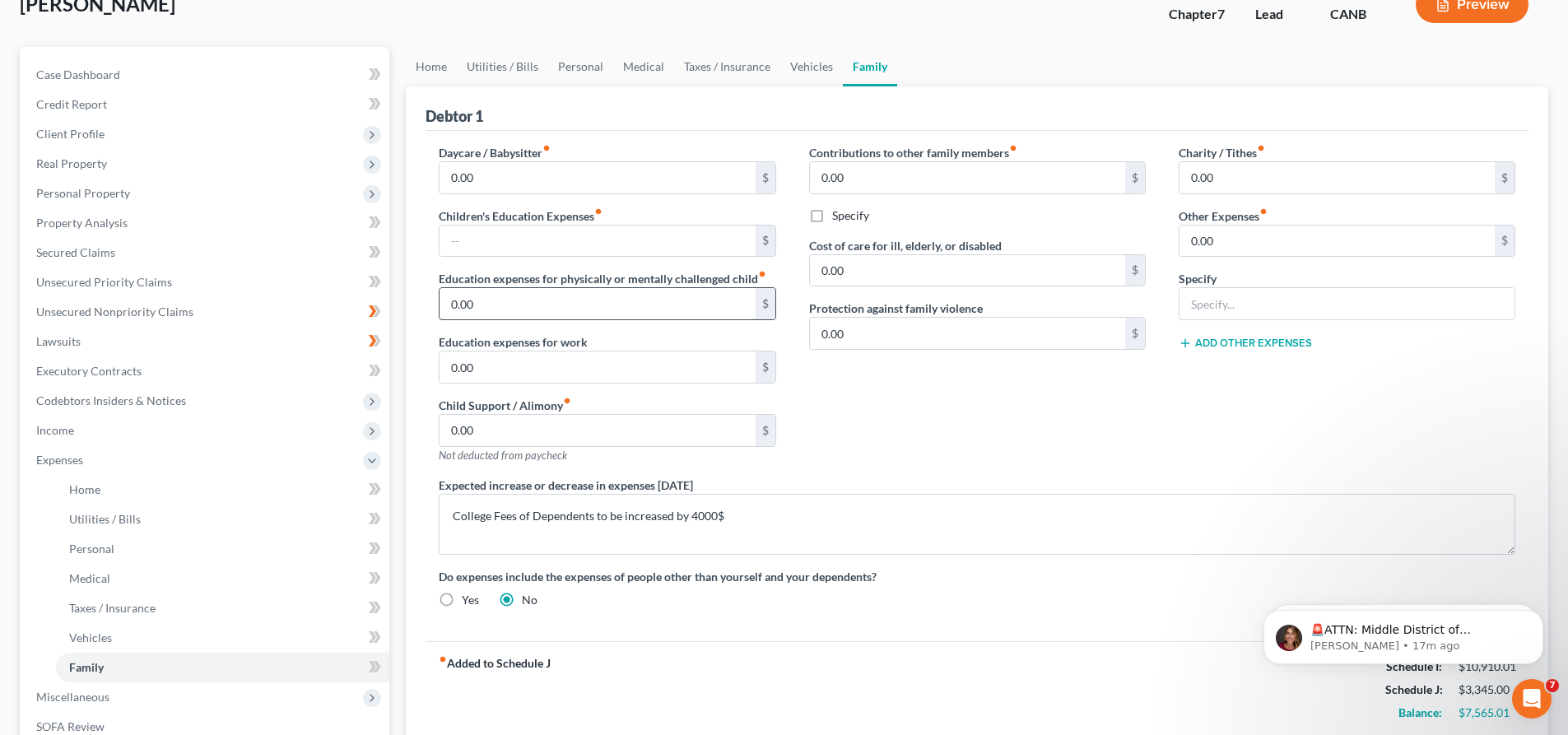
scroll to position [100, 0]
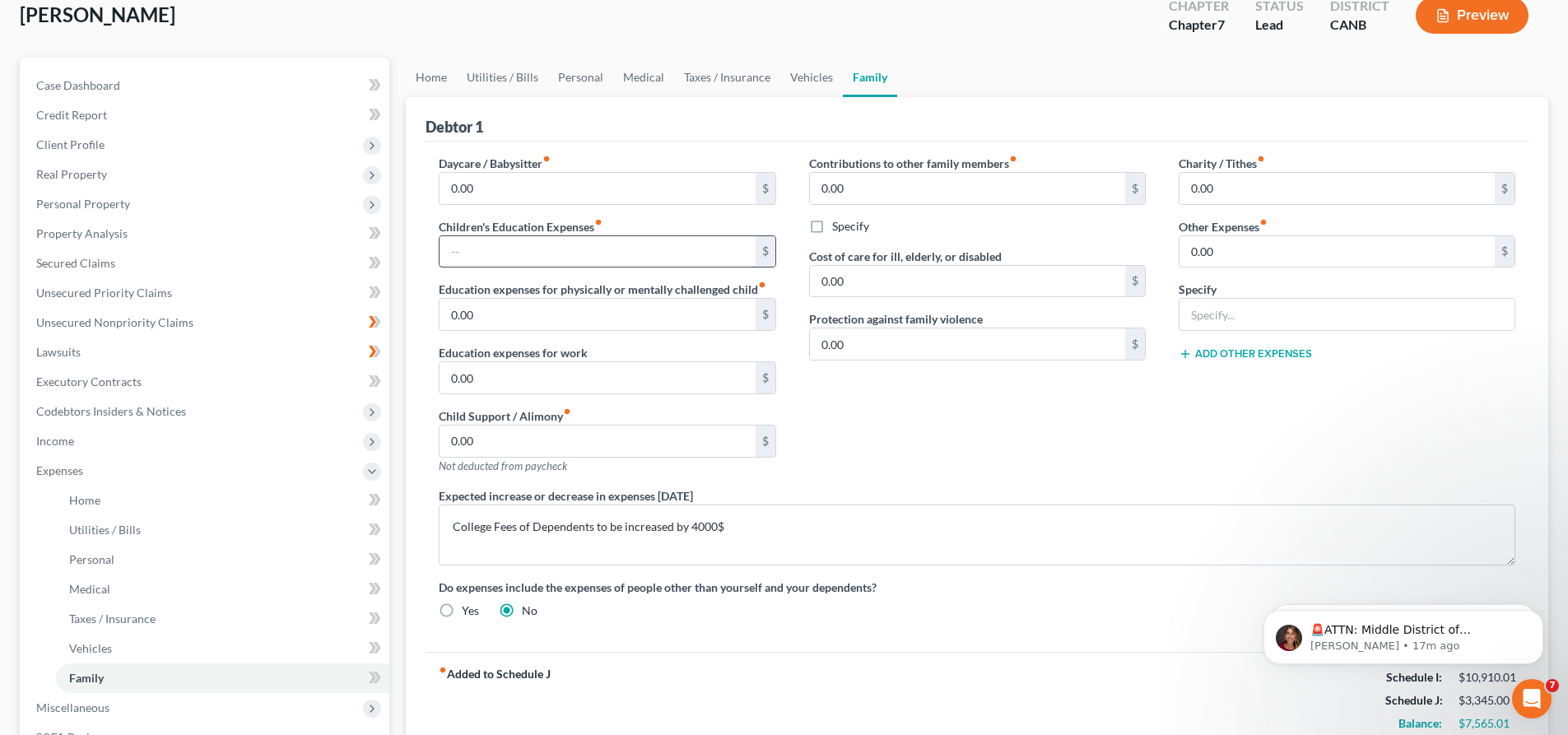
click at [471, 249] on input "text" at bounding box center [597, 251] width 315 height 31
type input "3,000"
click at [1054, 422] on div "Contributions to other family members fiber_manual_record 0.00 $ Specify Cost o…" at bounding box center [977, 321] width 369 height 333
drag, startPoint x: 494, startPoint y: 251, endPoint x: 375, endPoint y: 257, distance: 119.2
click at [375, 257] on div "Petition Navigation Case Dashboard Payments Invoices Payments Payments Credit R…" at bounding box center [784, 488] width 1545 height 862
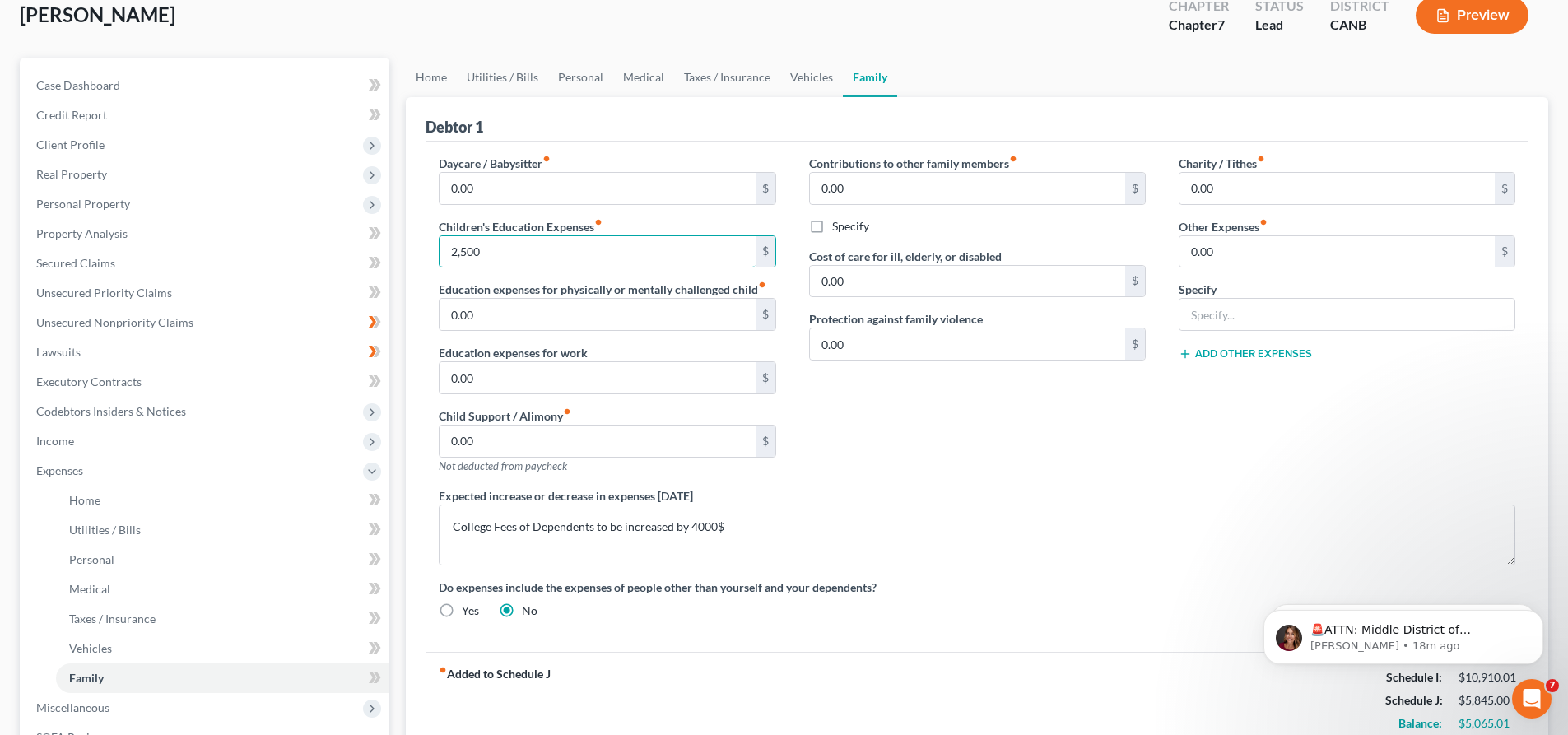
type input "2,500"
click at [1044, 429] on div "Contributions to other family members fiber_manual_record 0.00 $ Specify Cost o…" at bounding box center [977, 321] width 369 height 333
drag, startPoint x: 768, startPoint y: 528, endPoint x: 438, endPoint y: 581, distance: 334.2
click at [438, 581] on div "Daycare / Babysitter fiber_manual_record 0.00 $ Children's Education Expenses f…" at bounding box center [977, 393] width 1109 height 477
click at [824, 539] on textarea "College Fees of Dependents to be increased by 4000$" at bounding box center [977, 535] width 1077 height 61
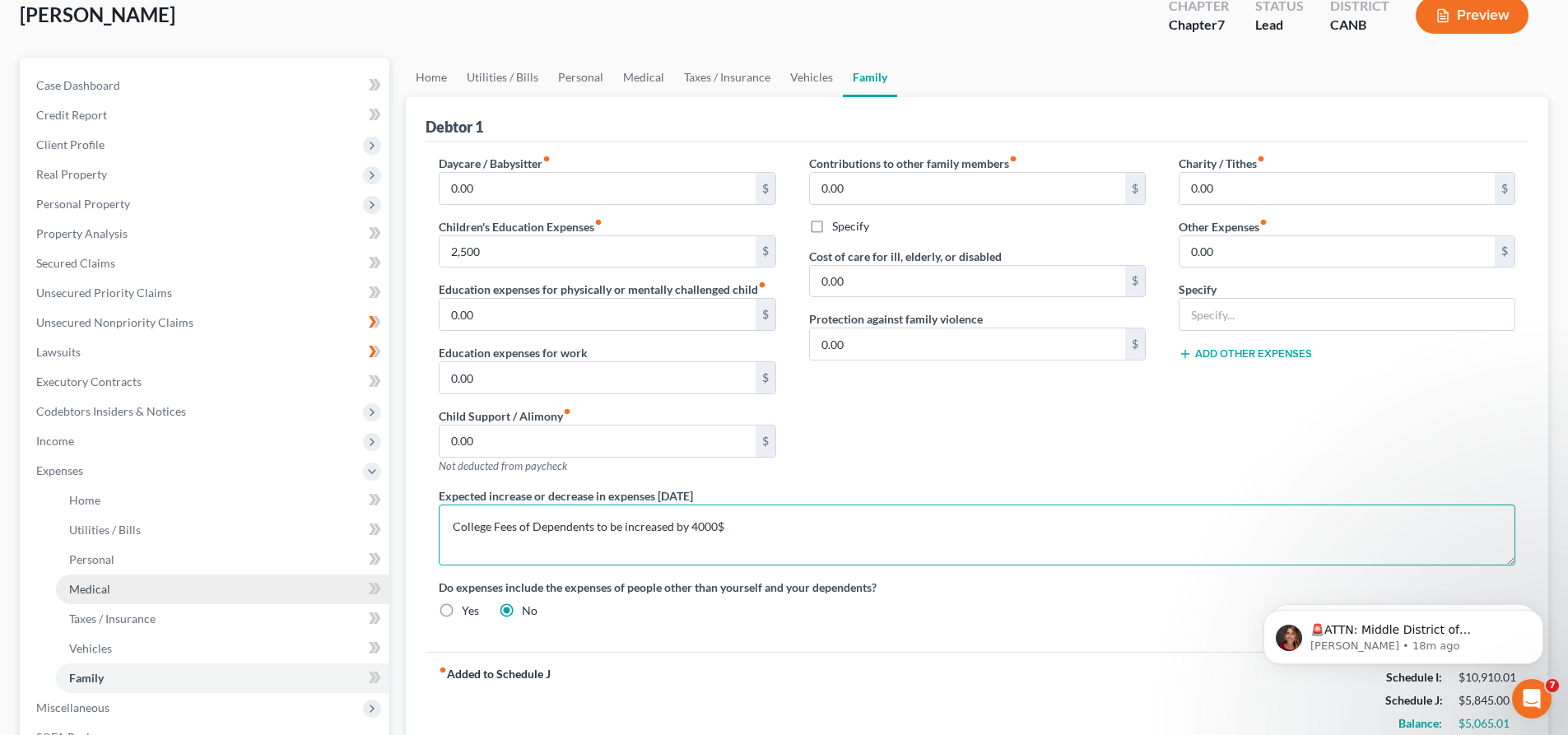
drag, startPoint x: 730, startPoint y: 522, endPoint x: 269, endPoint y: 584, distance: 465.2
click at [269, 584] on div "Petition Navigation Case Dashboard Payments Invoices Payments Payments Credit R…" at bounding box center [784, 488] width 1545 height 862
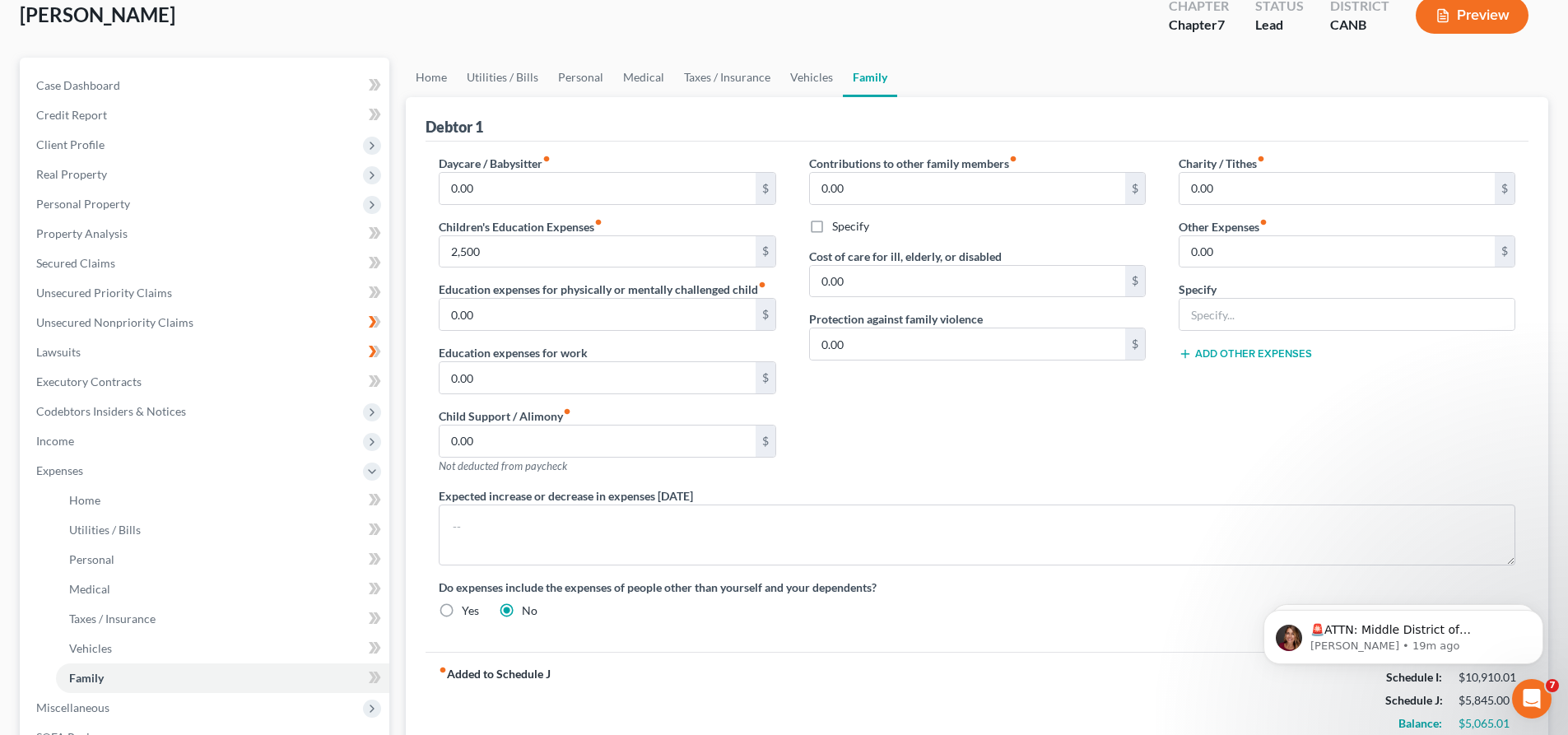
click at [1108, 416] on div "Contributions to other family members fiber_manual_record 0.00 $ Specify Cost o…" at bounding box center [977, 321] width 369 height 333
click at [201, 487] on link "Home" at bounding box center [222, 499] width 333 height 29
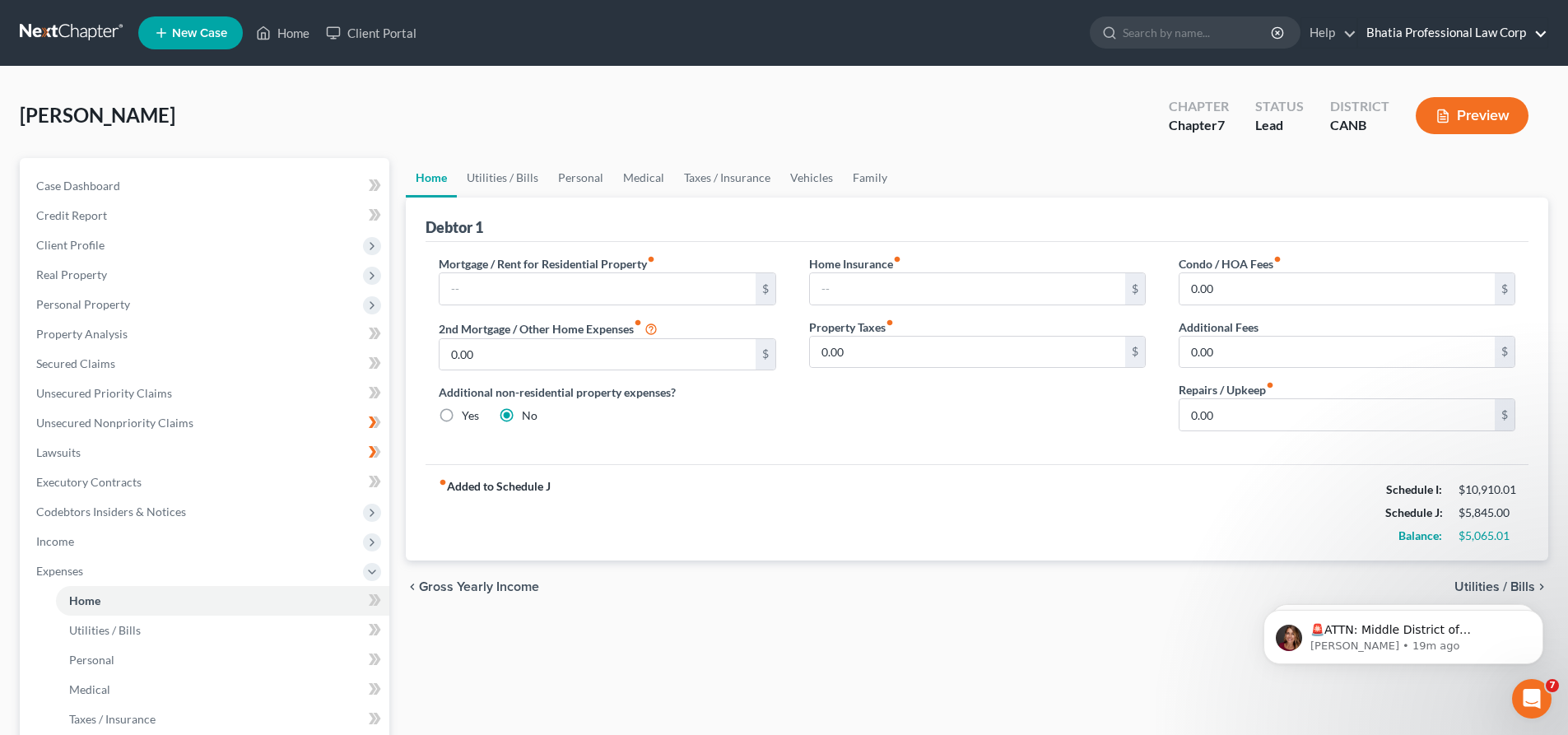
click at [1449, 34] on link "Bhatia Professional Law Corp" at bounding box center [1453, 32] width 189 height 29
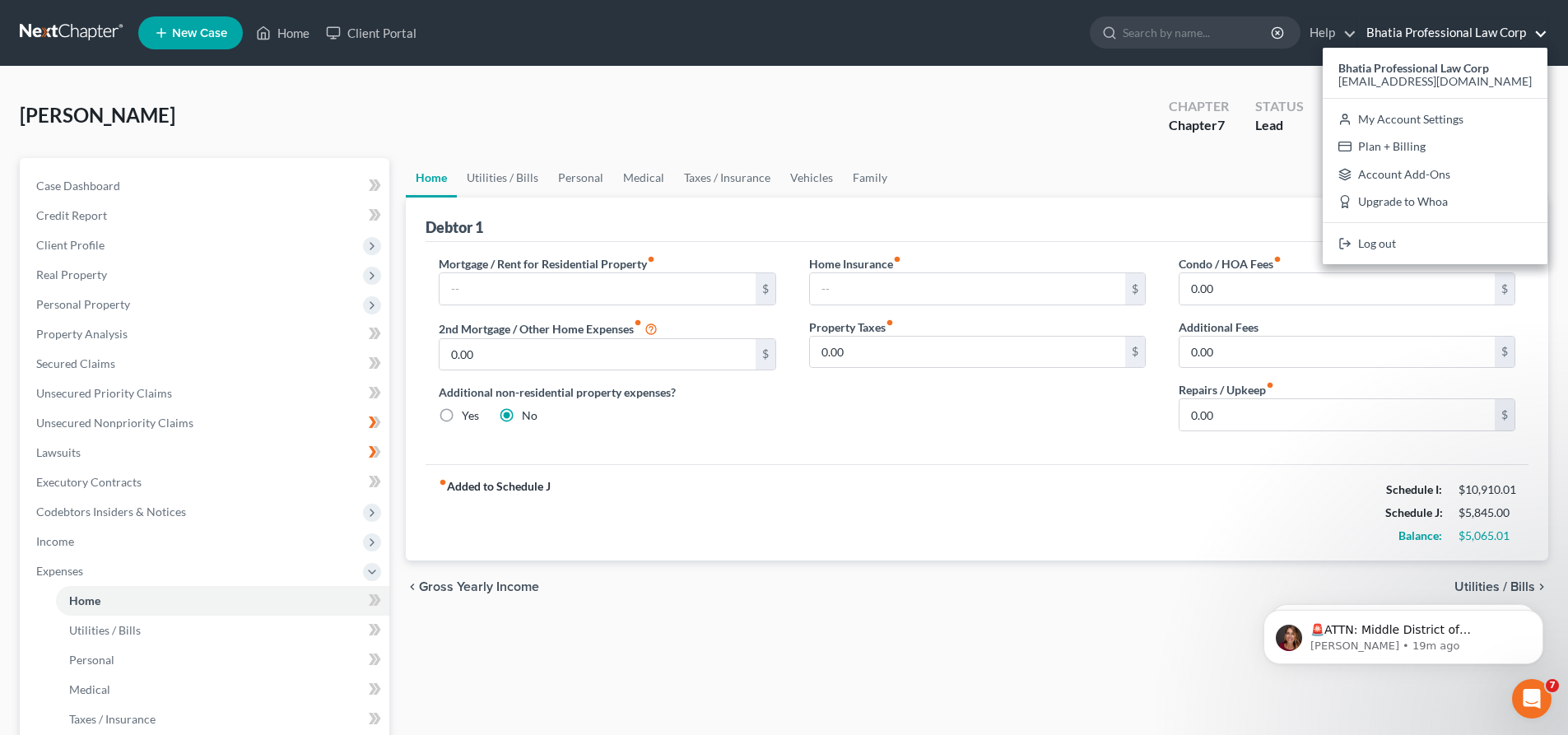
click at [888, 39] on ul "New Case Home Client Portal - No Result - See all results Or Press Enter... Hel…" at bounding box center [843, 33] width 1410 height 43
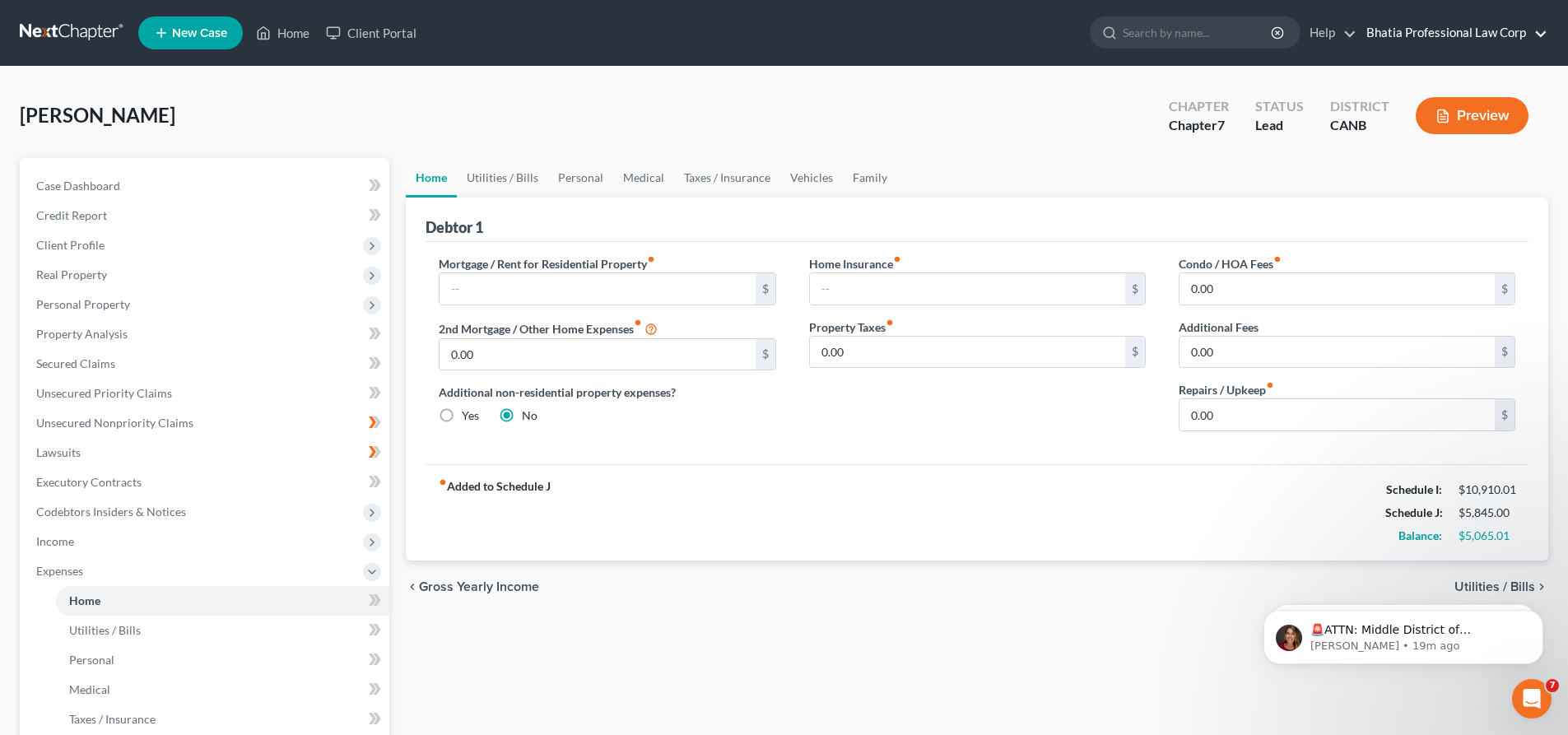
click at [1456, 23] on link "Bhatia Professional Law Corp" at bounding box center [1453, 32] width 189 height 29
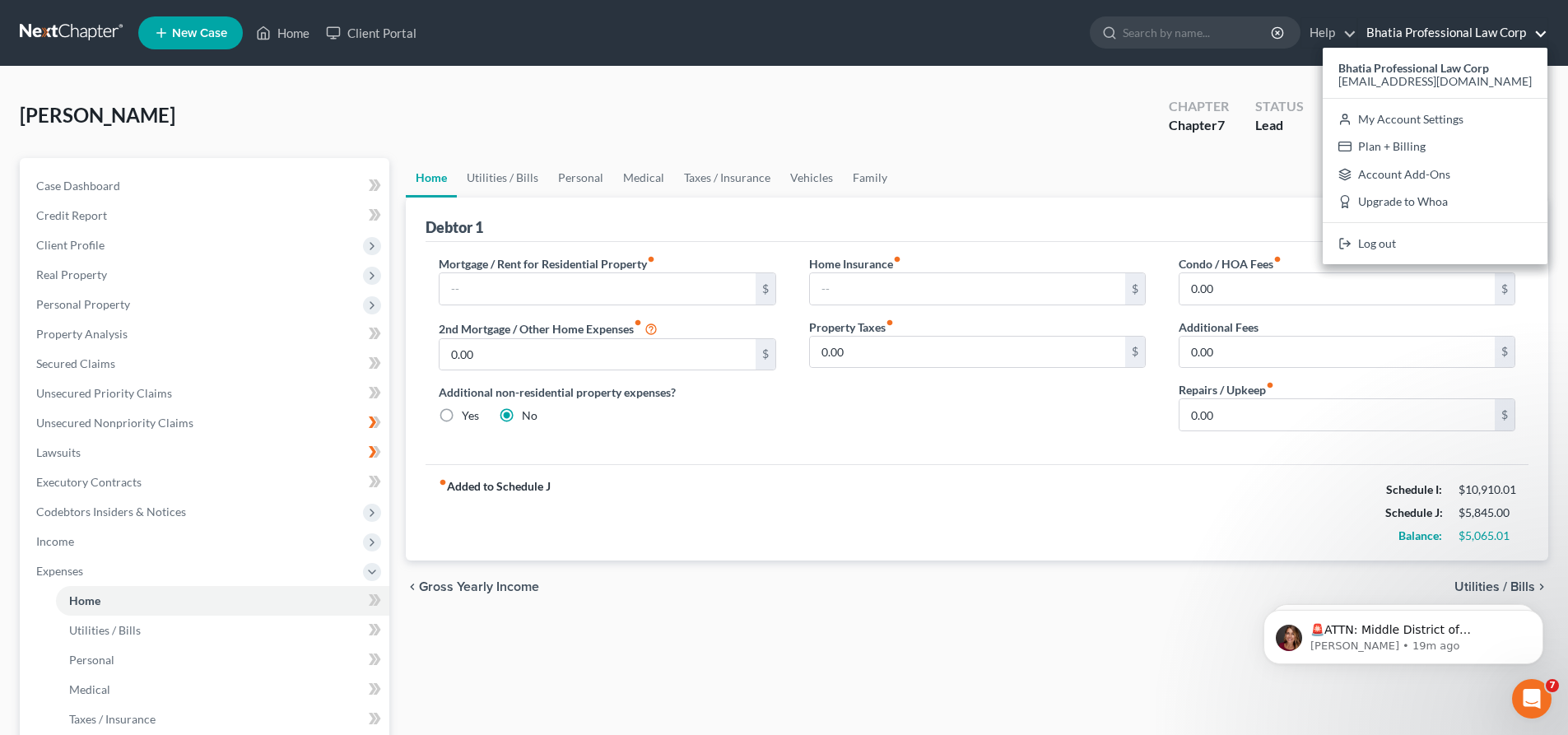
click at [1010, 52] on ul "New Case Home Client Portal - No Result - See all results Or Press Enter... Hel…" at bounding box center [843, 33] width 1410 height 43
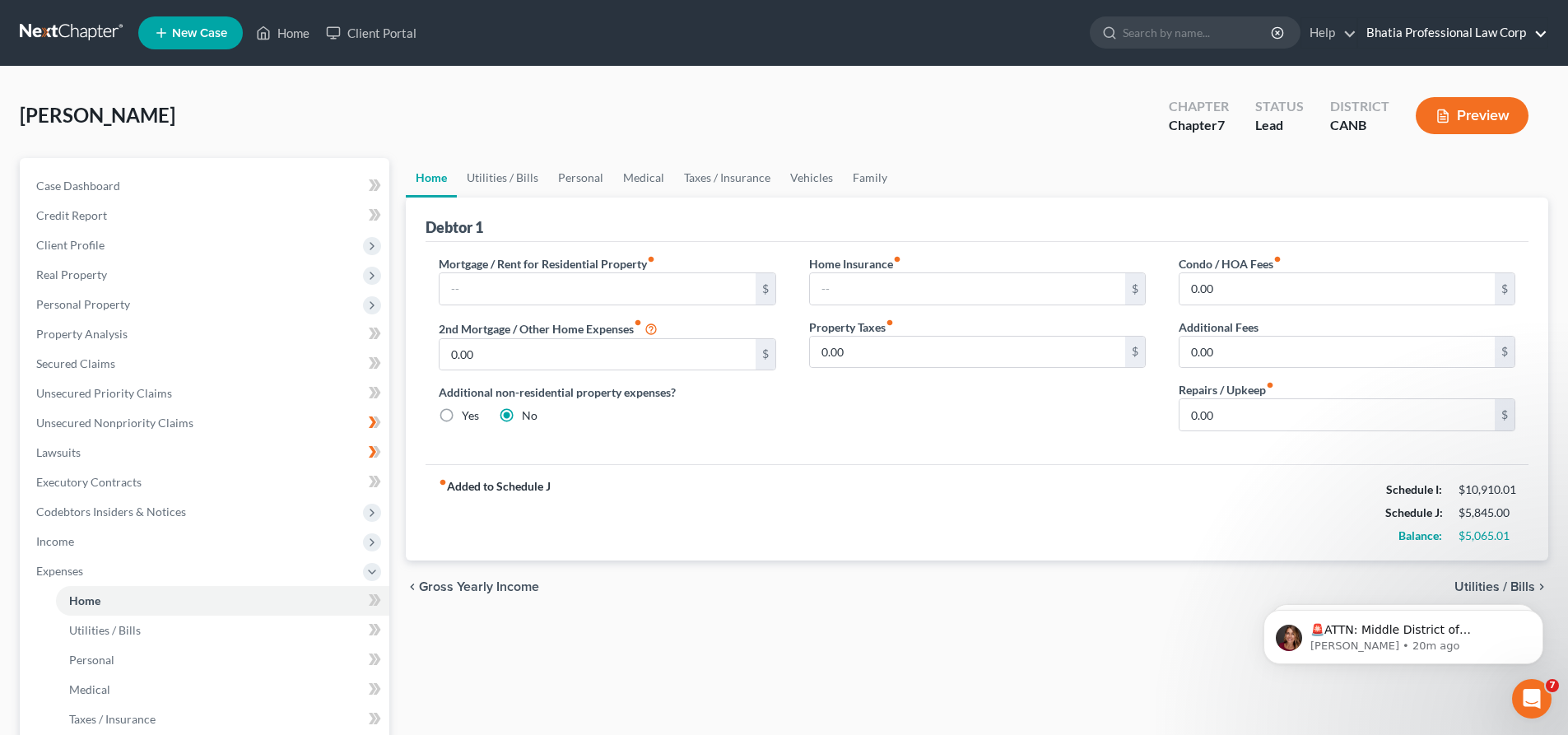
click at [1490, 24] on link "Bhatia Professional Law Corp" at bounding box center [1453, 32] width 189 height 29
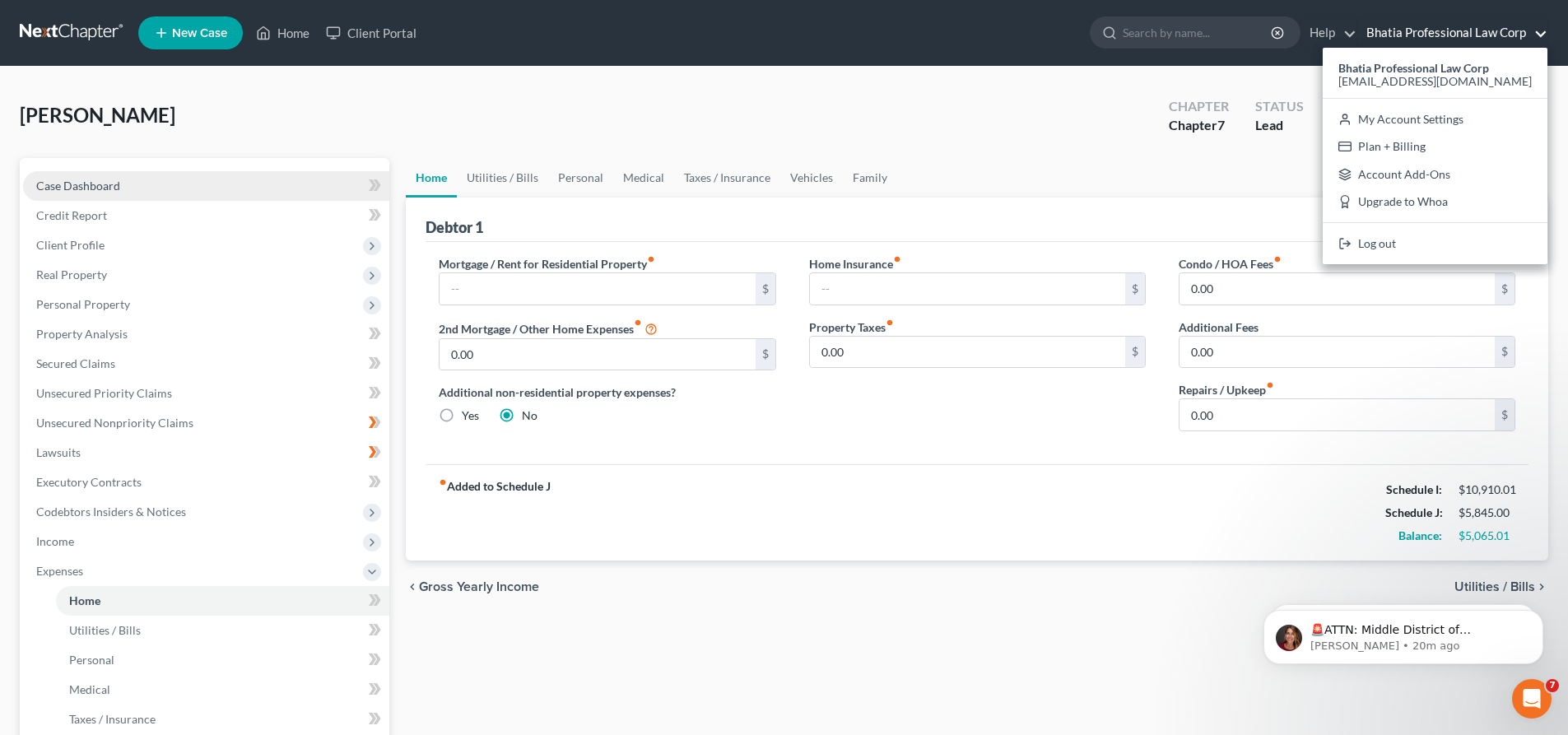
click at [100, 191] on span "Case Dashboard" at bounding box center [78, 186] width 84 height 14
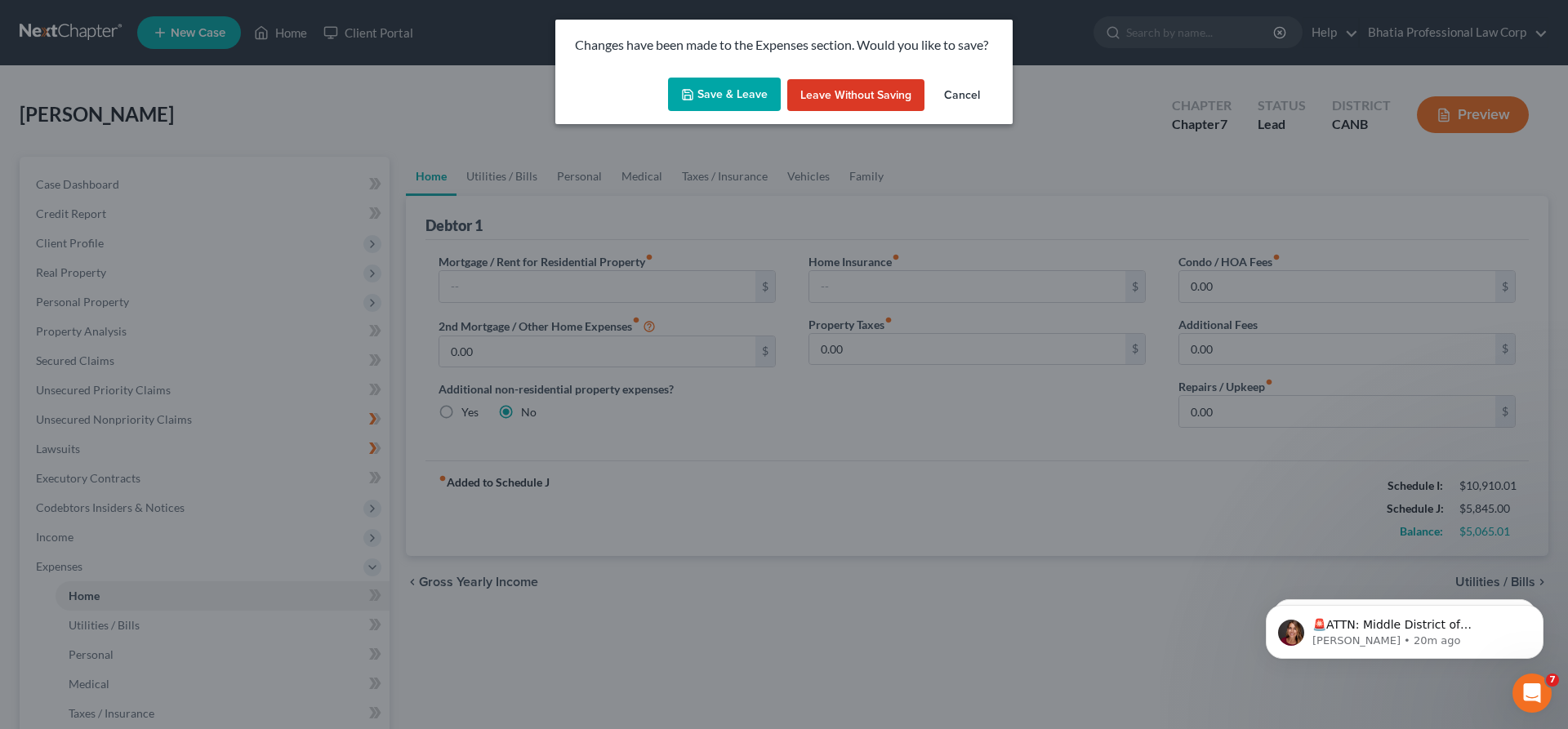
click at [739, 92] on button "Save & Leave" at bounding box center [724, 94] width 112 height 34
